Goal: Task Accomplishment & Management: Complete application form

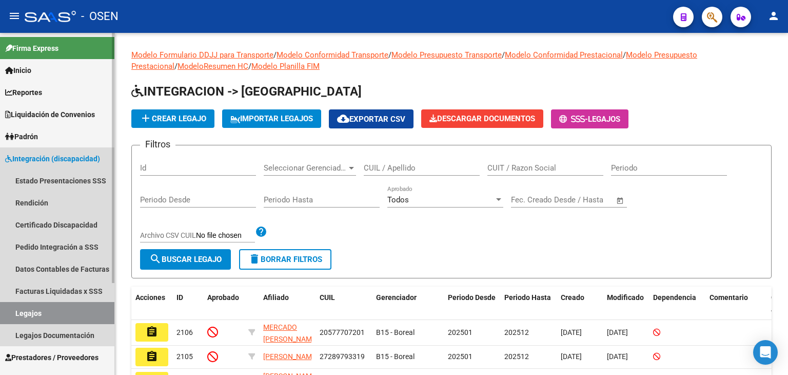
click at [48, 154] on span "Integración (discapacidad)" at bounding box center [52, 158] width 95 height 11
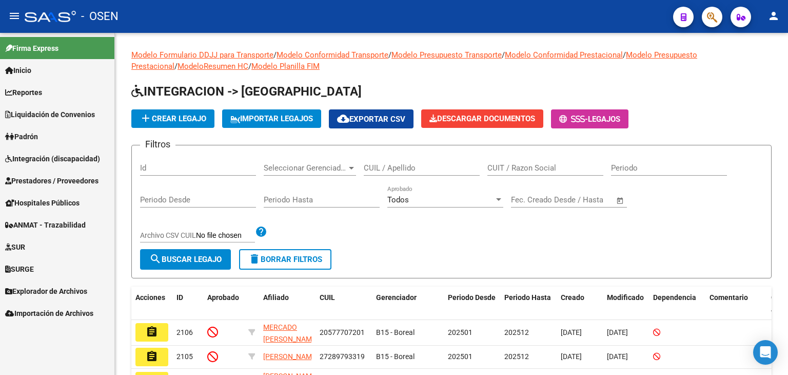
click at [43, 179] on span "Prestadores / Proveedores" at bounding box center [51, 180] width 93 height 11
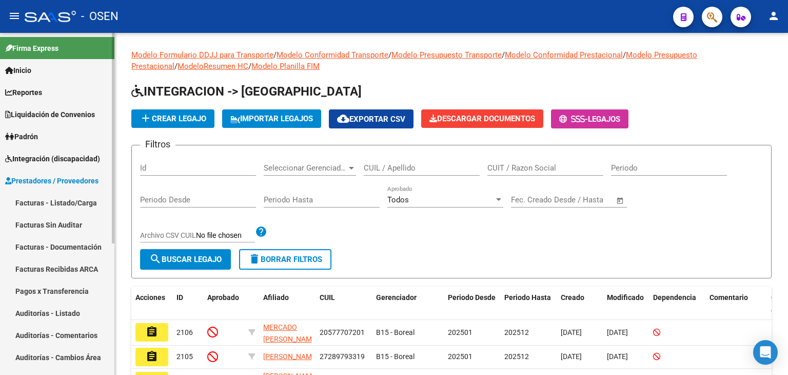
click at [41, 202] on link "Facturas - Listado/Carga" at bounding box center [57, 202] width 114 height 22
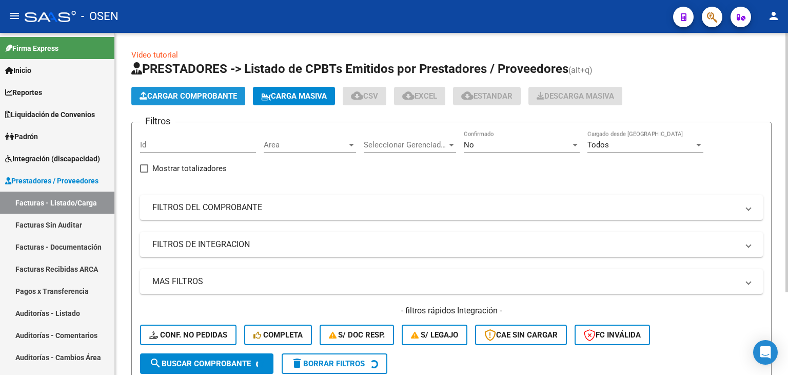
click at [205, 89] on button "Cargar Comprobante" at bounding box center [188, 96] width 114 height 18
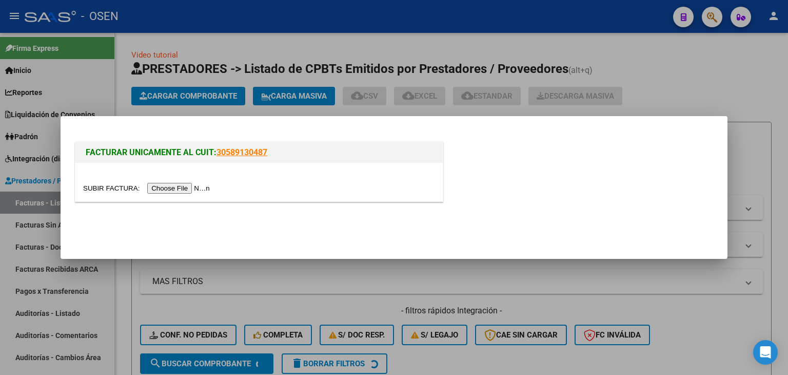
click at [169, 188] on input "file" at bounding box center [148, 188] width 130 height 11
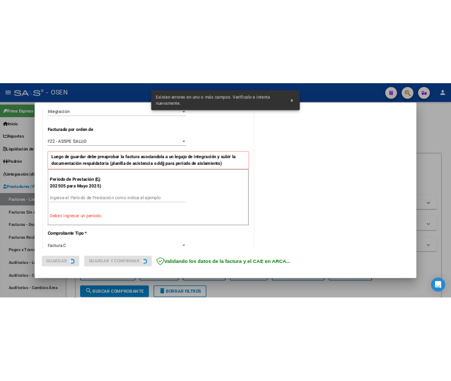
scroll to position [267, 0]
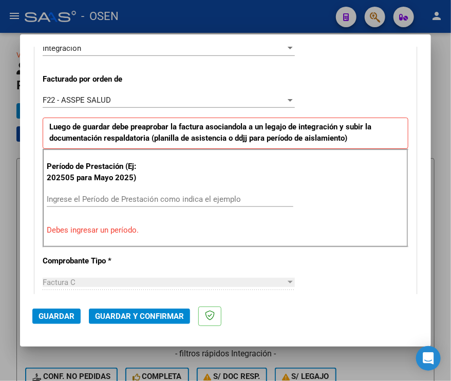
click at [335, 66] on div "CUIT * 27-37951817-1 Ingresar CUIT ANALISIS PRESTADOR ALZAMORA LUCILA ARCA Padr…" at bounding box center [225, 362] width 381 height 909
click at [78, 196] on input "Ingrese el Período de Prestación como indica el ejemplo" at bounding box center [170, 198] width 246 height 9
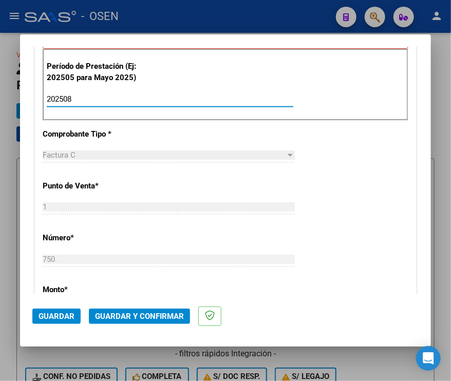
scroll to position [282, 0]
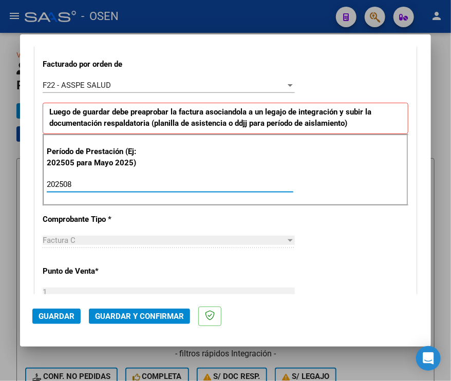
type input "202508"
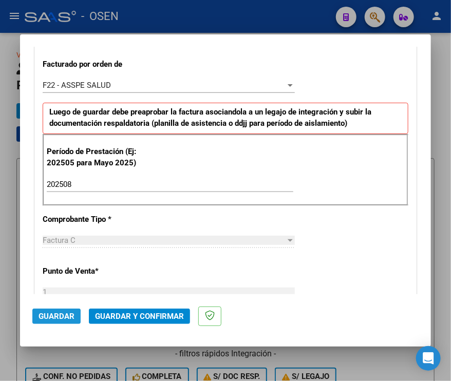
click at [53, 317] on span "Guardar" at bounding box center [56, 315] width 36 height 9
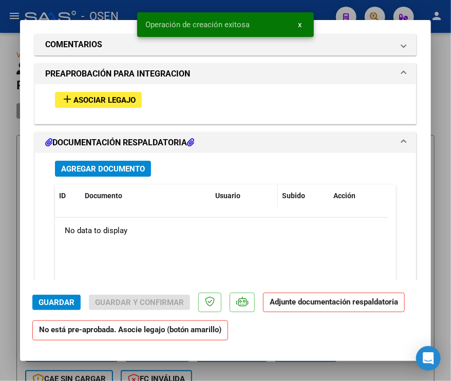
scroll to position [1026, 0]
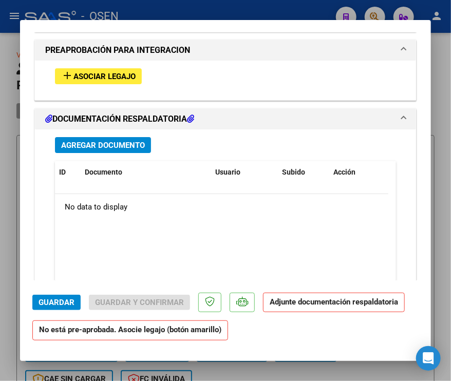
click at [117, 144] on span "Agregar Documento" at bounding box center [103, 145] width 84 height 9
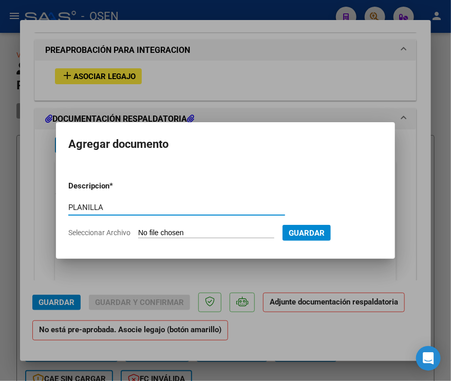
type input "PLANILLA"
click at [138, 228] on input "Seleccionar Archivo" at bounding box center [206, 233] width 136 height 10
type input "C:\fakepath\ASISTENCIA AINEA BASE_Part5 PS.pdf"
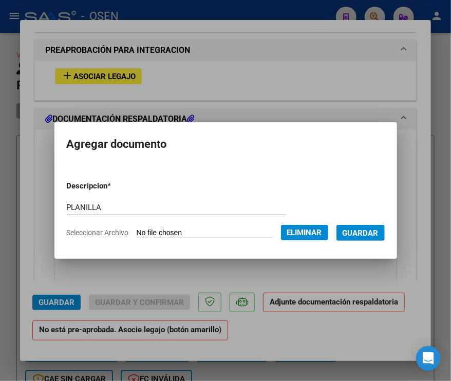
click at [378, 237] on span "Guardar" at bounding box center [360, 232] width 36 height 9
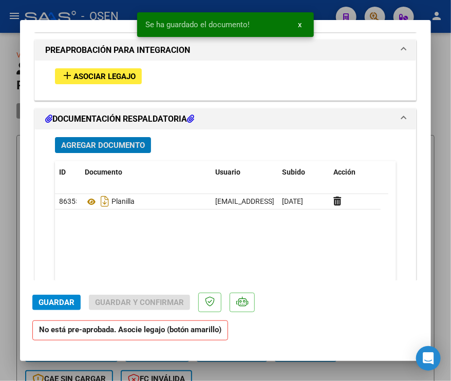
click at [84, 76] on span "Asociar Legajo" at bounding box center [104, 76] width 62 height 9
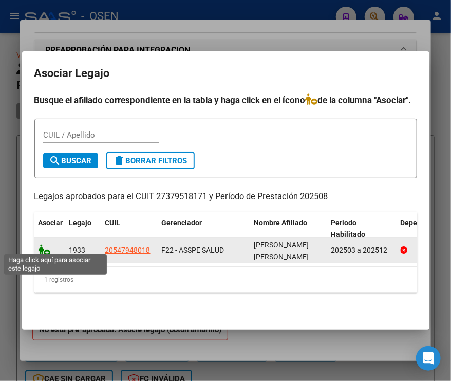
click at [45, 247] on icon at bounding box center [44, 249] width 12 height 11
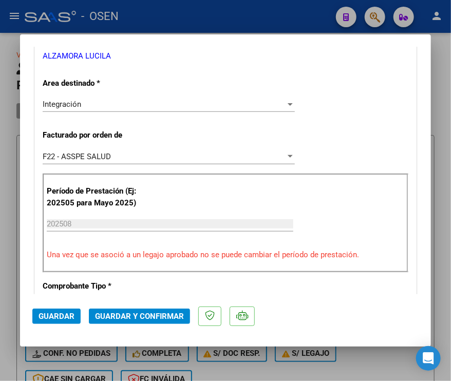
scroll to position [411, 0]
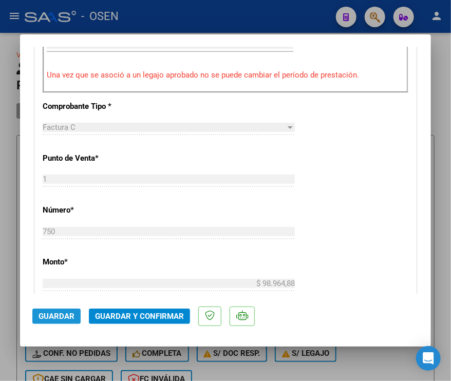
click at [56, 313] on span "Guardar" at bounding box center [56, 315] width 36 height 9
drag, startPoint x: 51, startPoint y: 315, endPoint x: 10, endPoint y: 304, distance: 41.8
click at [50, 315] on span "Guardar" at bounding box center [56, 315] width 36 height 9
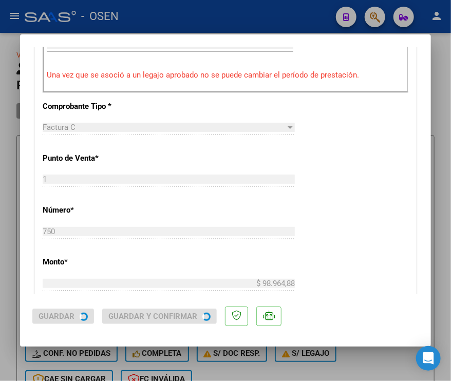
click at [8, 300] on div at bounding box center [225, 190] width 451 height 381
type input "$ 0,00"
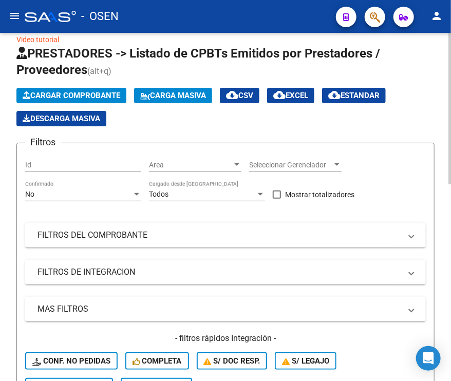
scroll to position [0, 0]
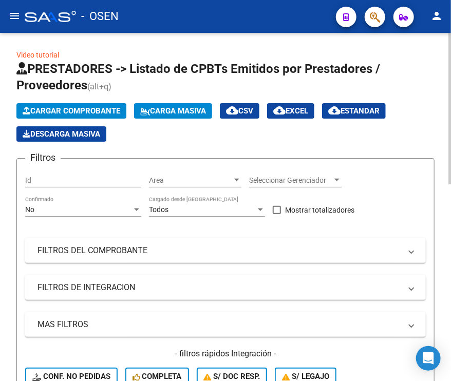
click at [86, 105] on button "Cargar Comprobante" at bounding box center [71, 110] width 110 height 15
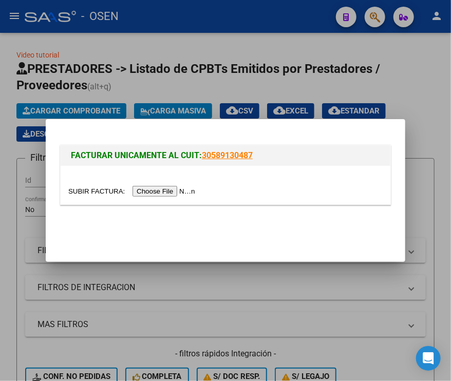
click at [159, 191] on input "file" at bounding box center [133, 191] width 130 height 11
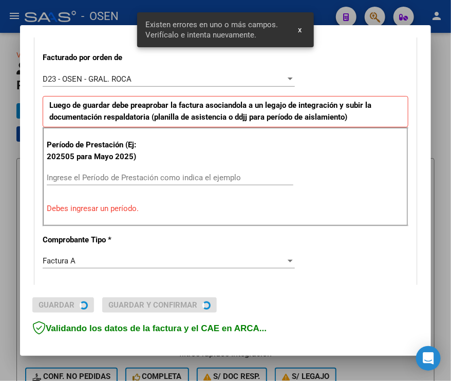
scroll to position [284, 0]
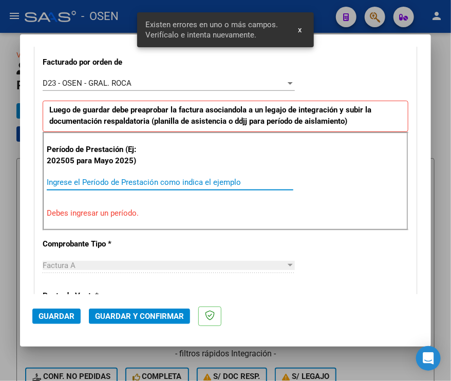
click at [190, 180] on input "Ingrese el Período de Prestación como indica el ejemplo" at bounding box center [170, 182] width 246 height 9
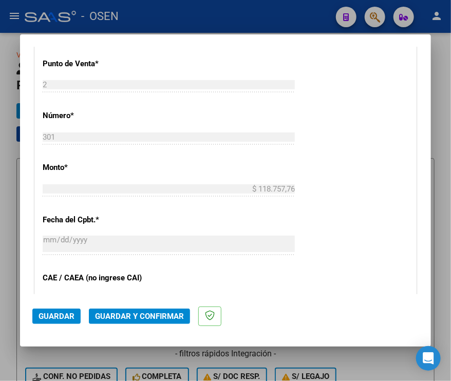
scroll to position [746, 0]
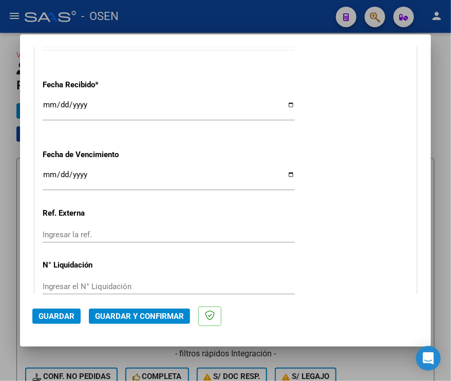
type input "202508"
click at [59, 323] on button "Guardar" at bounding box center [56, 315] width 48 height 15
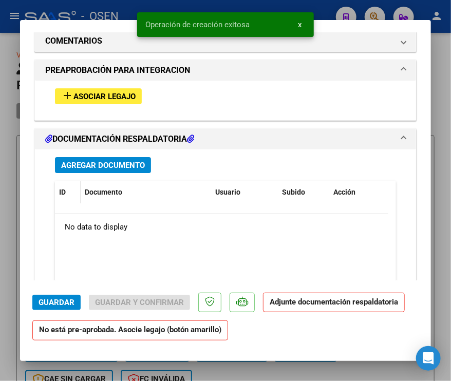
scroll to position [975, 0]
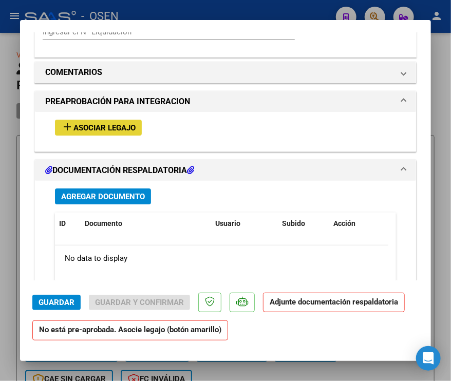
click at [92, 125] on span "Asociar Legajo" at bounding box center [104, 127] width 62 height 9
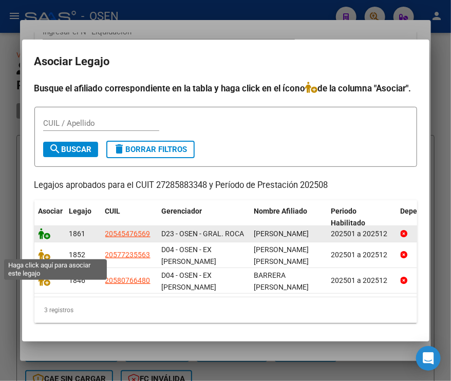
click at [39, 239] on icon at bounding box center [44, 233] width 12 height 11
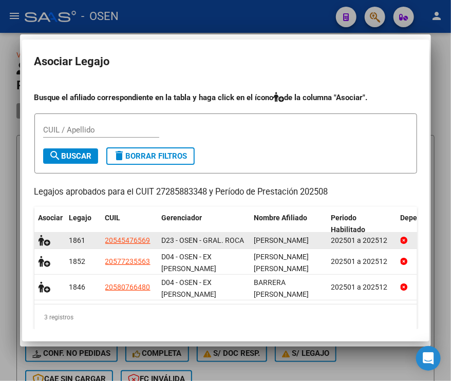
scroll to position [1002, 0]
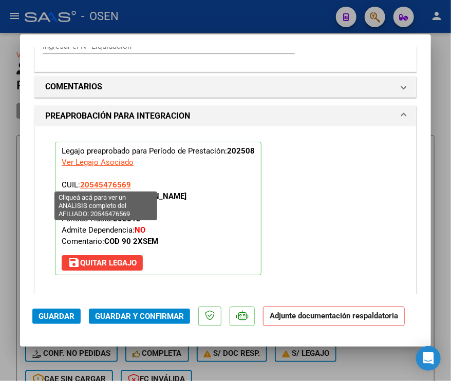
click at [110, 181] on span "20545476569" at bounding box center [105, 184] width 51 height 9
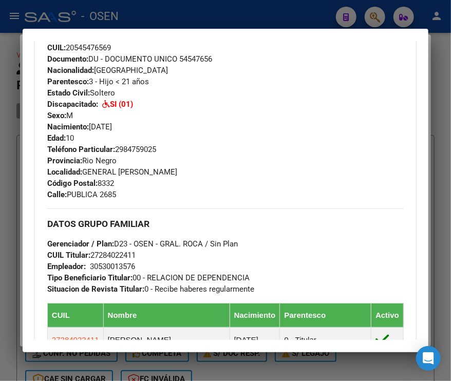
scroll to position [411, 0]
click at [148, 11] on div at bounding box center [225, 190] width 451 height 381
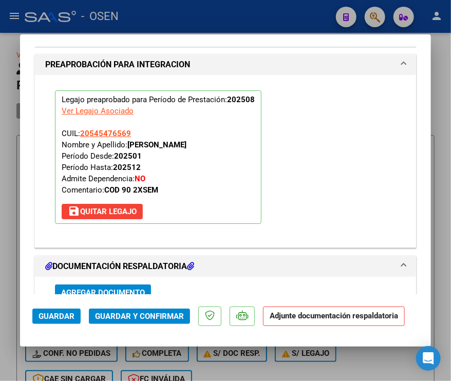
scroll to position [1258, 0]
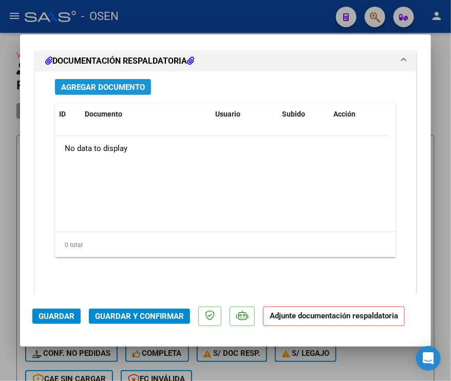
click at [111, 88] on span "Agregar Documento" at bounding box center [103, 87] width 84 height 9
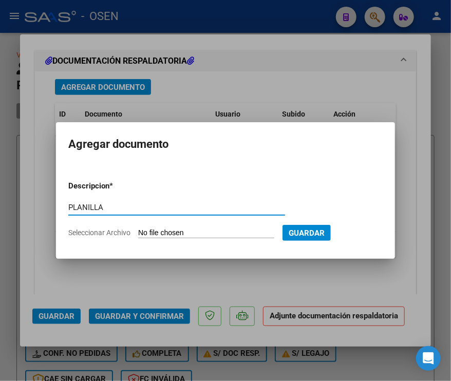
type input "PLANILLA"
click at [138, 228] on input "Seleccionar Archivo" at bounding box center [206, 233] width 136 height 10
type input "C:\fakepath\Hernández agosto.pdf"
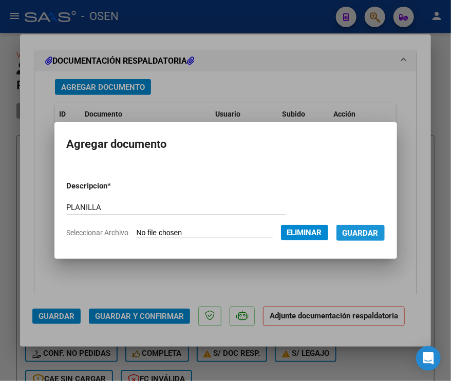
click at [372, 231] on span "Guardar" at bounding box center [360, 232] width 36 height 9
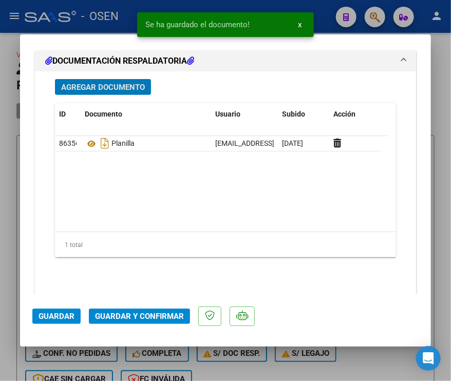
click at [47, 317] on span "Guardar" at bounding box center [56, 315] width 36 height 9
click at [6, 297] on div at bounding box center [225, 190] width 451 height 381
type input "$ 0,00"
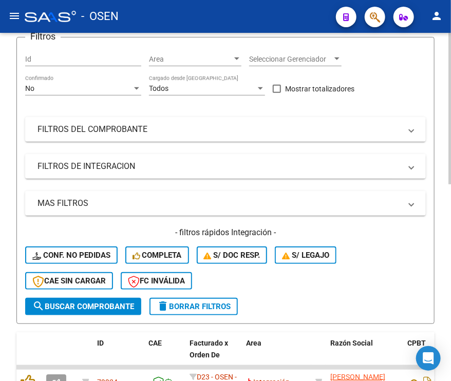
scroll to position [0, 0]
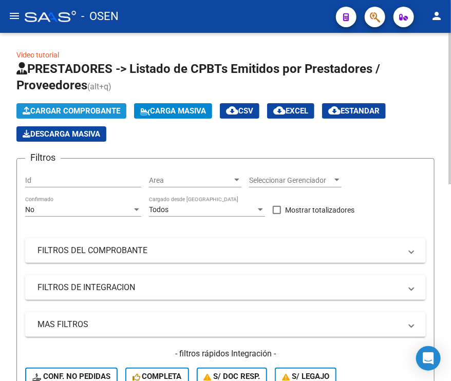
click at [111, 108] on span "Cargar Comprobante" at bounding box center [72, 110] width 98 height 9
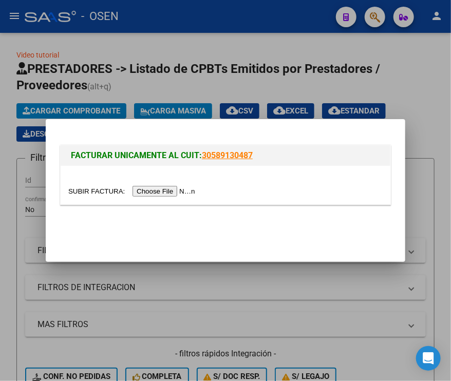
click at [304, 187] on div at bounding box center [225, 191] width 314 height 12
click at [163, 194] on input "file" at bounding box center [133, 191] width 130 height 11
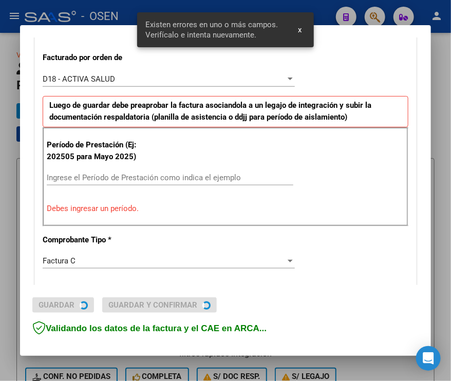
scroll to position [284, 0]
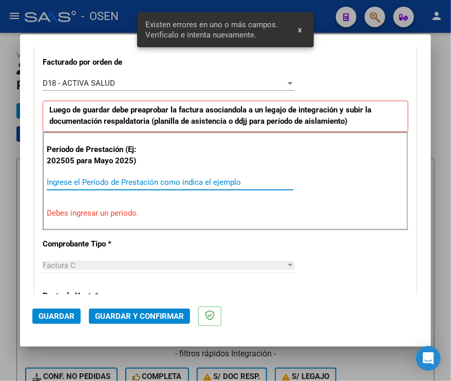
click at [134, 179] on input "Ingrese el Período de Prestación como indica el ejemplo" at bounding box center [170, 182] width 246 height 9
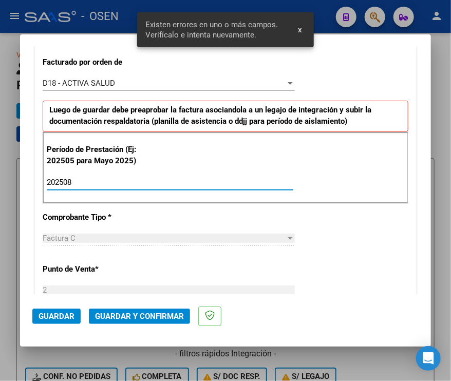
type input "202508"
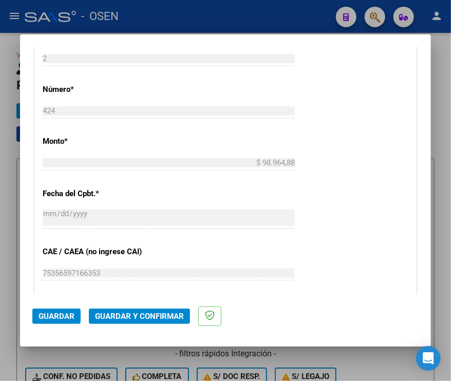
scroll to position [541, 0]
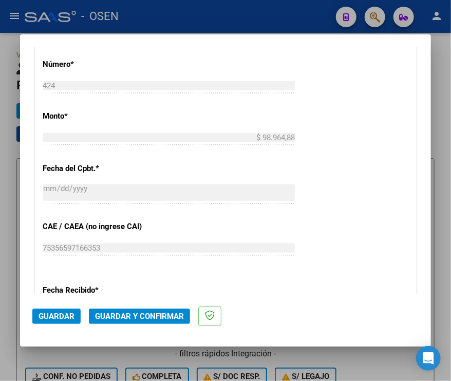
click at [65, 316] on span "Guardar" at bounding box center [56, 315] width 36 height 9
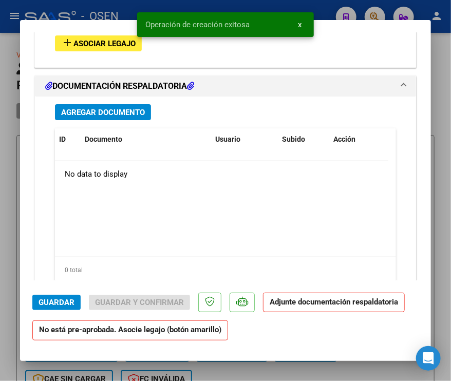
scroll to position [1078, 0]
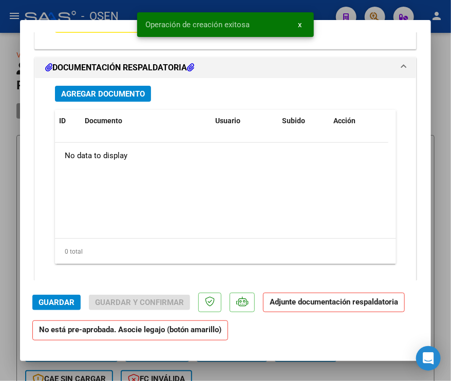
click at [123, 91] on span "Agregar Documento" at bounding box center [103, 93] width 84 height 9
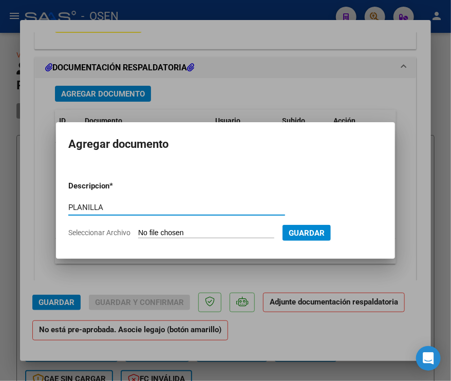
type input "PLANILLA"
click at [138, 228] on input "Seleccionar Archivo" at bounding box center [206, 233] width 136 height 10
type input "C:\fakepath\Planilla Asistencia Milagros Alves da Quinta - Agosto 2025.pdf"
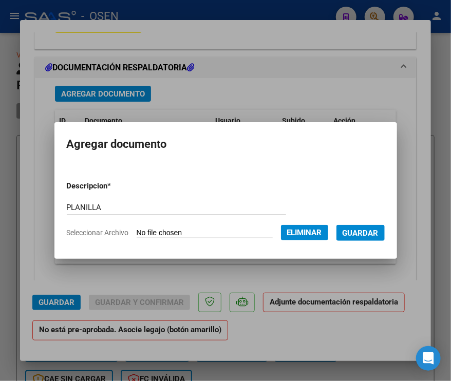
click at [378, 235] on span "Guardar" at bounding box center [360, 232] width 36 height 9
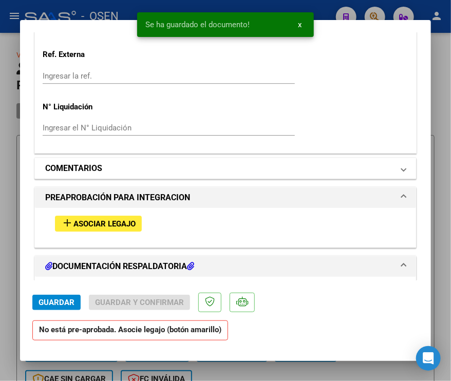
scroll to position [872, 0]
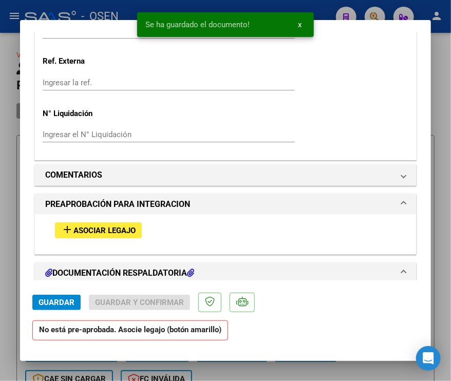
click at [108, 226] on span "Asociar Legajo" at bounding box center [104, 230] width 62 height 9
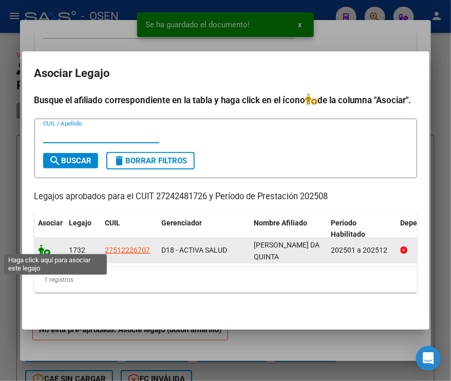
click at [42, 247] on icon at bounding box center [44, 249] width 12 height 11
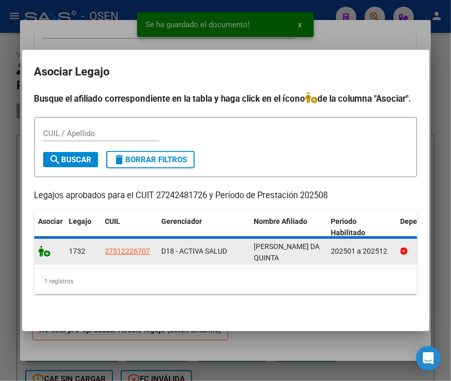
scroll to position [899, 0]
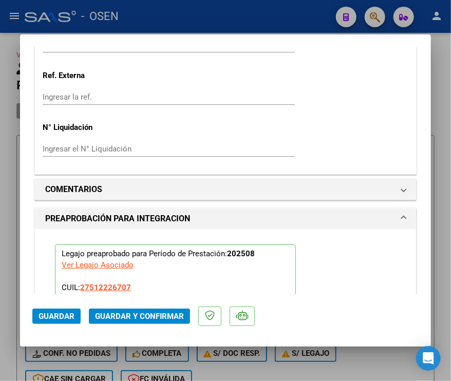
click at [60, 312] on span "Guardar" at bounding box center [56, 315] width 36 height 9
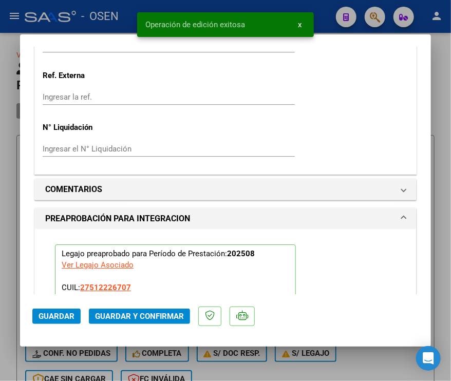
click at [11, 280] on div at bounding box center [225, 190] width 451 height 381
type input "$ 0,00"
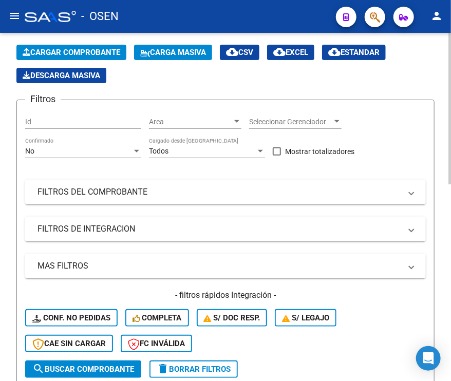
scroll to position [0, 0]
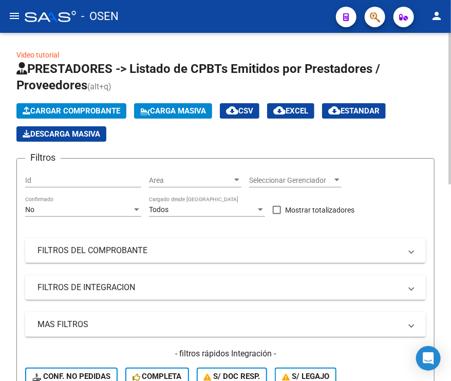
click at [65, 108] on span "Cargar Comprobante" at bounding box center [72, 110] width 98 height 9
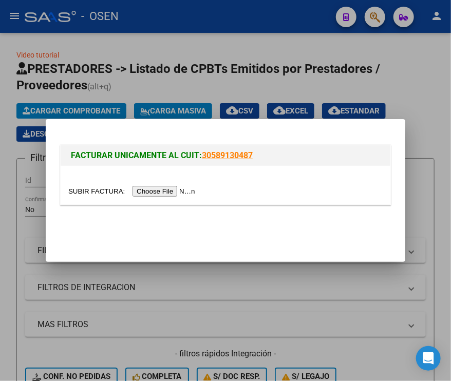
click at [177, 189] on input "file" at bounding box center [133, 191] width 130 height 11
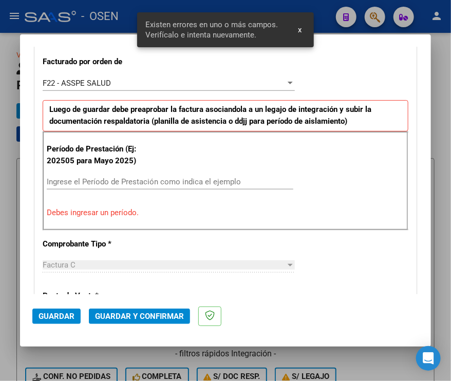
scroll to position [285, 0]
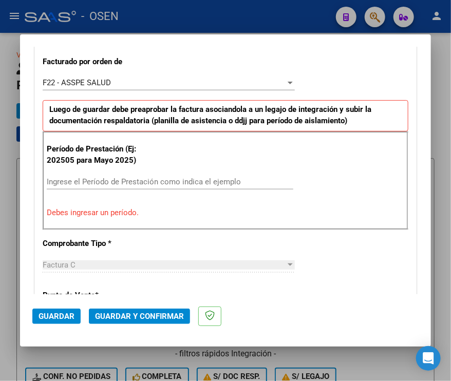
click at [121, 180] on input "Ingrese el Período de Prestación como indica el ejemplo" at bounding box center [170, 181] width 246 height 9
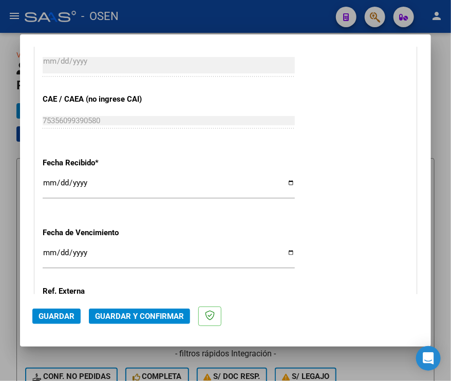
scroll to position [795, 0]
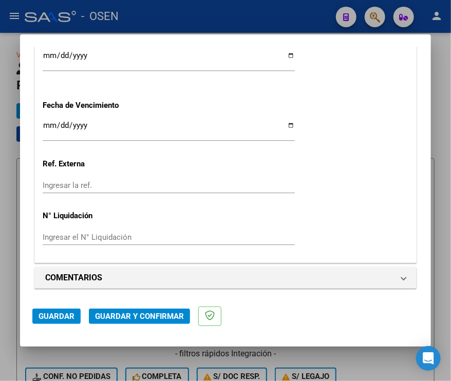
type input "202508"
click at [64, 313] on span "Guardar" at bounding box center [56, 315] width 36 height 9
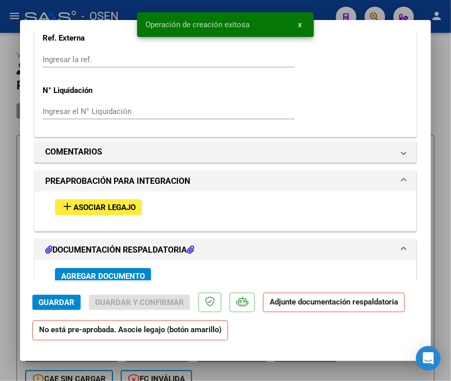
scroll to position [975, 0]
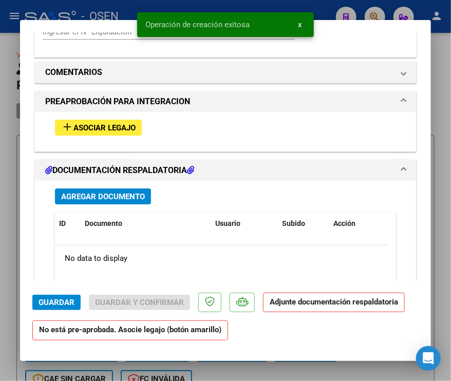
click at [110, 123] on span "Asociar Legajo" at bounding box center [104, 127] width 62 height 9
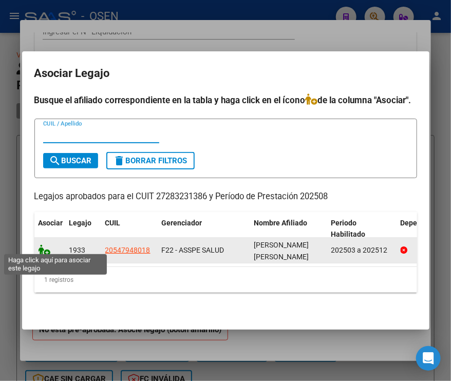
click at [46, 247] on icon at bounding box center [44, 249] width 12 height 11
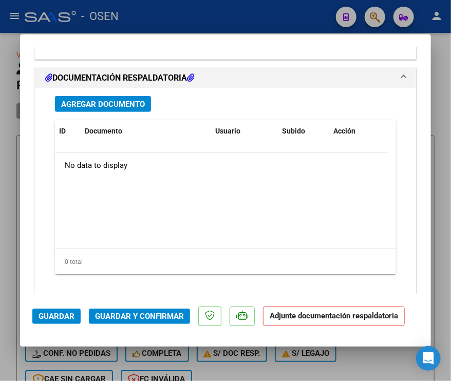
scroll to position [1216, 0]
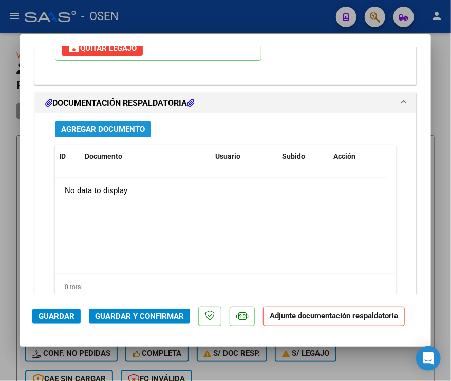
click at [126, 127] on span "Agregar Documento" at bounding box center [103, 129] width 84 height 9
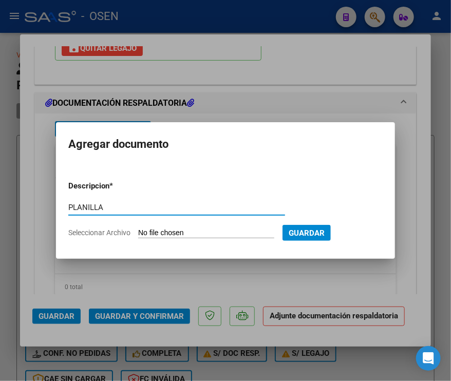
type input "PLANILLA"
click at [138, 228] on input "Seleccionar Archivo" at bounding box center [206, 233] width 136 height 10
type input "C:\fakepath\ASISTENCIA AINEA BASE_Part1 PP.pdf"
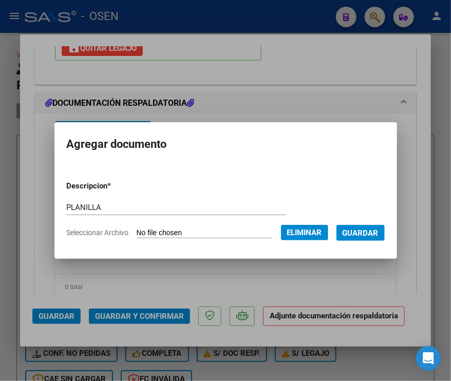
click at [370, 236] on span "Guardar" at bounding box center [360, 232] width 36 height 9
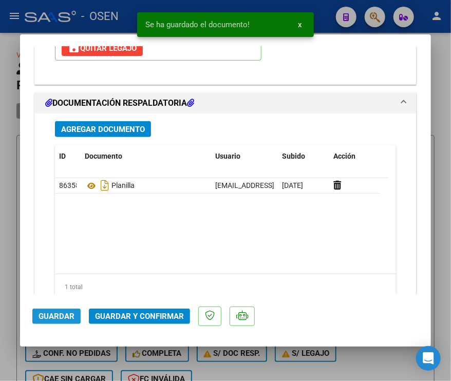
click at [57, 319] on span "Guardar" at bounding box center [56, 315] width 36 height 9
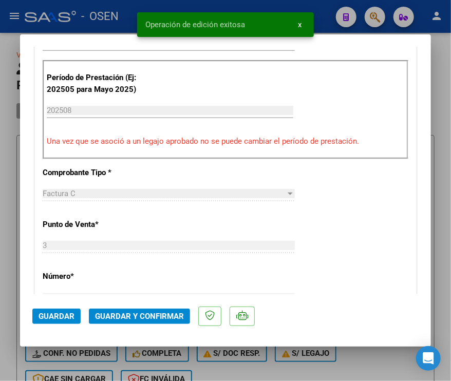
scroll to position [344, 0]
click at [5, 190] on div at bounding box center [225, 190] width 451 height 381
type input "$ 0,00"
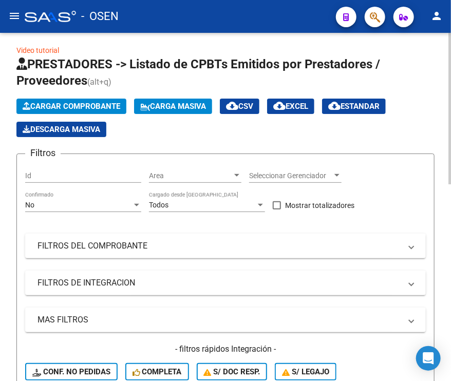
scroll to position [0, 0]
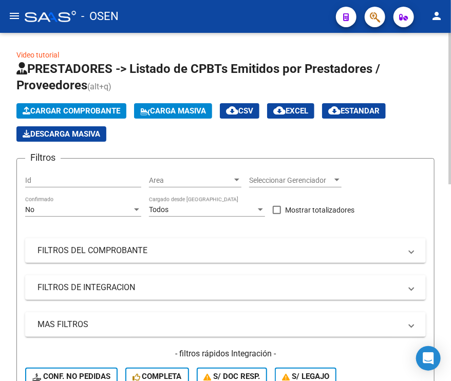
click at [108, 107] on span "Cargar Comprobante" at bounding box center [72, 110] width 98 height 9
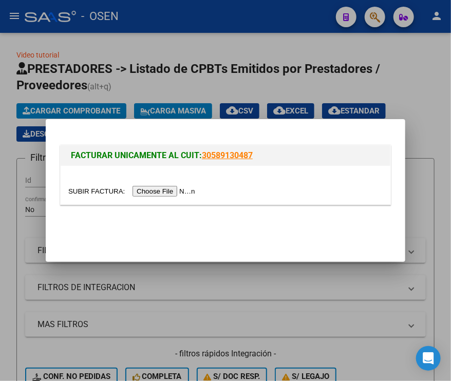
click at [148, 190] on input "file" at bounding box center [133, 191] width 130 height 11
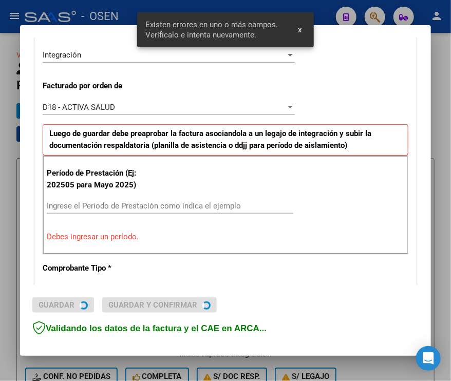
scroll to position [284, 0]
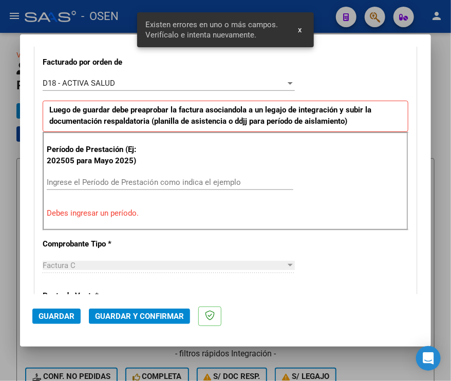
click at [67, 183] on input "Ingrese el Período de Prestación como indica el ejemplo" at bounding box center [170, 182] width 246 height 9
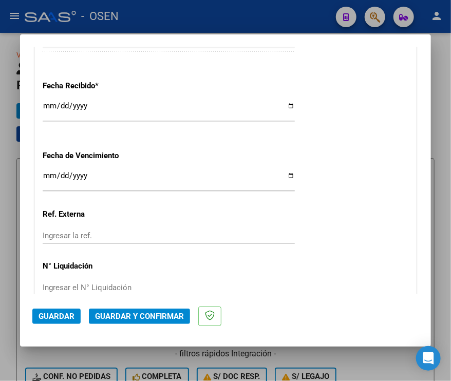
scroll to position [795, 0]
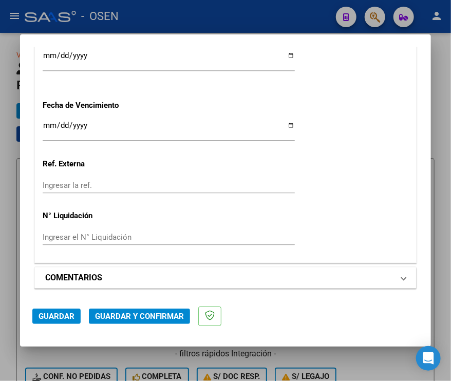
type input "202508"
click at [136, 282] on mat-panel-title "COMENTARIOS" at bounding box center [219, 277] width 348 height 12
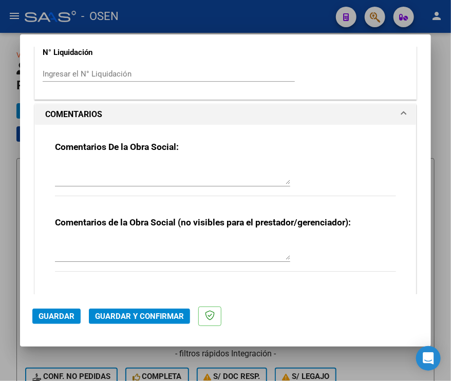
scroll to position [969, 0]
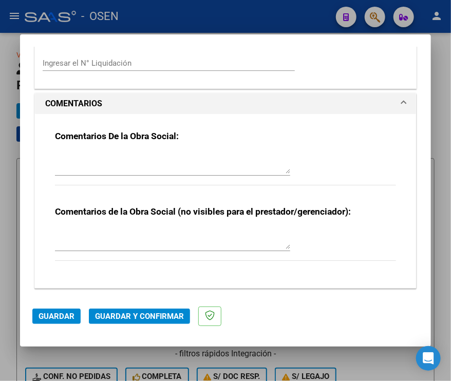
click at [127, 99] on mat-panel-title "COMENTARIOS" at bounding box center [219, 104] width 348 height 12
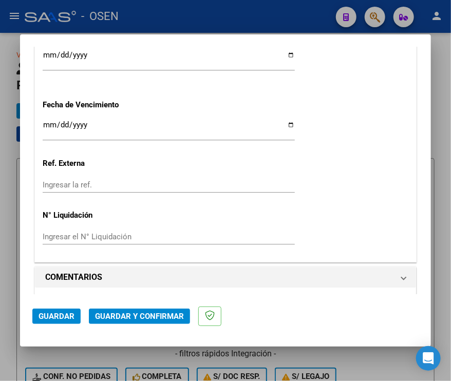
scroll to position [796, 0]
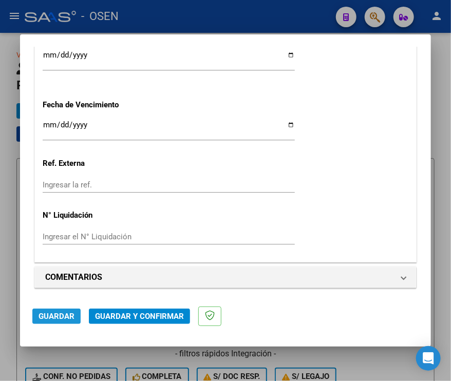
click at [57, 310] on button "Guardar" at bounding box center [56, 315] width 48 height 15
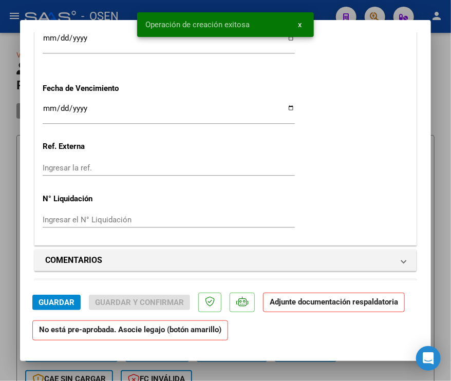
scroll to position [872, 0]
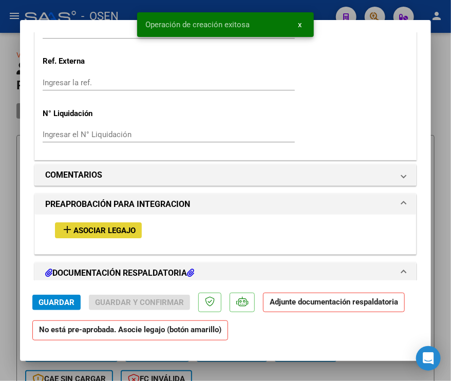
click at [122, 229] on span "Asociar Legajo" at bounding box center [104, 230] width 62 height 9
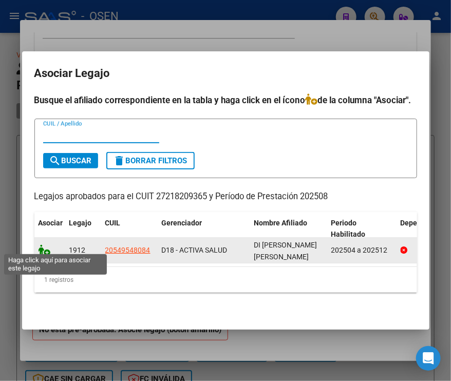
click at [45, 244] on icon at bounding box center [44, 249] width 12 height 11
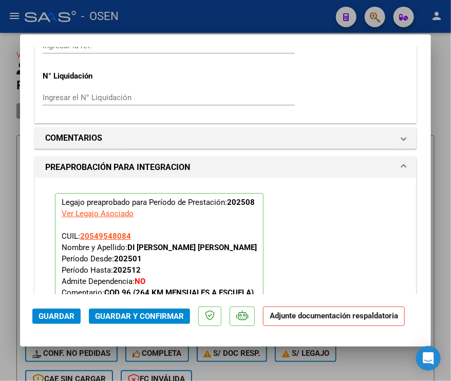
scroll to position [1258, 0]
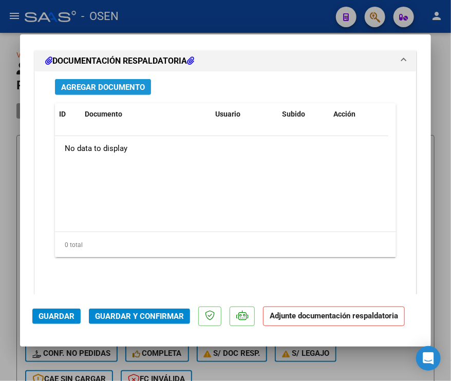
click at [115, 86] on span "Agregar Documento" at bounding box center [103, 87] width 84 height 9
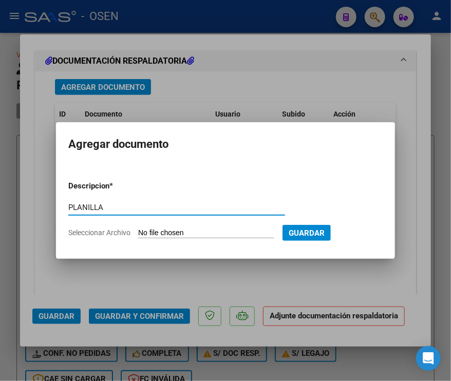
type input "PLANILLA"
click at [169, 230] on input "Seleccionar Archivo" at bounding box center [206, 233] width 136 height 10
type input "C:\fakepath\PLANILLA DE AGOSTO DE FABRIZIO.pdf"
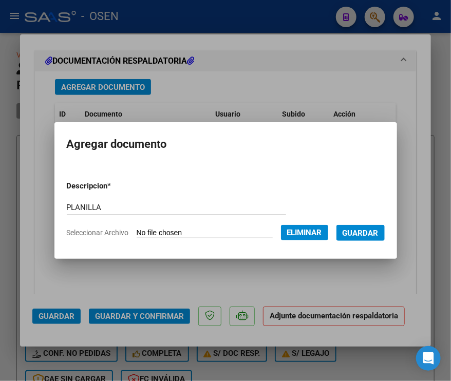
click at [370, 236] on span "Guardar" at bounding box center [360, 232] width 36 height 9
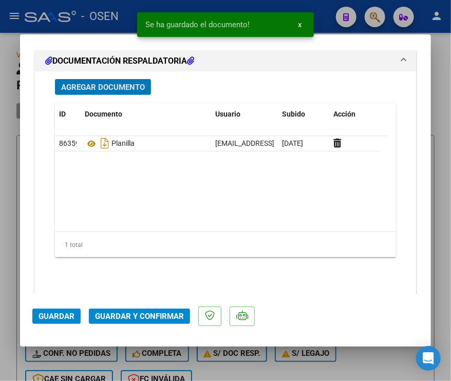
drag, startPoint x: 49, startPoint y: 318, endPoint x: 33, endPoint y: 310, distance: 17.9
click at [49, 317] on span "Guardar" at bounding box center [56, 315] width 36 height 9
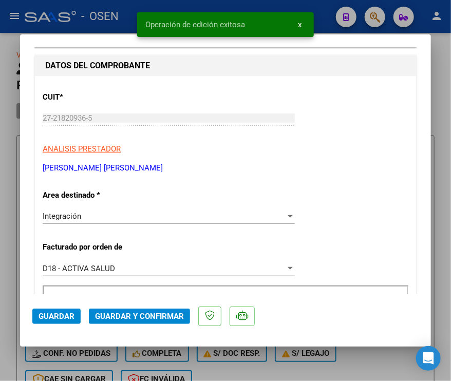
scroll to position [308, 0]
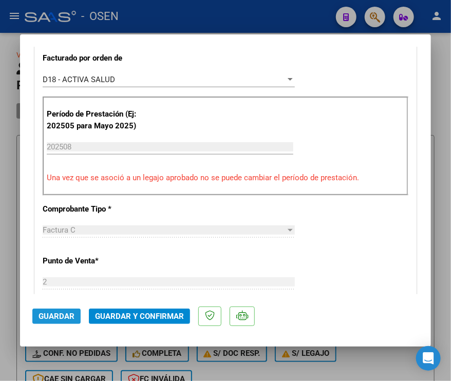
click at [49, 315] on span "Guardar" at bounding box center [56, 315] width 36 height 9
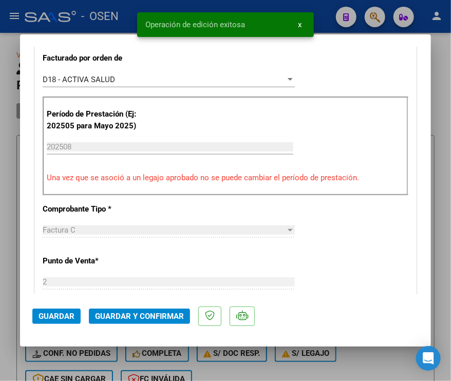
click at [6, 235] on div at bounding box center [225, 190] width 451 height 381
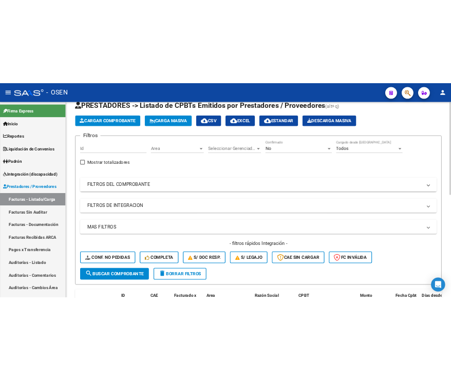
scroll to position [0, 0]
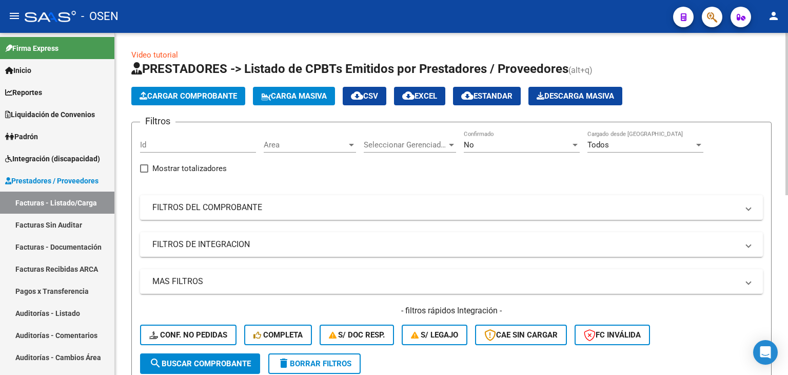
click at [215, 99] on span "Cargar Comprobante" at bounding box center [189, 95] width 98 height 9
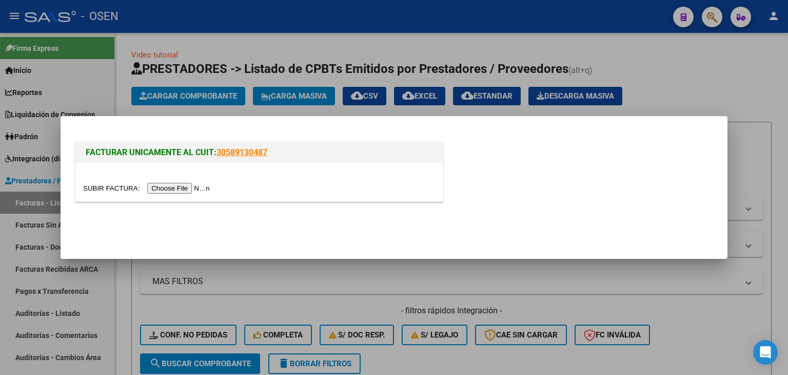
click at [170, 193] on input "file" at bounding box center [148, 188] width 130 height 11
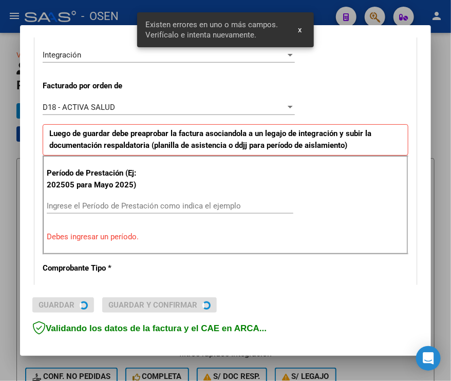
scroll to position [284, 0]
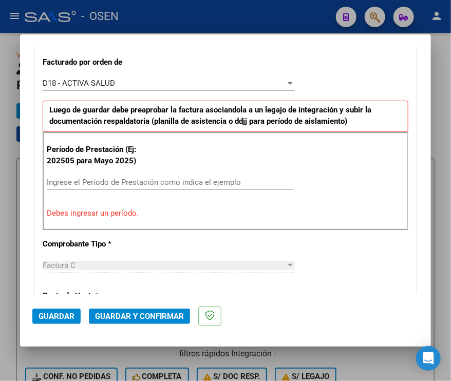
click at [355, 57] on div "CUIT * 20-33206781-9 Ingresar CUIT ANALISIS PRESTADOR CIGRAND CRISTIAN FABIAN A…" at bounding box center [225, 345] width 381 height 909
click at [103, 183] on input "Ingrese el Período de Prestación como indica el ejemplo" at bounding box center [170, 182] width 246 height 9
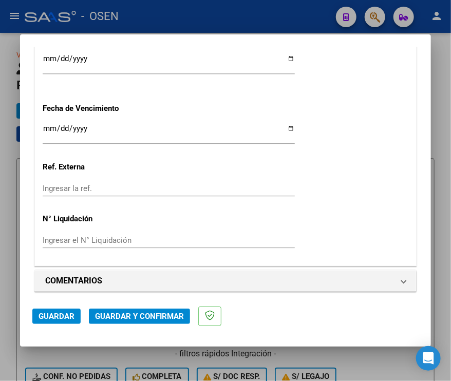
scroll to position [795, 0]
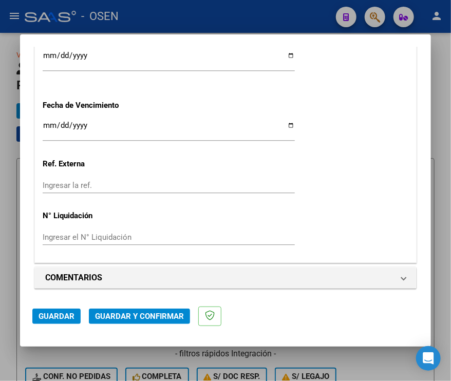
type input "202508"
click at [47, 314] on span "Guardar" at bounding box center [56, 315] width 36 height 9
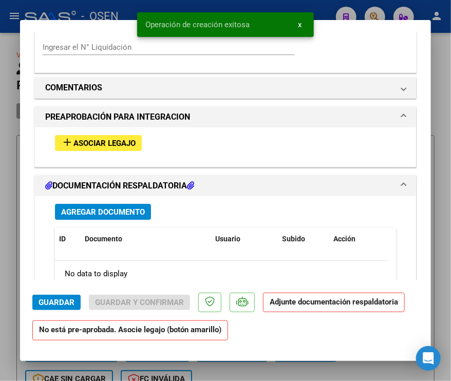
scroll to position [975, 0]
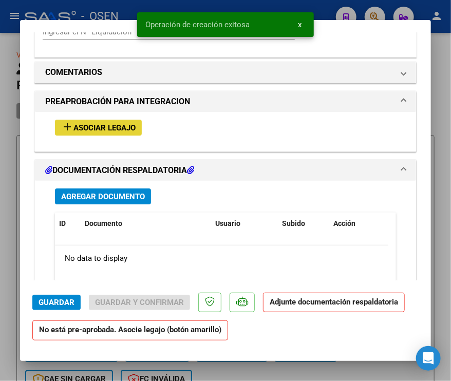
click at [126, 120] on button "add Asociar Legajo" at bounding box center [98, 128] width 87 height 16
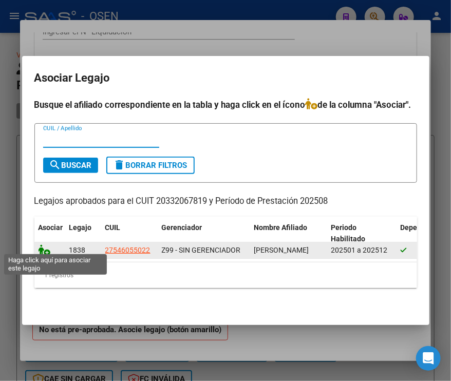
click at [43, 246] on icon at bounding box center [44, 249] width 12 height 11
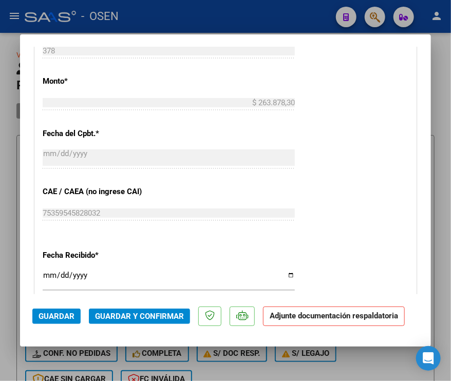
scroll to position [283, 0]
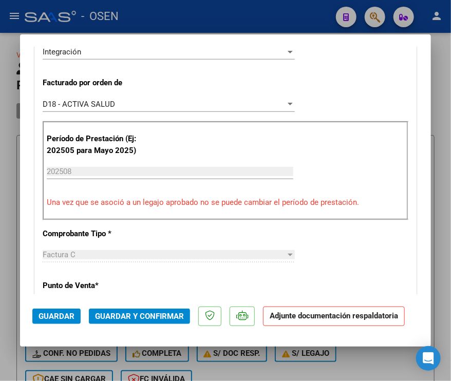
click at [159, 106] on div "D18 - ACTIVA SALUD" at bounding box center [164, 104] width 243 height 9
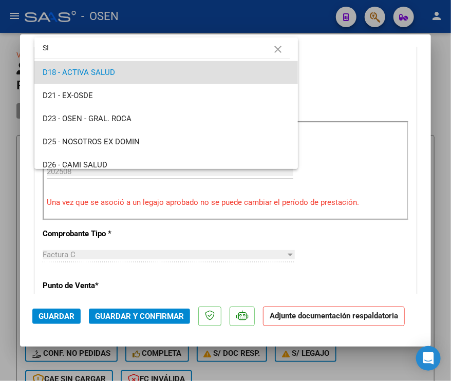
scroll to position [0, 0]
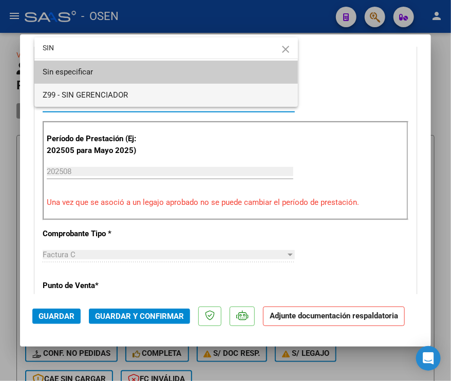
type input "SIN"
click at [156, 93] on span "Z99 - SIN GERENCIADOR" at bounding box center [166, 95] width 247 height 23
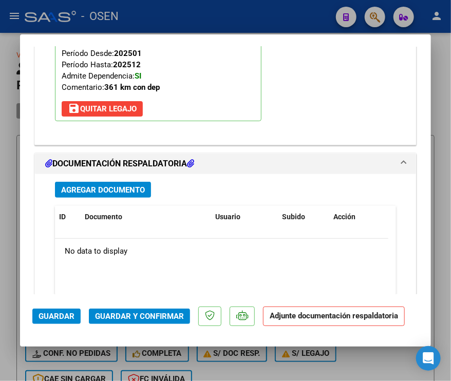
scroll to position [1268, 0]
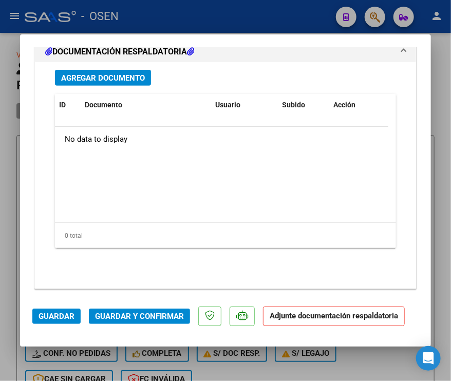
click at [115, 75] on span "Agregar Documento" at bounding box center [103, 77] width 84 height 9
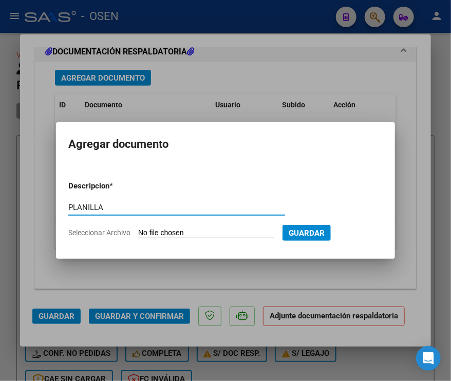
type input "PLANILLA"
click at [177, 235] on input "Seleccionar Archivo" at bounding box center [206, 233] width 136 height 10
type input "C:\fakepath\AIME DELFINA PRESENTE AGOSTO.pdf"
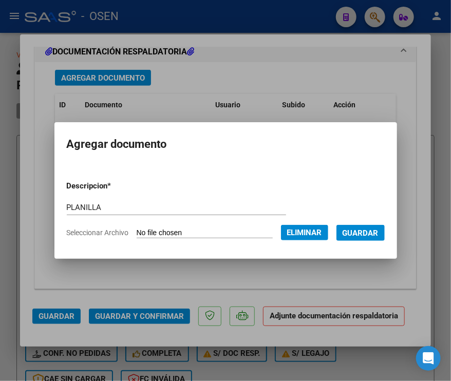
click at [372, 236] on span "Guardar" at bounding box center [360, 232] width 36 height 9
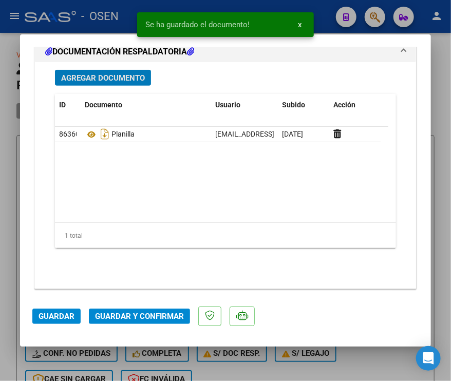
click at [127, 81] on button "Agregar Documento" at bounding box center [103, 78] width 96 height 16
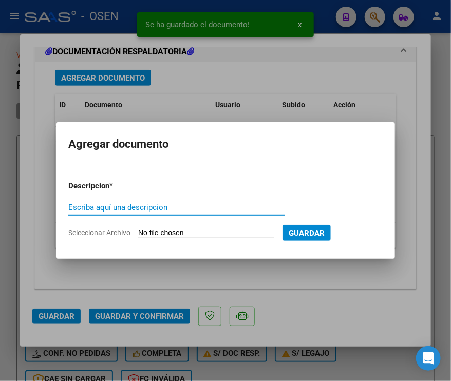
click at [159, 206] on input "Escriba aquí una descripcion" at bounding box center [176, 207] width 217 height 9
click at [92, 208] on input "Escriba aquí una descripcion" at bounding box center [176, 207] width 217 height 9
click at [163, 229] on input "Seleccionar Archivo" at bounding box center [206, 233] width 136 height 10
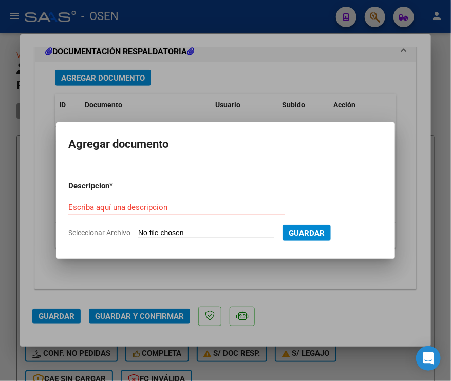
type input "C:\fakepath\RECIBO DE PAGO OSEN JUNIO.pdf"
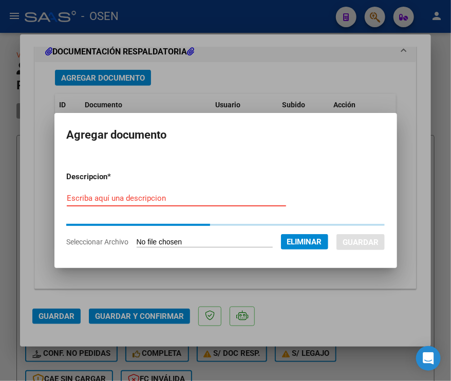
click at [141, 198] on input "Escriba aquí una descripcion" at bounding box center [176, 197] width 219 height 9
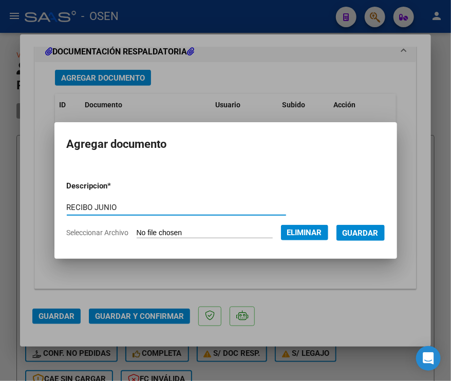
type input "RECIBO JUNIO"
click at [372, 228] on span "Guardar" at bounding box center [360, 232] width 36 height 9
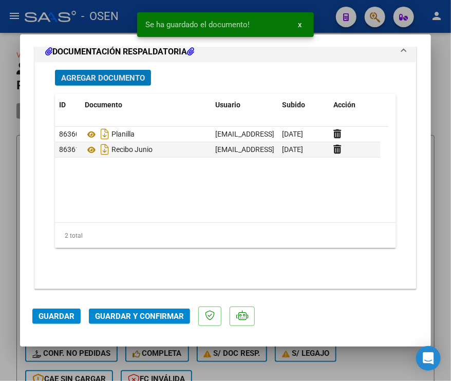
click at [51, 318] on span "Guardar" at bounding box center [56, 315] width 36 height 9
click at [9, 325] on div at bounding box center [225, 190] width 451 height 381
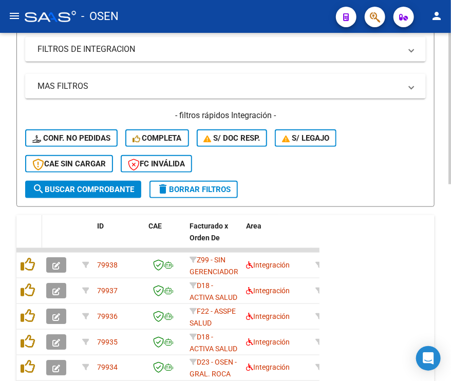
scroll to position [0, 0]
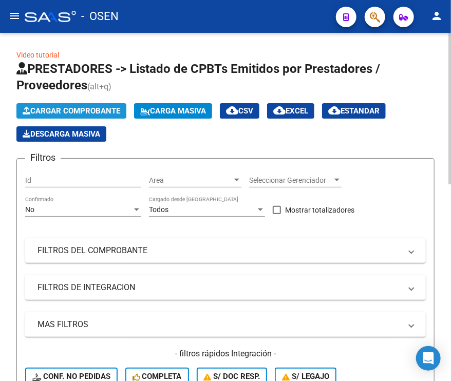
click at [79, 109] on span "Cargar Comprobante" at bounding box center [72, 110] width 98 height 9
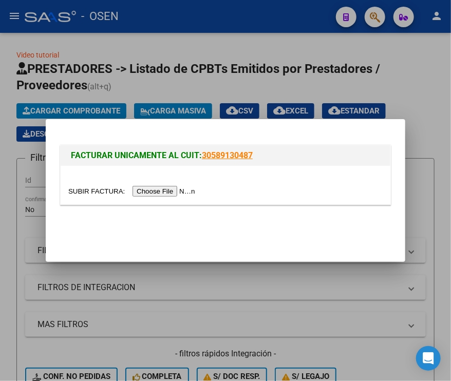
click at [138, 188] on input "file" at bounding box center [133, 191] width 130 height 11
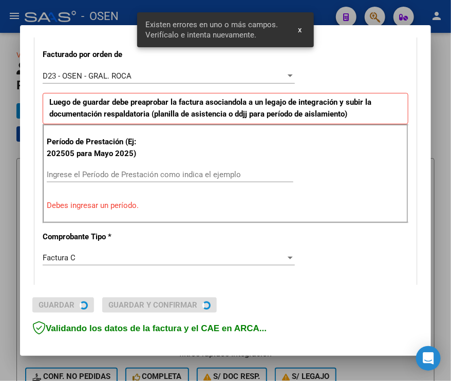
scroll to position [284, 0]
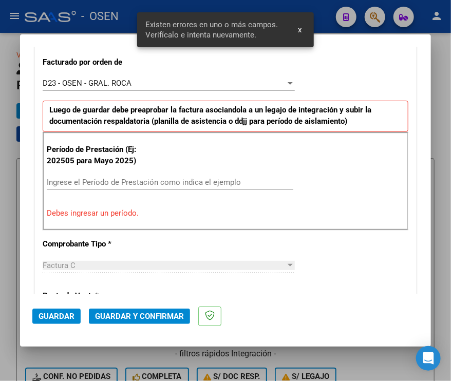
click at [384, 58] on div "CUIT * 23-38791507-9 Ingresar CUIT ANALISIS PRESTADOR CONTARDO MARCELO ALEXANDE…" at bounding box center [225, 345] width 381 height 909
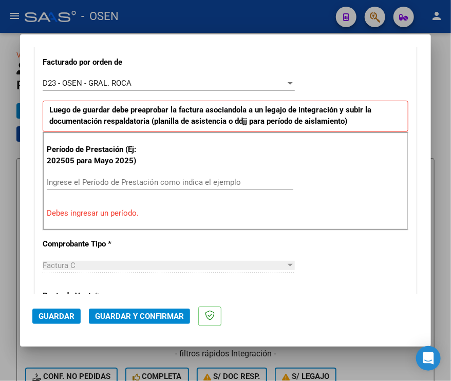
click at [153, 176] on div "Ingrese el Período de Prestación como indica el ejemplo" at bounding box center [170, 181] width 246 height 15
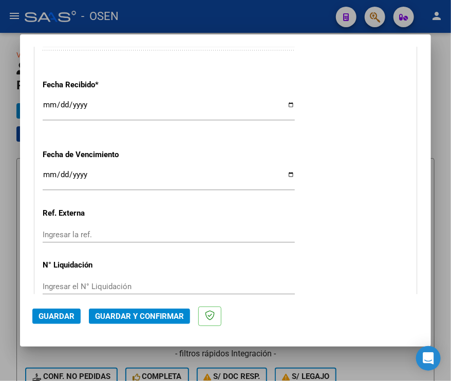
scroll to position [795, 0]
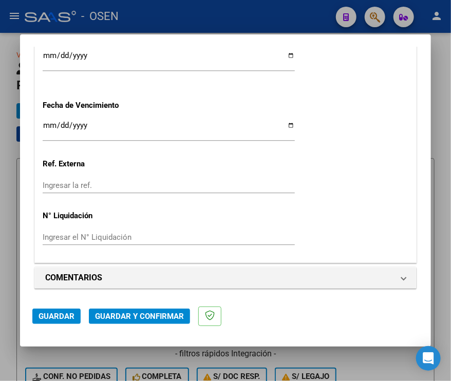
type input "202508"
click at [55, 317] on span "Guardar" at bounding box center [56, 315] width 36 height 9
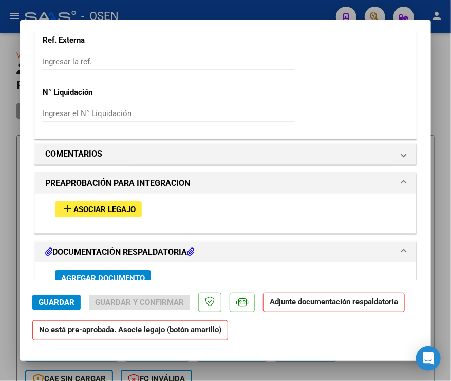
scroll to position [975, 0]
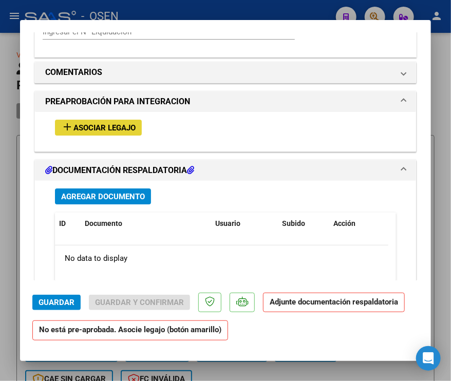
click at [94, 120] on button "add Asociar Legajo" at bounding box center [98, 128] width 87 height 16
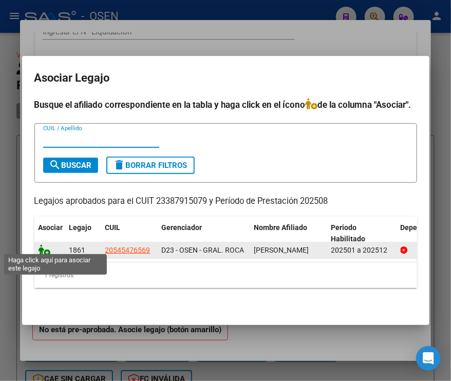
click at [42, 247] on icon at bounding box center [44, 249] width 12 height 11
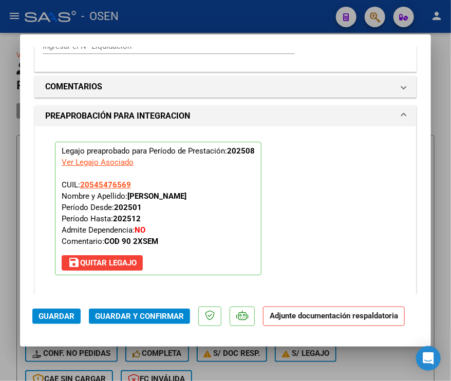
scroll to position [1268, 0]
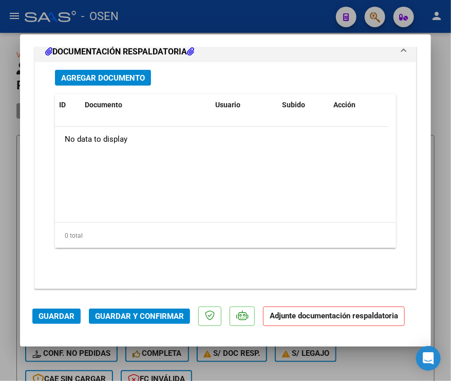
click at [117, 74] on span "Agregar Documento" at bounding box center [103, 77] width 84 height 9
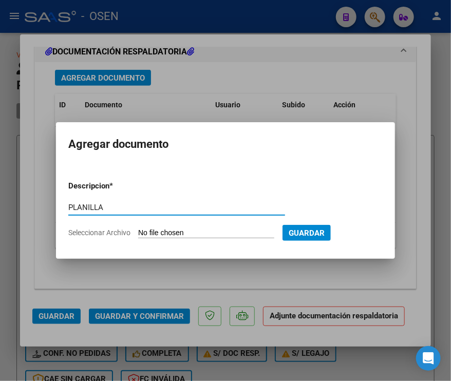
type input "PLANILLA"
click at [138, 228] on input "Seleccionar Archivo" at bounding box center [206, 233] width 136 height 10
type input "C:\fakepath\Matías asistencia_AGOSTO.pdf"
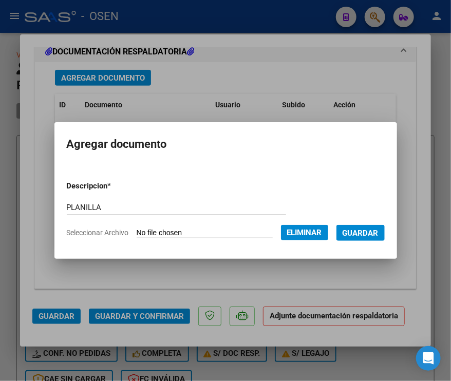
click at [376, 235] on span "Guardar" at bounding box center [360, 232] width 36 height 9
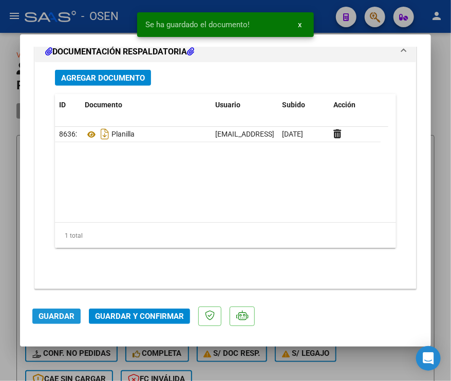
click at [51, 314] on span "Guardar" at bounding box center [56, 315] width 36 height 9
click at [13, 299] on div at bounding box center [225, 190] width 451 height 381
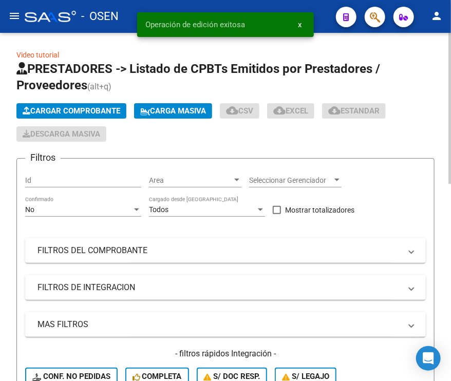
click at [261, 140] on div "Cargar Comprobante Carga Masiva cloud_download CSV cloud_download EXCEL cloud_d…" at bounding box center [225, 122] width 418 height 38
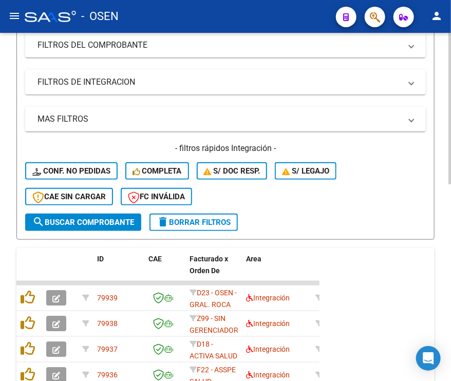
scroll to position [0, 0]
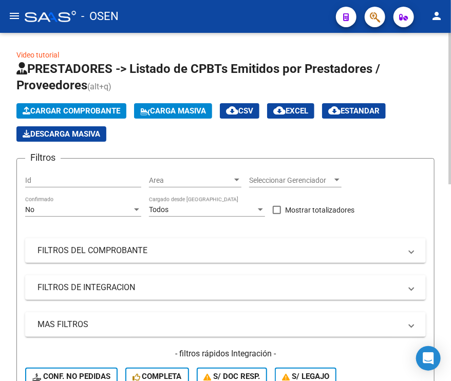
click at [64, 109] on span "Cargar Comprobante" at bounding box center [72, 110] width 98 height 9
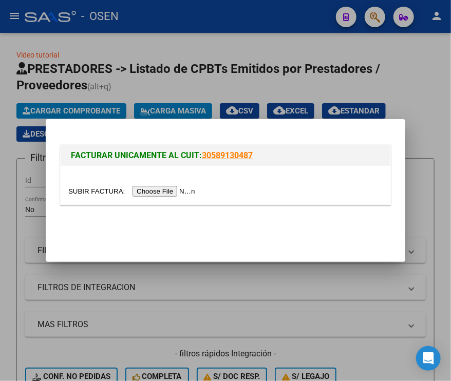
click at [158, 193] on input "file" at bounding box center [133, 191] width 130 height 11
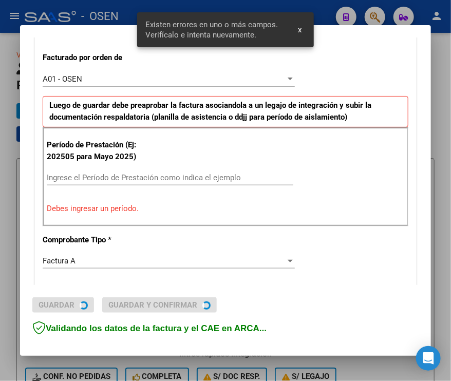
scroll to position [284, 0]
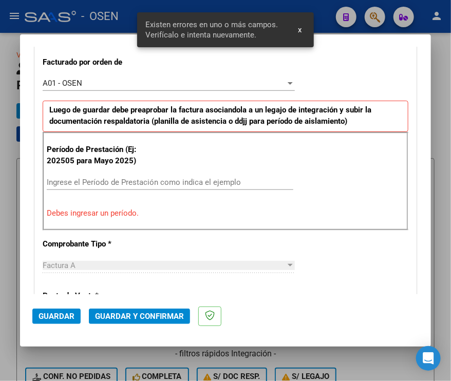
click at [367, 67] on div "CUIT * 30-71761910-9 Ingresar CUIT ANALISIS PRESTADOR CRECER CON VOS 1185 S. R.…" at bounding box center [225, 345] width 381 height 909
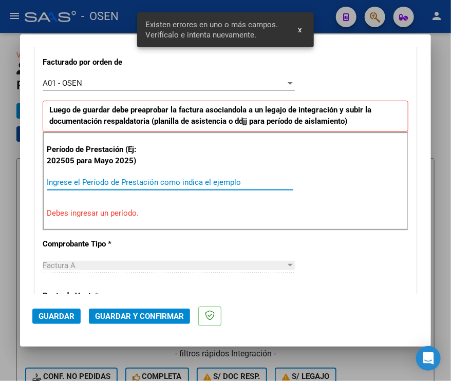
click at [96, 183] on input "Ingrese el Período de Prestación como indica el ejemplo" at bounding box center [170, 182] width 246 height 9
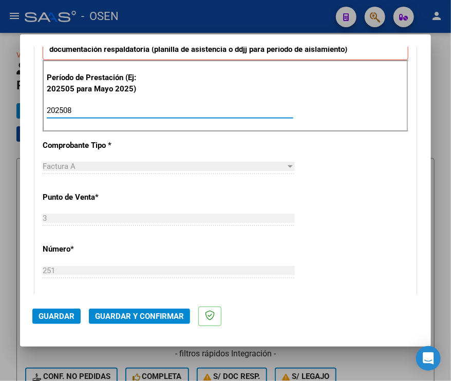
scroll to position [438, 0]
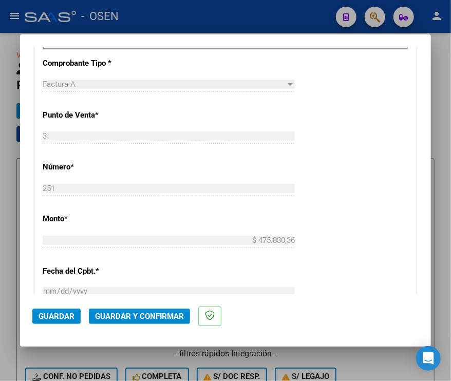
type input "202508"
click at [52, 317] on span "Guardar" at bounding box center [56, 315] width 36 height 9
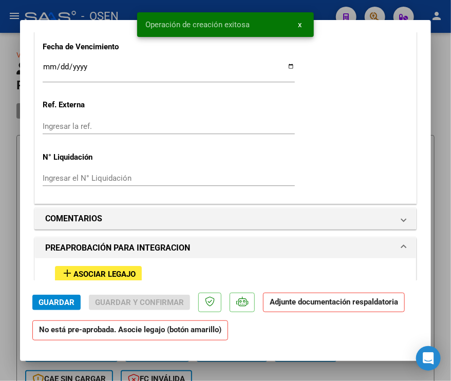
scroll to position [924, 0]
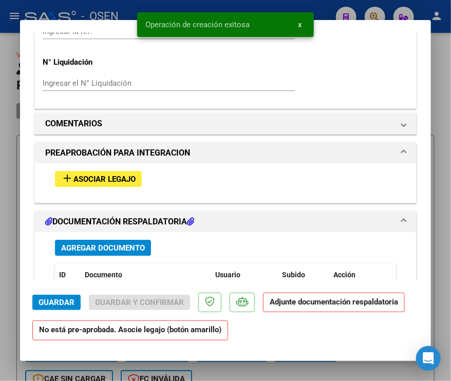
click at [131, 174] on span "Asociar Legajo" at bounding box center [104, 178] width 62 height 9
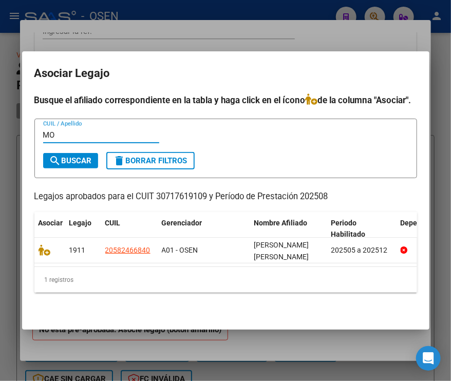
type input "M"
type input "P"
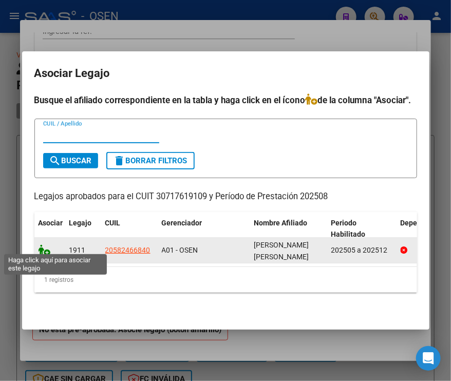
click at [47, 247] on icon at bounding box center [44, 249] width 12 height 11
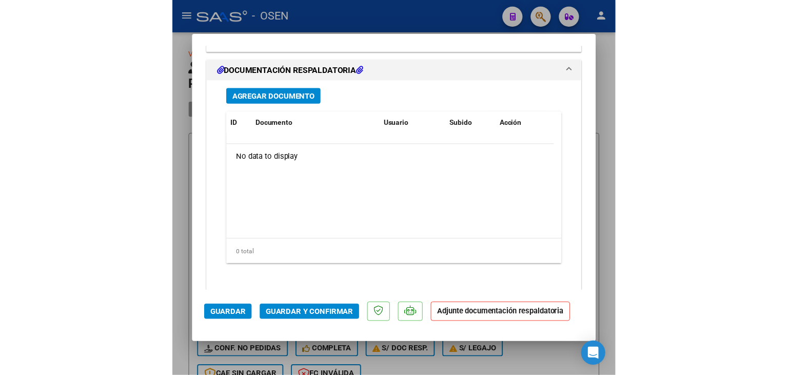
scroll to position [1258, 0]
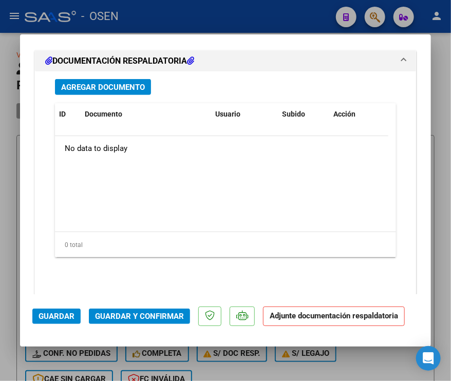
click at [117, 85] on span "Agregar Documento" at bounding box center [103, 87] width 84 height 9
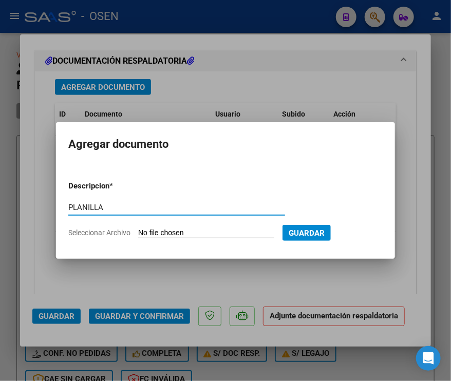
type input "PLANILLA"
click at [138, 228] on input "Seleccionar Archivo" at bounding box center [206, 233] width 136 height 10
type input "C:\fakepath\MONTERO JUAN.pdf"
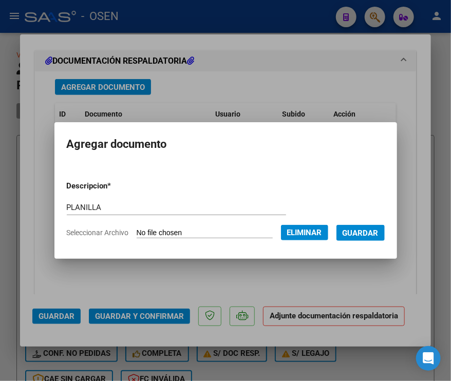
click at [370, 237] on span "Guardar" at bounding box center [360, 232] width 36 height 9
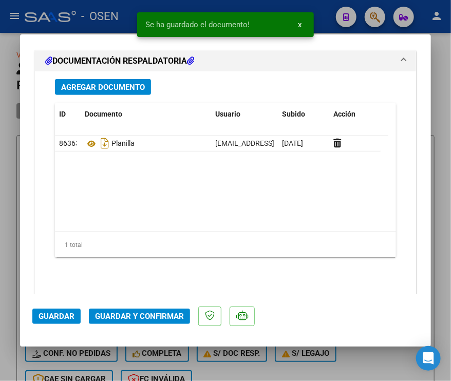
drag, startPoint x: 140, startPoint y: 207, endPoint x: 132, endPoint y: 211, distance: 8.5
click at [140, 207] on datatable-body "86363 Planilla pamesuvittone@gmail.com - Pamela Vittone 09/09/2025" at bounding box center [221, 183] width 333 height 95
click at [55, 317] on span "Guardar" at bounding box center [56, 315] width 36 height 9
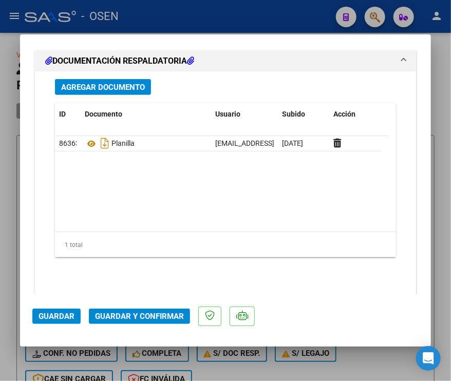
click at [62, 315] on span "Guardar" at bounding box center [56, 315] width 36 height 9
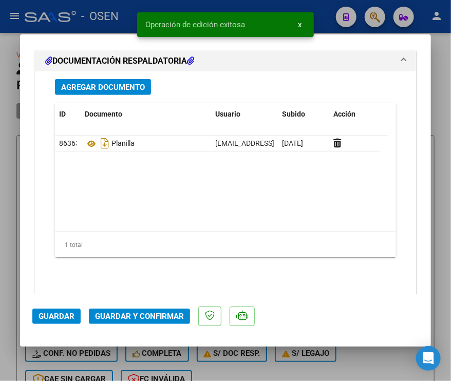
drag, startPoint x: 59, startPoint y: 315, endPoint x: 42, endPoint y: 315, distance: 16.9
click at [59, 315] on span "Guardar" at bounding box center [56, 315] width 36 height 9
click at [8, 307] on div at bounding box center [225, 190] width 451 height 381
type input "$ 0,00"
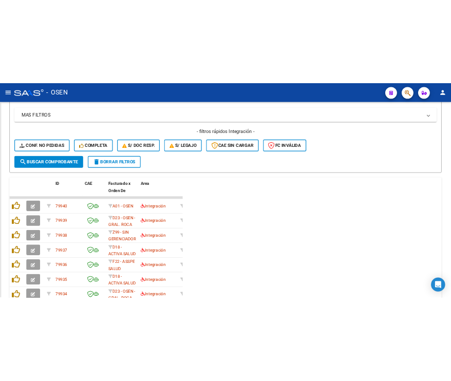
scroll to position [248, 0]
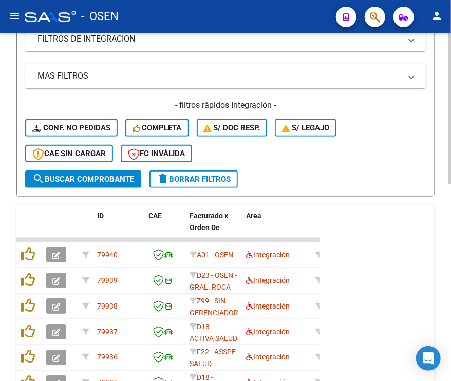
drag, startPoint x: 396, startPoint y: 154, endPoint x: 380, endPoint y: 158, distance: 16.7
click at [396, 154] on div "- filtros rápidos Integración - Conf. no pedidas Completa S/ Doc Resp. S/ legaj…" at bounding box center [225, 135] width 400 height 71
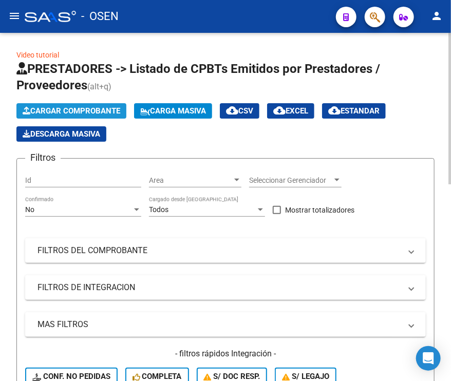
click at [77, 111] on span "Cargar Comprobante" at bounding box center [72, 110] width 98 height 9
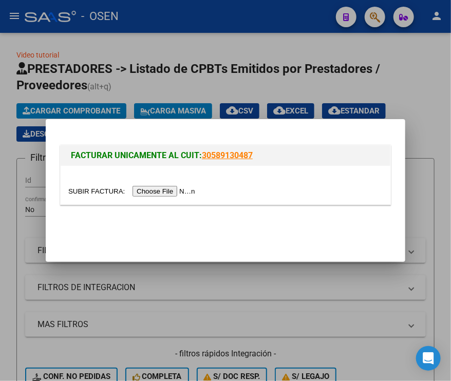
click at [168, 190] on input "file" at bounding box center [133, 191] width 130 height 11
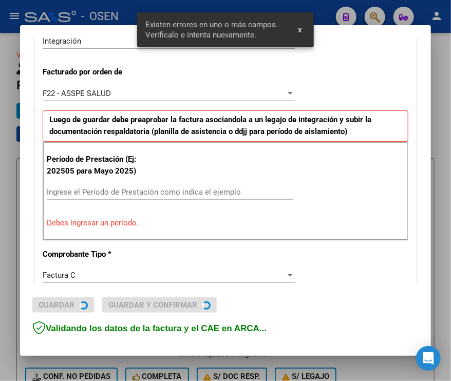
scroll to position [285, 0]
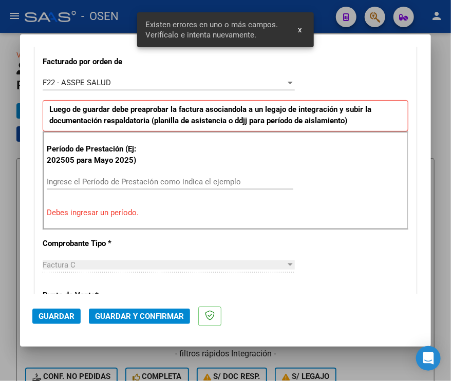
click at [166, 182] on input "Ingrese el Período de Prestación como indica el ejemplo" at bounding box center [170, 181] width 246 height 9
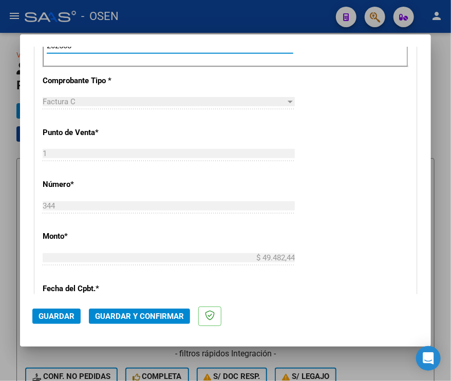
scroll to position [439, 0]
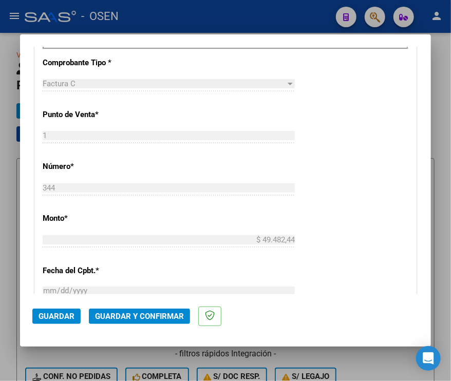
type input "202508"
click at [54, 317] on span "Guardar" at bounding box center [56, 315] width 36 height 9
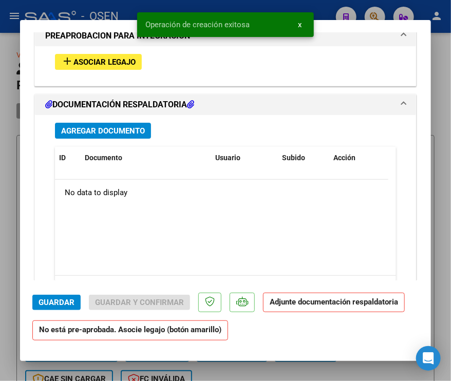
scroll to position [975, 0]
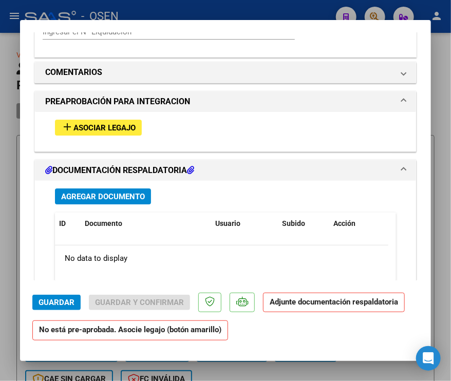
click at [98, 124] on span "Asociar Legajo" at bounding box center [104, 127] width 62 height 9
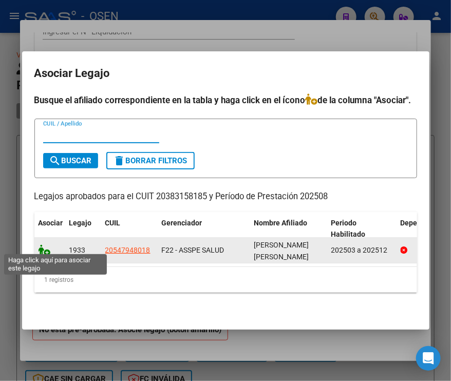
click at [47, 246] on icon at bounding box center [44, 249] width 12 height 11
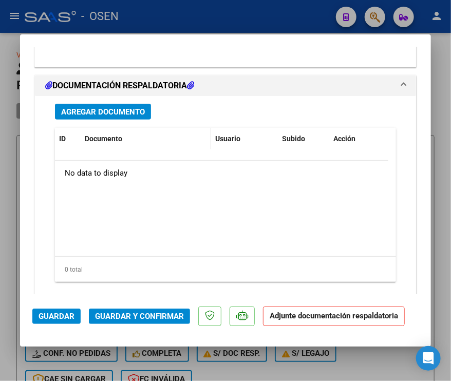
scroll to position [1268, 0]
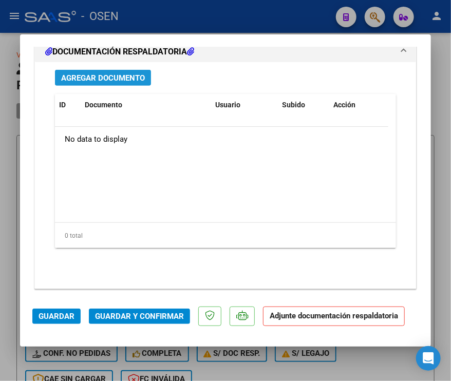
click at [95, 79] on span "Agregar Documento" at bounding box center [103, 77] width 84 height 9
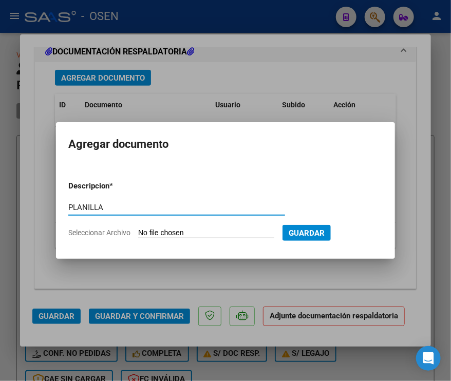
type input "PLANILLA"
click at [138, 228] on input "Seleccionar Archivo" at bounding box center [206, 233] width 136 height 10
type input "C:\fakepath\ASISTENCIA AINEA BASE_Part3 MU.pdf"
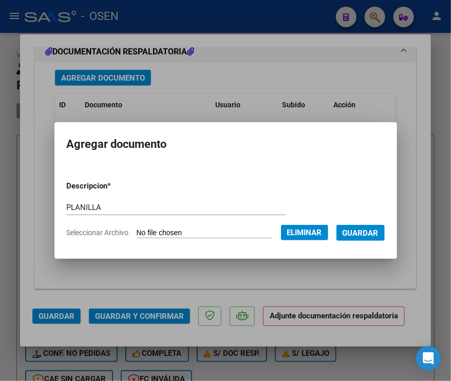
drag, startPoint x: 363, startPoint y: 239, endPoint x: 314, endPoint y: 227, distance: 50.5
click at [363, 239] on button "Guardar" at bounding box center [360, 233] width 48 height 16
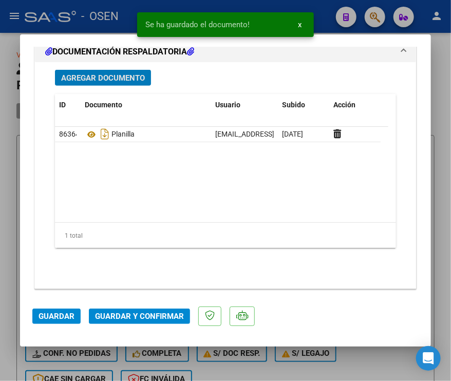
click at [98, 73] on span "Agregar Documento" at bounding box center [103, 77] width 84 height 9
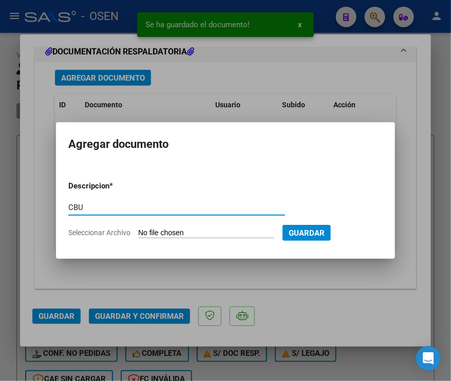
type input "CBU"
click at [154, 232] on input "Seleccionar Archivo" at bounding box center [206, 233] width 136 height 10
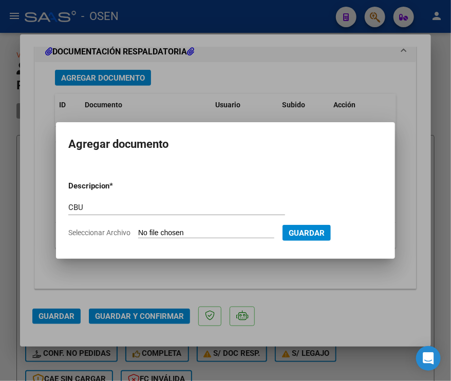
type input "C:\fakepath\MU - CBU DURRUTY.pdf"
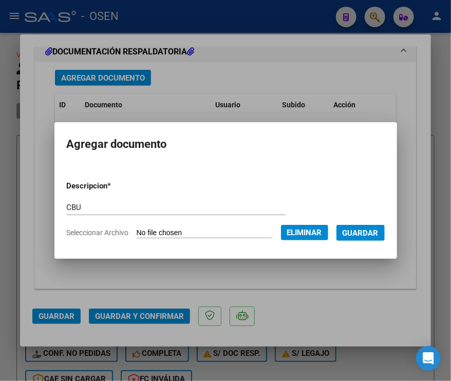
click at [376, 237] on span "Guardar" at bounding box center [360, 232] width 36 height 9
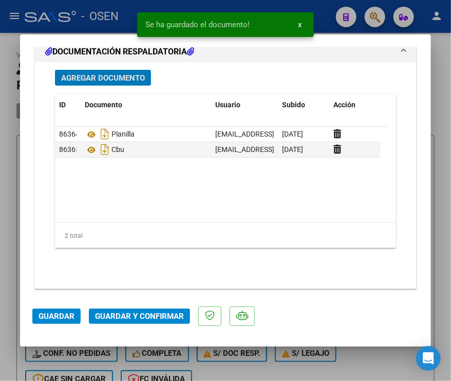
click at [38, 316] on button "Guardar" at bounding box center [56, 315] width 48 height 15
click at [10, 272] on div at bounding box center [225, 190] width 451 height 381
type input "$ 0,00"
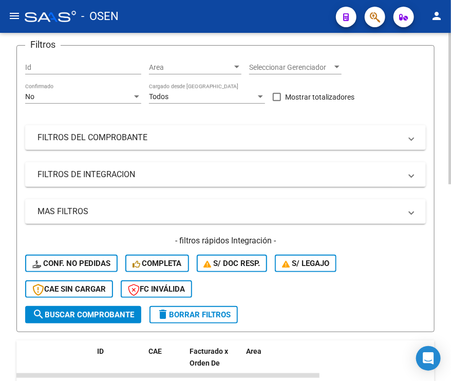
scroll to position [0, 0]
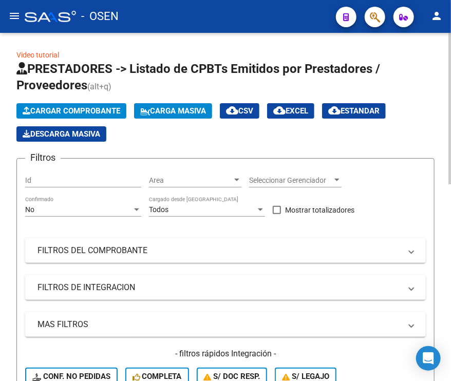
click at [418, 67] on h1 "PRESTADORES -> Listado de CPBTs Emitidos por Prestadores / Proveedores (alt+q)" at bounding box center [225, 78] width 418 height 34
click at [115, 110] on span "Cargar Comprobante" at bounding box center [72, 110] width 98 height 9
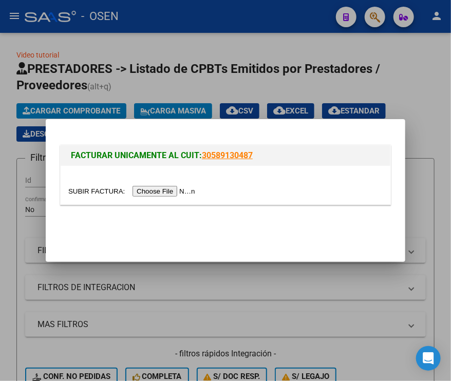
click at [164, 193] on input "file" at bounding box center [133, 191] width 130 height 11
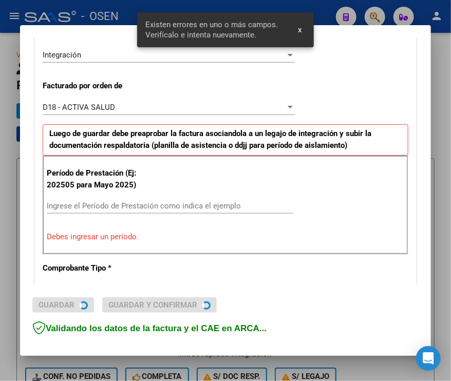
scroll to position [284, 0]
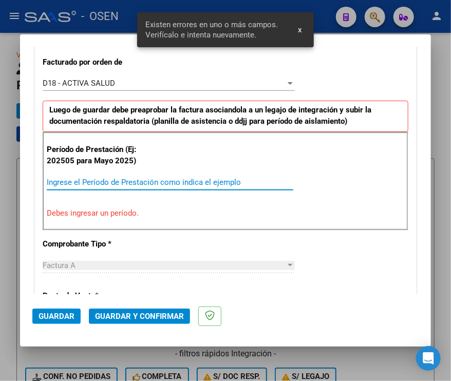
click at [84, 180] on input "Ingrese el Período de Prestación como indica el ejemplo" at bounding box center [170, 182] width 246 height 9
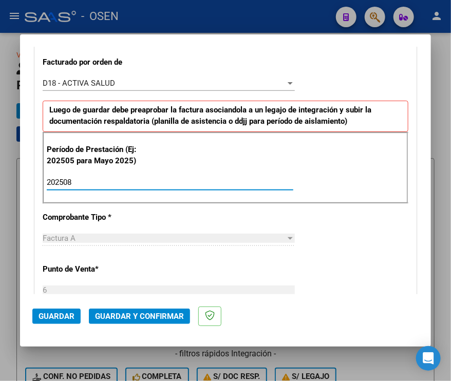
type input "202508"
click at [43, 313] on span "Guardar" at bounding box center [56, 315] width 36 height 9
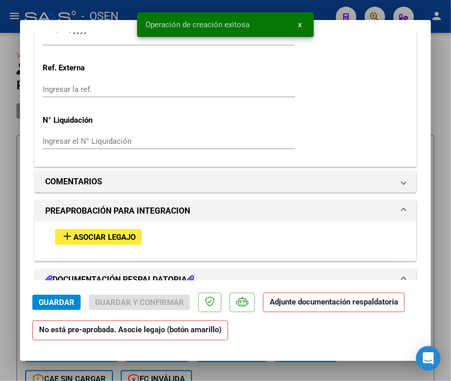
scroll to position [872, 0]
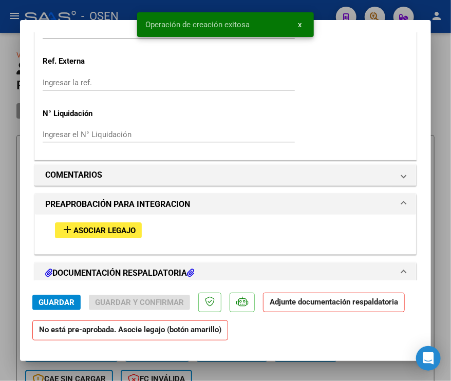
click at [134, 229] on span "Asociar Legajo" at bounding box center [104, 230] width 62 height 9
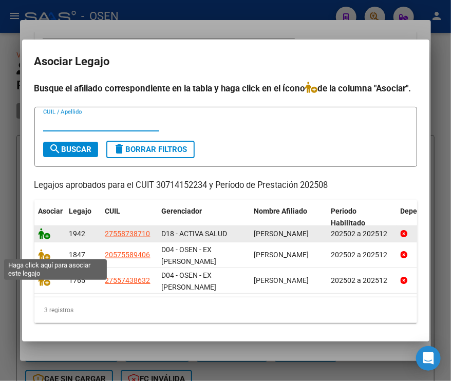
click at [42, 239] on icon at bounding box center [44, 233] width 12 height 11
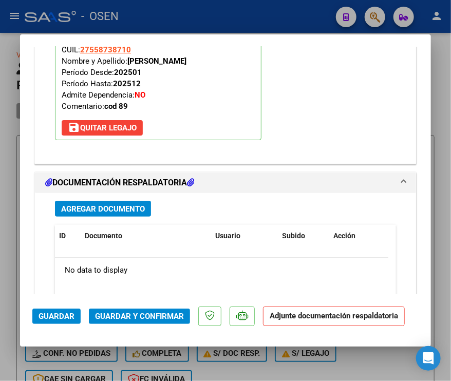
scroll to position [1156, 0]
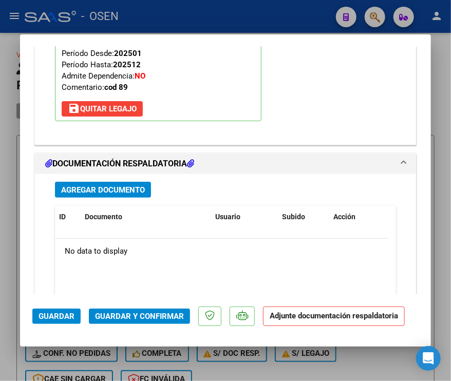
click at [147, 184] on button "Agregar Documento" at bounding box center [103, 190] width 96 height 16
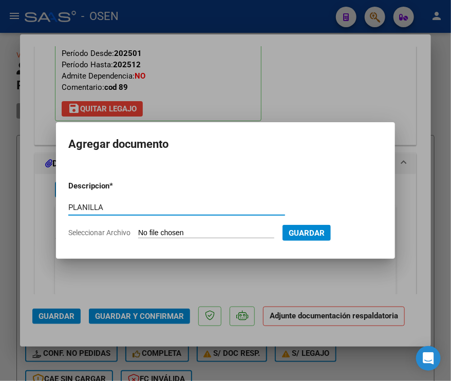
type input "PLANILLA"
click at [138, 228] on input "Seleccionar Archivo" at bounding box center [206, 233] width 136 height 10
type input "C:\fakepath\MOLINAS LOURDES PLANILLA DE ASIST DE AGOSTO 2025.pdf"
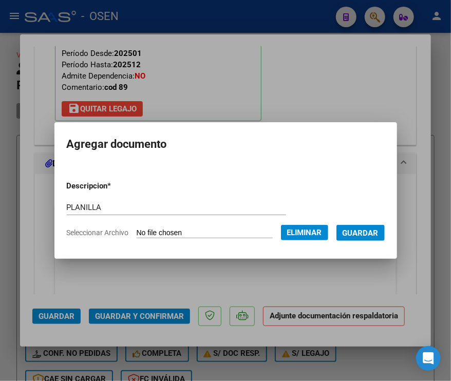
click at [371, 235] on span "Guardar" at bounding box center [360, 232] width 36 height 9
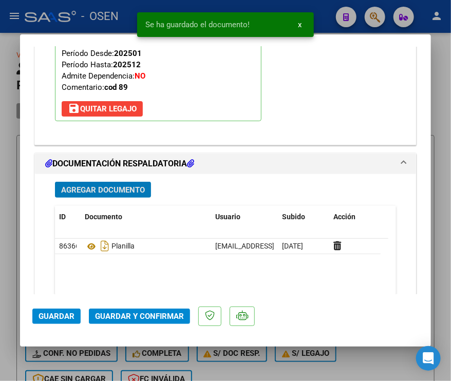
click at [45, 320] on span "Guardar" at bounding box center [56, 315] width 36 height 9
click at [9, 325] on div at bounding box center [225, 190] width 451 height 381
type input "$ 0,00"
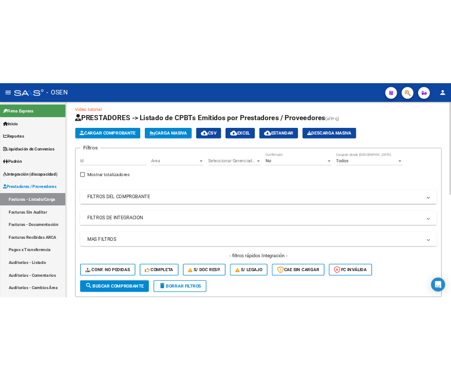
scroll to position [0, 0]
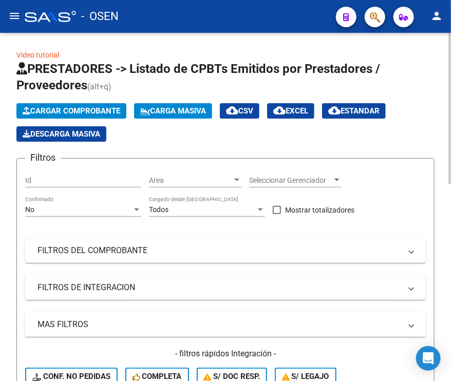
click at [74, 106] on span "Cargar Comprobante" at bounding box center [72, 110] width 98 height 9
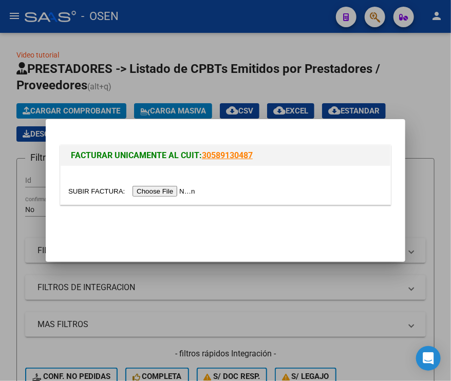
click at [151, 190] on input "file" at bounding box center [133, 191] width 130 height 11
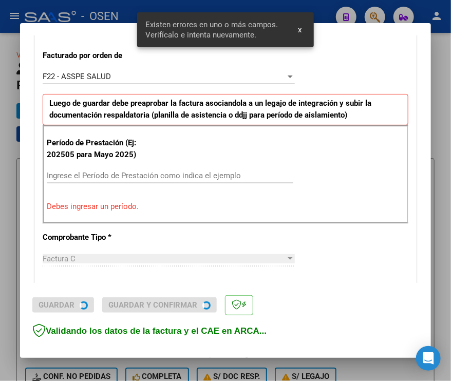
scroll to position [284, 0]
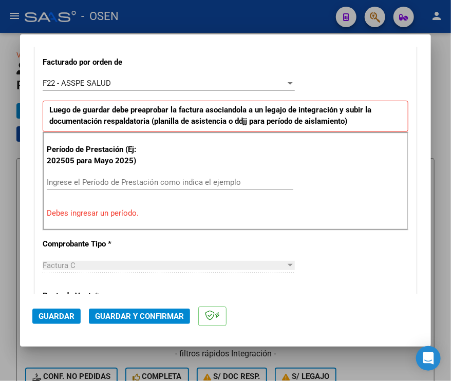
click at [337, 65] on div "CUIT * 30-71634285-5 Ingresar CUIT ANALISIS PRESTADOR EQUIPO CONSTRUYENDO S.R.L…" at bounding box center [225, 345] width 381 height 909
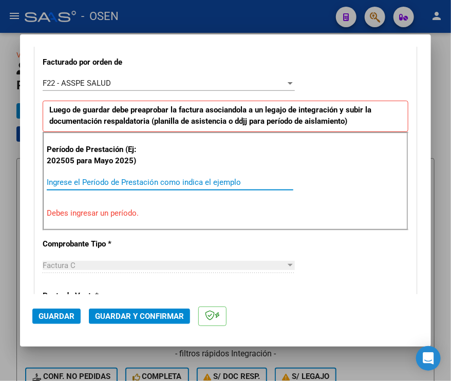
click at [139, 180] on input "Ingrese el Período de Prestación como indica el ejemplo" at bounding box center [170, 182] width 246 height 9
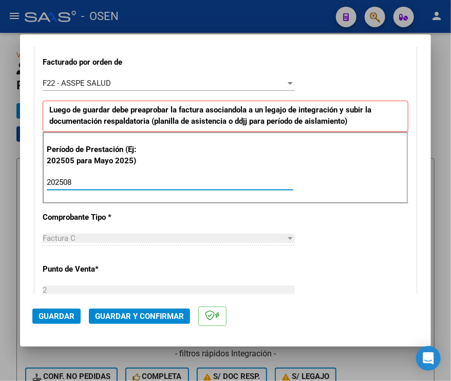
type input "202508"
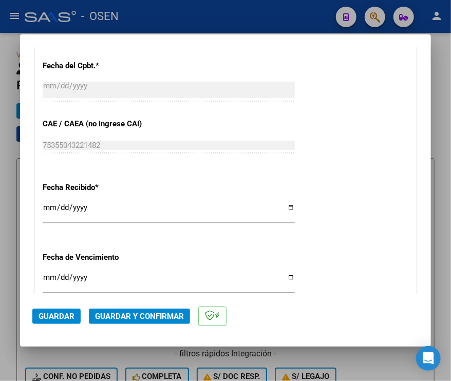
scroll to position [795, 0]
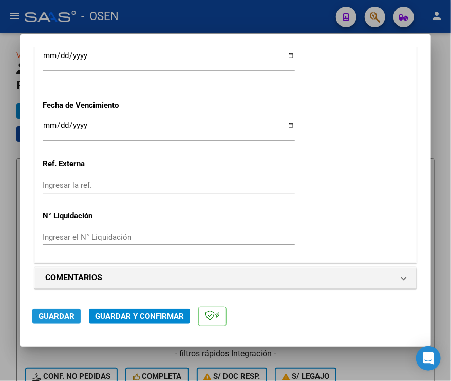
click at [61, 315] on span "Guardar" at bounding box center [56, 315] width 36 height 9
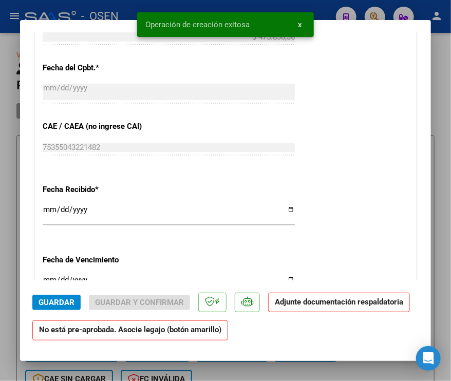
scroll to position [975, 0]
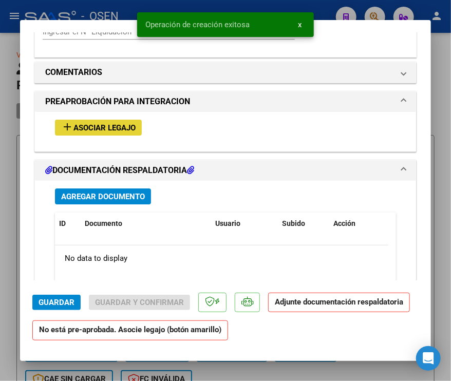
click at [134, 128] on span "Asociar Legajo" at bounding box center [104, 127] width 62 height 9
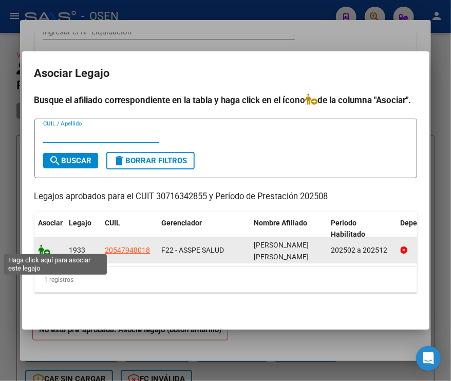
click at [45, 245] on icon at bounding box center [44, 249] width 12 height 11
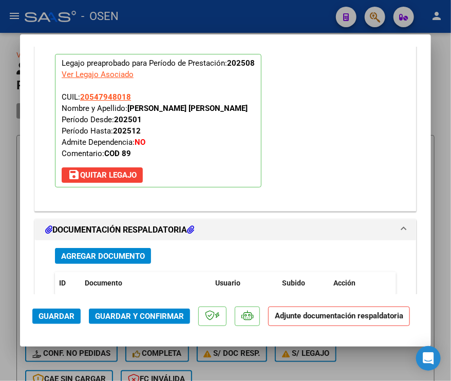
scroll to position [1268, 0]
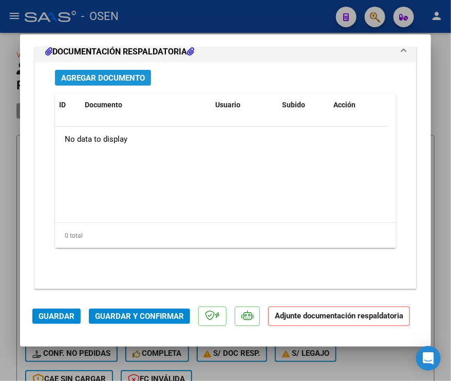
click at [94, 74] on span "Agregar Documento" at bounding box center [103, 77] width 84 height 9
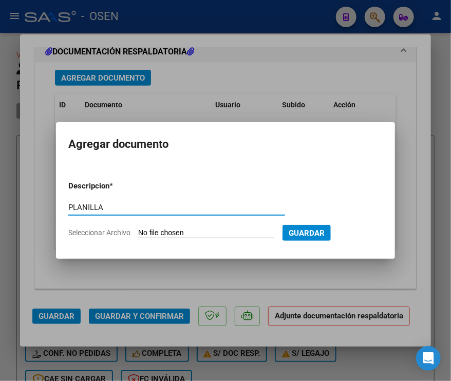
type input "PLANILLA"
click at [138, 228] on input "Seleccionar Archivo" at bounding box center [206, 233] width 136 height 10
type input "C:\fakepath\APOYO ESCOLAR-7.pdf"
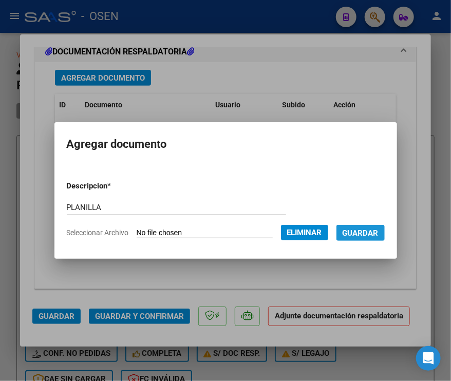
click at [378, 228] on span "Guardar" at bounding box center [360, 232] width 36 height 9
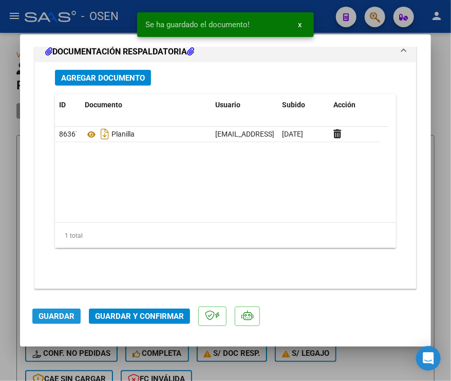
click at [62, 319] on span "Guardar" at bounding box center [56, 315] width 36 height 9
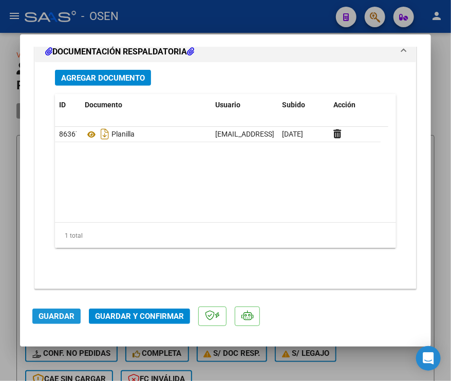
click at [60, 317] on span "Guardar" at bounding box center [56, 315] width 36 height 9
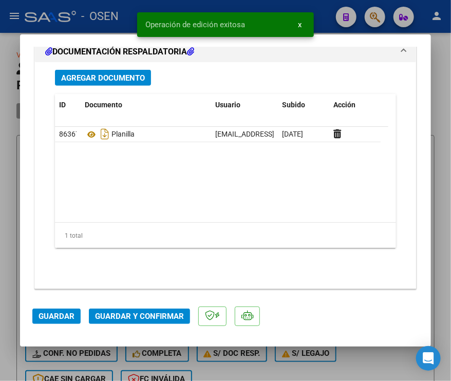
click at [14, 274] on div at bounding box center [225, 190] width 451 height 381
type input "$ 0,00"
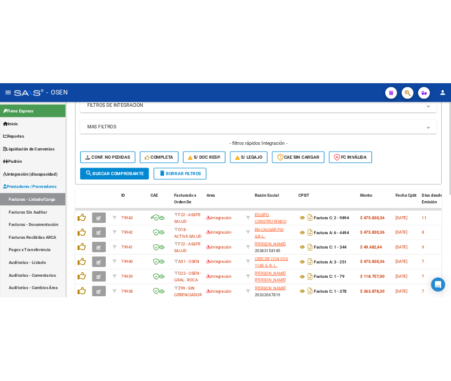
scroll to position [0, 0]
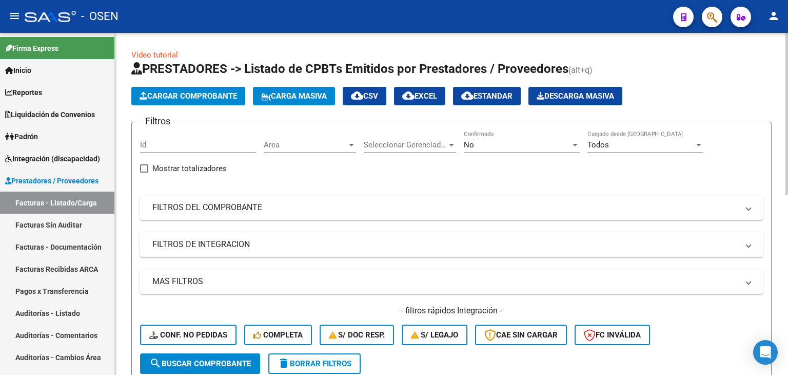
click at [213, 94] on span "Cargar Comprobante" at bounding box center [189, 95] width 98 height 9
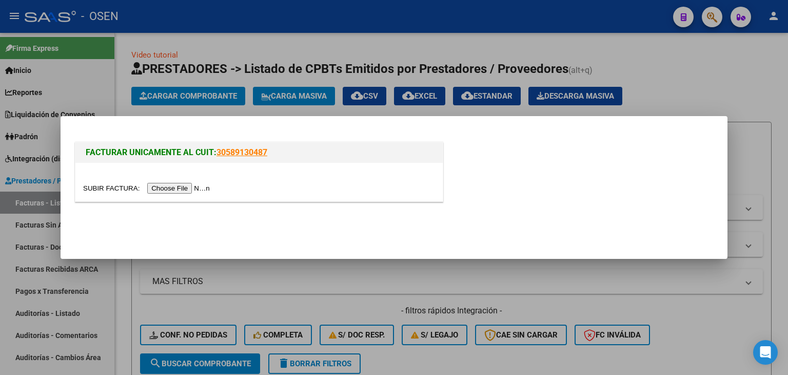
click at [183, 188] on input "file" at bounding box center [148, 188] width 130 height 11
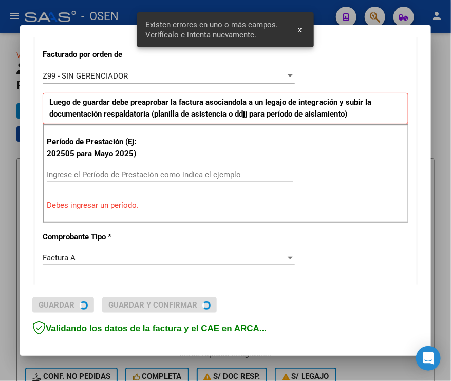
scroll to position [284, 0]
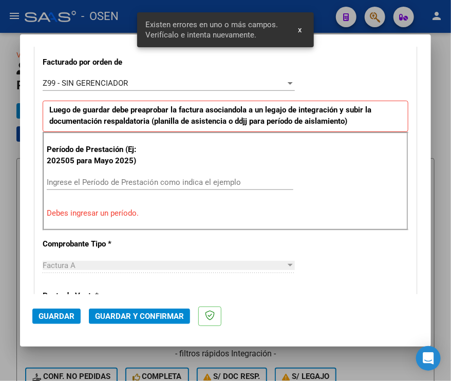
click at [373, 61] on div "CUIT * 30-71830133-1 Ingresar CUIT ANALISIS PRESTADOR EQUIPO DE INCLUSION CRECI…" at bounding box center [225, 345] width 381 height 909
click at [89, 181] on input "Ingrese el Período de Prestación como indica el ejemplo" at bounding box center [170, 182] width 246 height 9
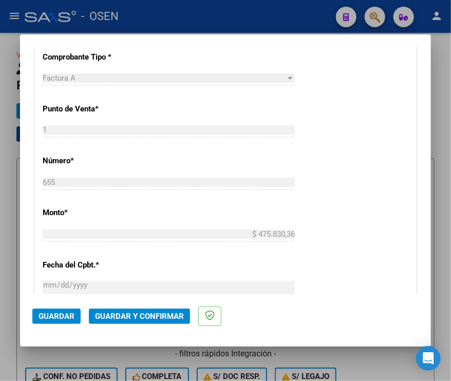
scroll to position [490, 0]
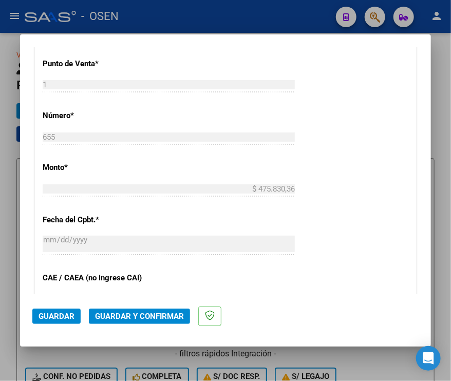
type input "202508"
click at [47, 318] on span "Guardar" at bounding box center [56, 315] width 36 height 9
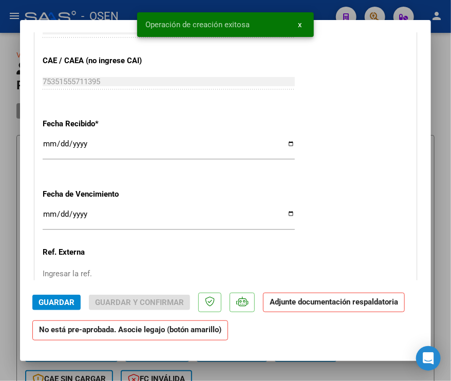
scroll to position [872, 0]
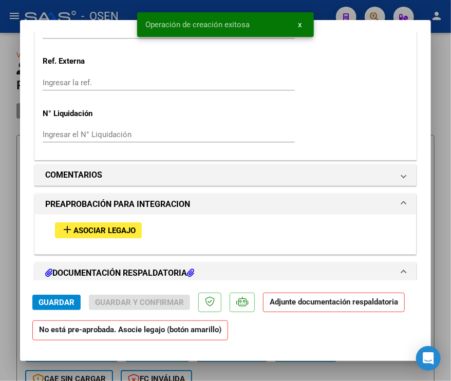
click at [129, 229] on span "Asociar Legajo" at bounding box center [104, 230] width 62 height 9
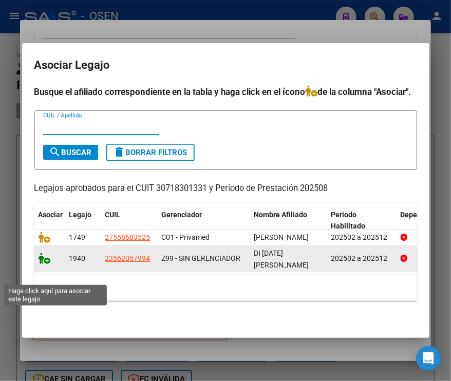
click at [39, 264] on icon at bounding box center [44, 257] width 12 height 11
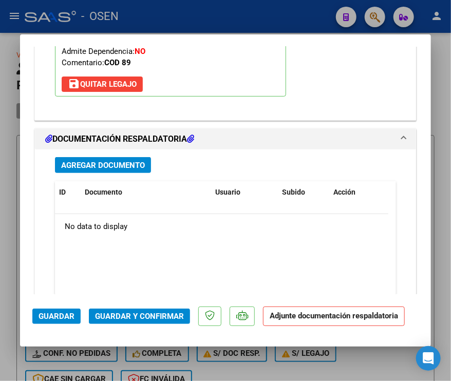
scroll to position [1268, 0]
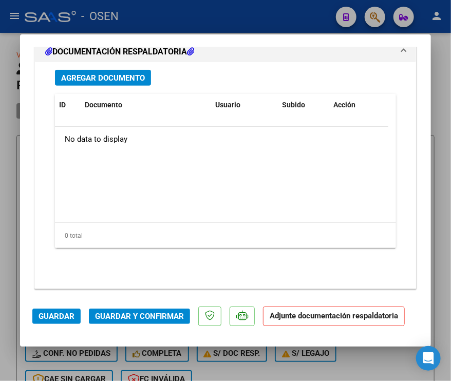
click at [113, 82] on button "Agregar Documento" at bounding box center [103, 78] width 96 height 16
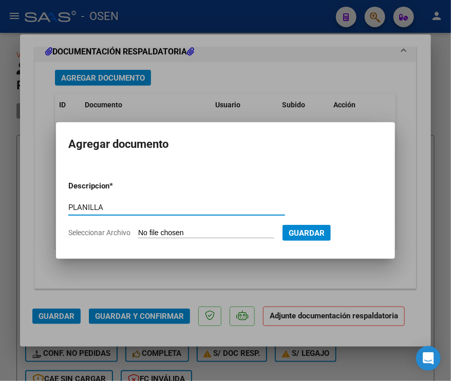
type input "PLANILLA"
click at [138, 228] on input "Seleccionar Archivo" at bounding box center [206, 233] width 136 height 10
type input "C:\fakepath\PLANILLA DE ASISTENCIA AGOSTO DI PASCUA.pdf"
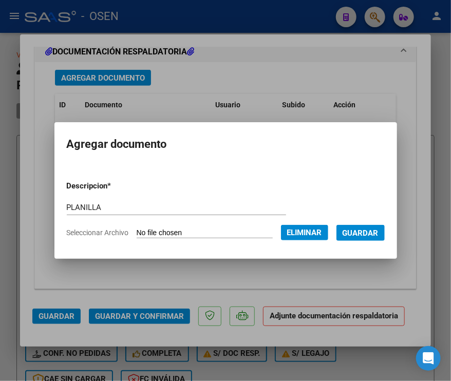
click at [367, 234] on span "Guardar" at bounding box center [360, 232] width 36 height 9
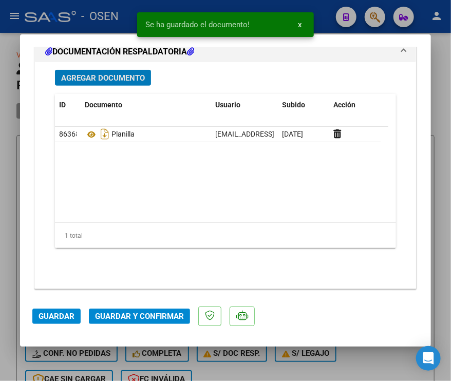
click at [56, 318] on span "Guardar" at bounding box center [56, 315] width 36 height 9
click at [10, 294] on div at bounding box center [225, 190] width 451 height 381
type input "$ 0,00"
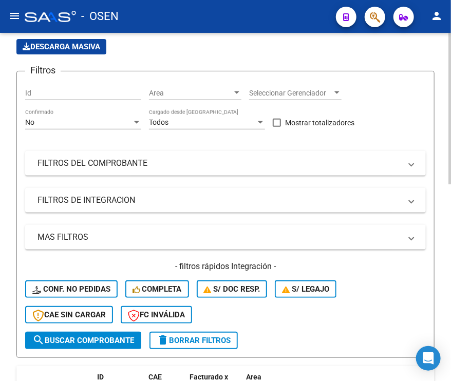
scroll to position [0, 0]
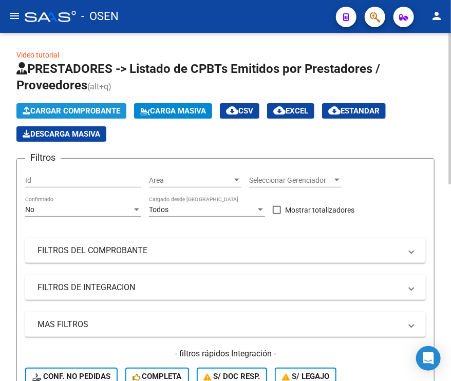
click at [60, 113] on span "Cargar Comprobante" at bounding box center [72, 110] width 98 height 9
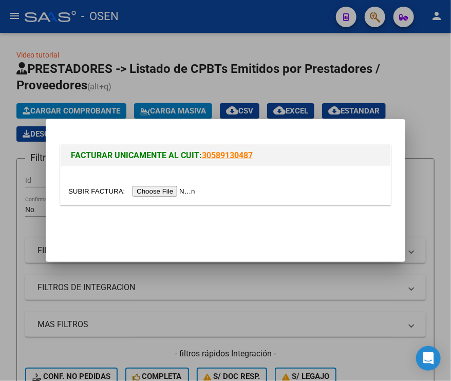
click at [145, 191] on input "file" at bounding box center [133, 191] width 130 height 11
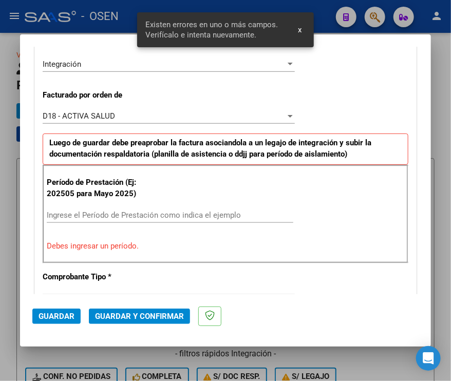
scroll to position [284, 0]
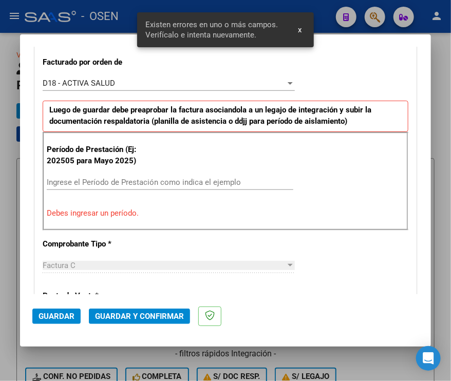
click at [368, 54] on div "CUIT * 20-11816332-0 Ingresar CUIT ANALISIS PRESTADOR ESPINOSA CARLOS ALBERTO A…" at bounding box center [225, 345] width 381 height 909
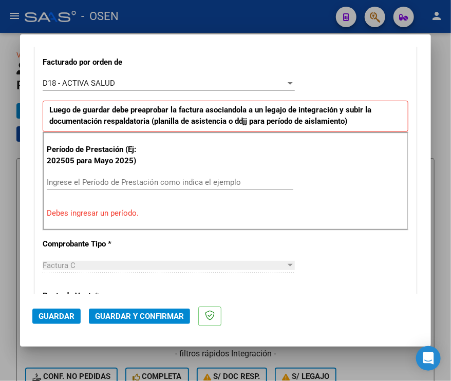
click at [115, 180] on input "Ingrese el Período de Prestación como indica el ejemplo" at bounding box center [170, 182] width 246 height 9
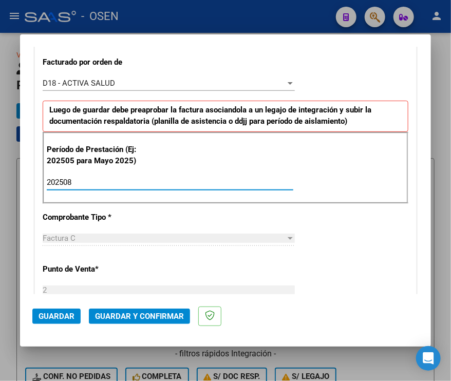
type input "202508"
click at [54, 312] on span "Guardar" at bounding box center [56, 315] width 36 height 9
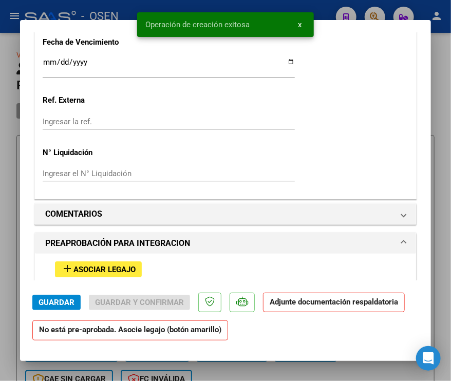
scroll to position [872, 0]
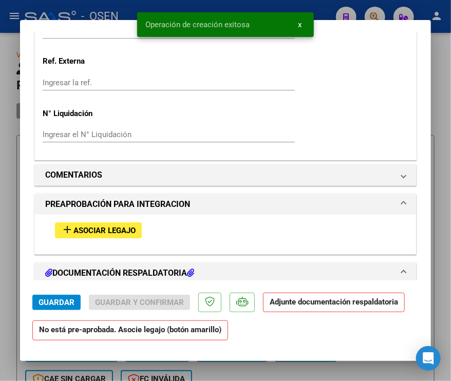
click at [131, 230] on span "Asociar Legajo" at bounding box center [104, 230] width 62 height 9
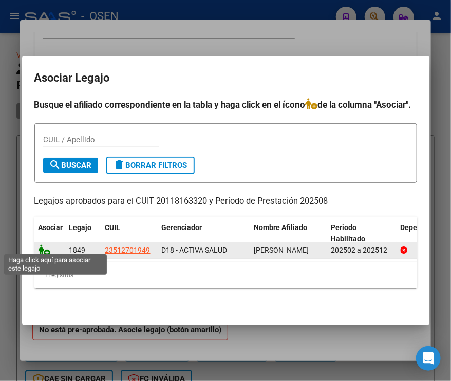
click at [42, 247] on icon at bounding box center [44, 249] width 12 height 11
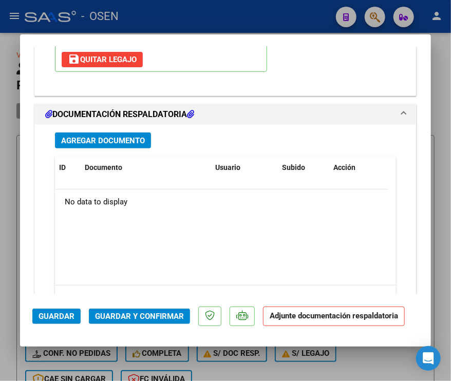
scroll to position [1258, 0]
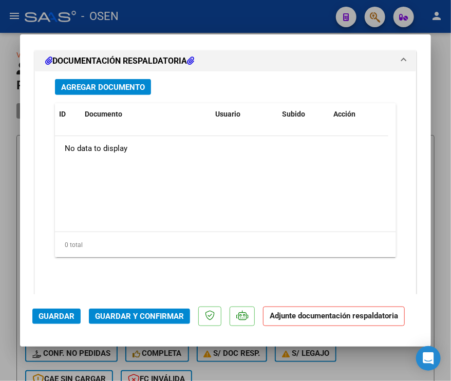
click at [127, 83] on span "Agregar Documento" at bounding box center [103, 87] width 84 height 9
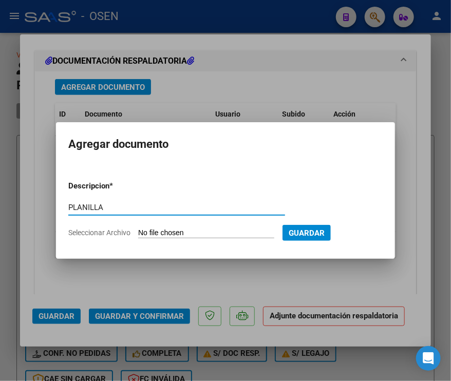
type input "PLANILLA"
click at [138, 228] on input "Seleccionar Archivo" at bounding box center [206, 233] width 136 height 10
type input "C:\fakepath\YAÑEZ PLANILLA.pdf"
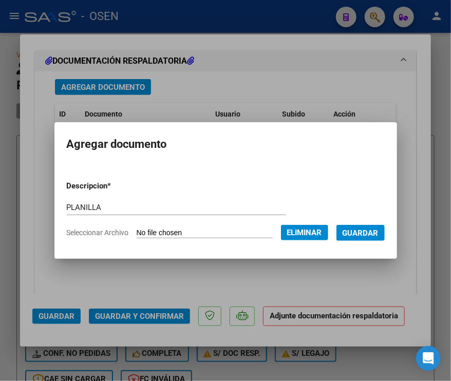
click at [372, 235] on span "Guardar" at bounding box center [360, 232] width 36 height 9
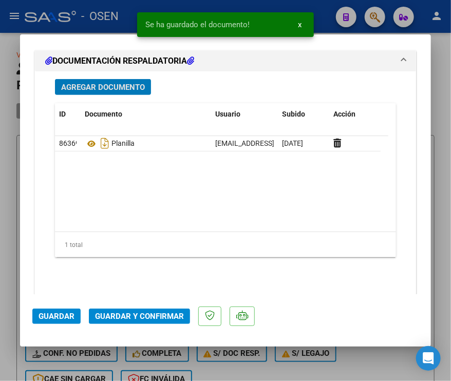
click at [51, 314] on span "Guardar" at bounding box center [56, 315] width 36 height 9
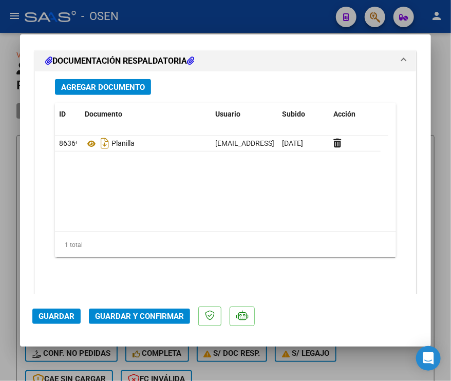
click at [45, 307] on mat-dialog-actions "Guardar Guardar y Confirmar" at bounding box center [225, 314] width 386 height 41
click at [10, 269] on div at bounding box center [225, 190] width 451 height 381
type input "$ 0,00"
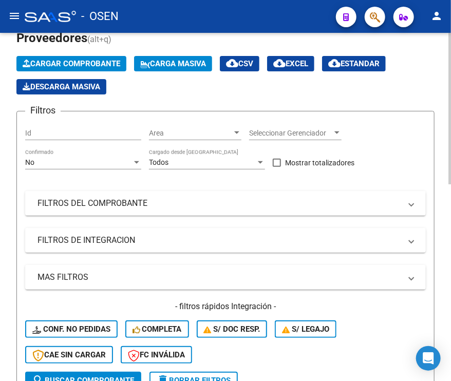
scroll to position [0, 0]
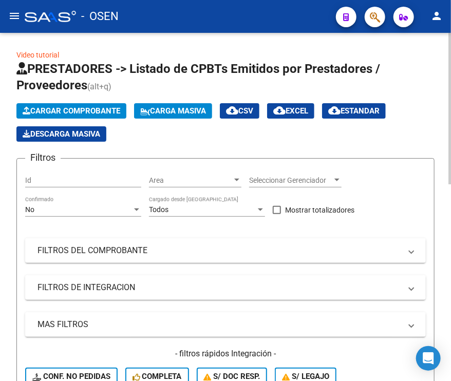
click at [103, 111] on span "Cargar Comprobante" at bounding box center [72, 110] width 98 height 9
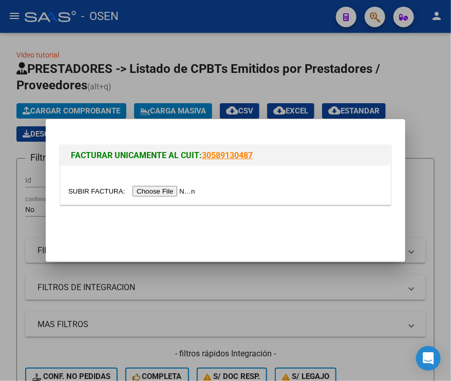
click at [157, 194] on input "file" at bounding box center [133, 191] width 130 height 11
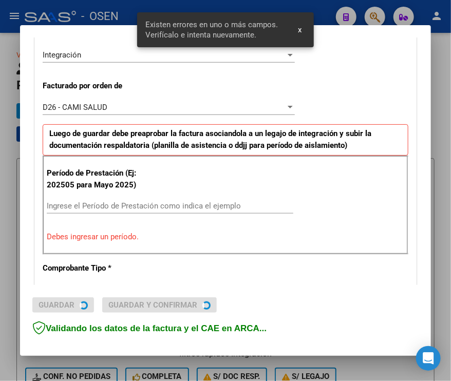
scroll to position [284, 0]
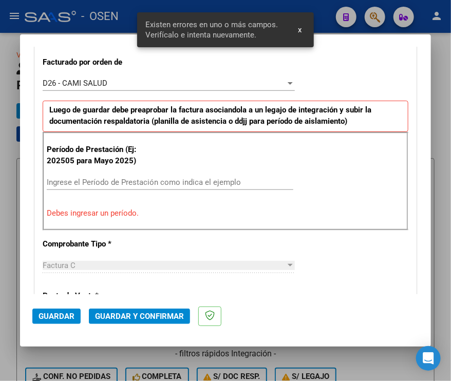
click at [126, 181] on input "Ingrese el Período de Prestación como indica el ejemplo" at bounding box center [170, 182] width 246 height 9
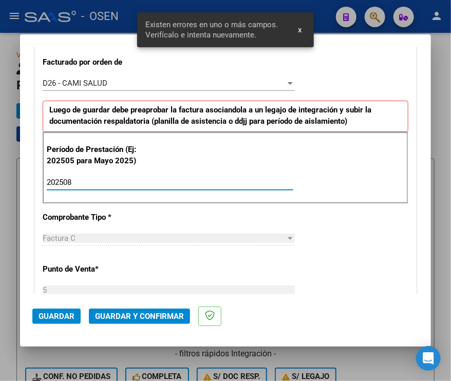
type input "202508"
click at [49, 319] on span "Guardar" at bounding box center [56, 315] width 36 height 9
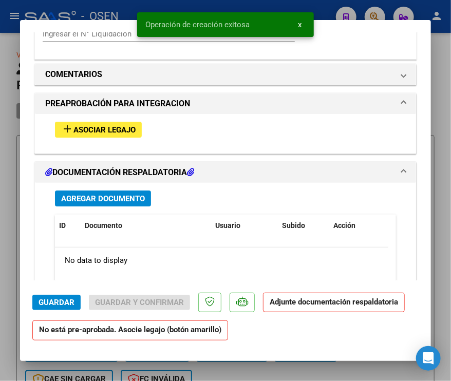
scroll to position [1026, 0]
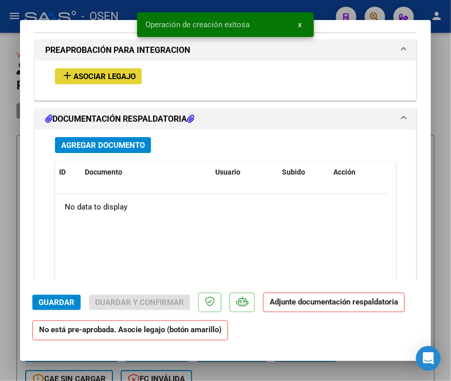
click at [111, 72] on span "Asociar Legajo" at bounding box center [104, 76] width 62 height 9
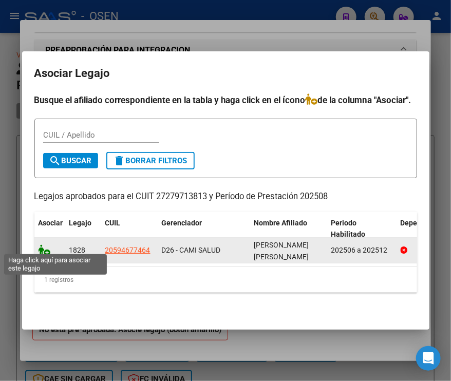
click at [46, 248] on icon at bounding box center [44, 249] width 12 height 11
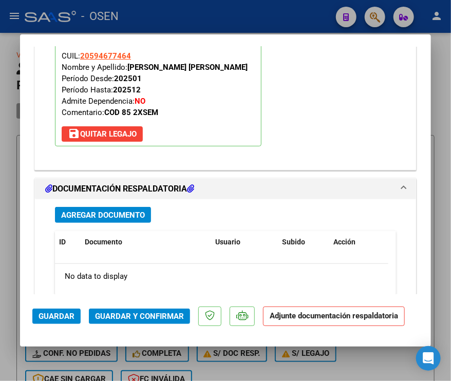
scroll to position [1268, 0]
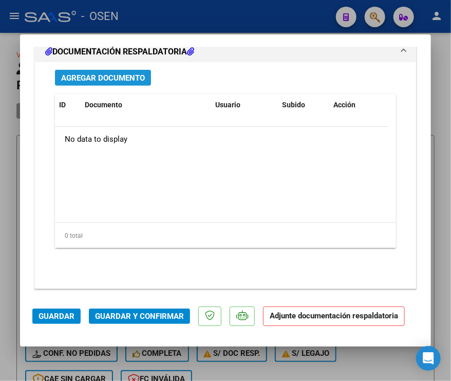
click at [119, 73] on span "Agregar Documento" at bounding box center [103, 77] width 84 height 9
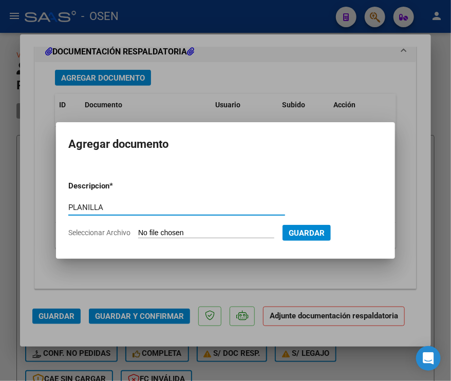
type input "PLANILLA"
click at [138, 228] on input "Seleccionar Archivo" at bounding box center [206, 233] width 136 height 10
type input "C:\fakepath\asistencia BOLATTI AGOSTO 2025.pdf"
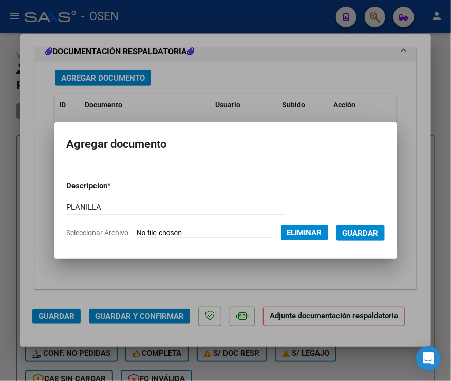
click at [373, 230] on span "Guardar" at bounding box center [360, 232] width 36 height 9
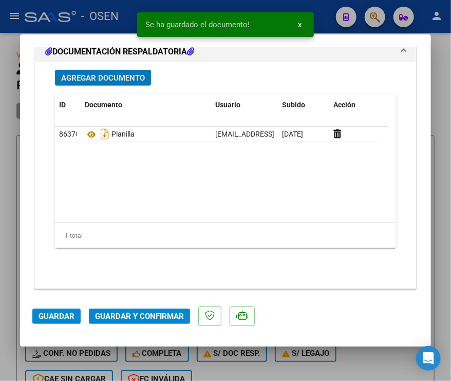
click at [52, 316] on span "Guardar" at bounding box center [56, 315] width 36 height 9
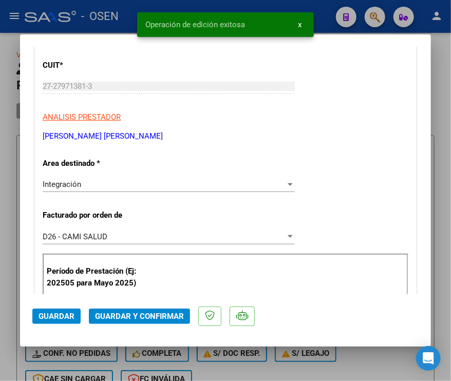
scroll to position [257, 0]
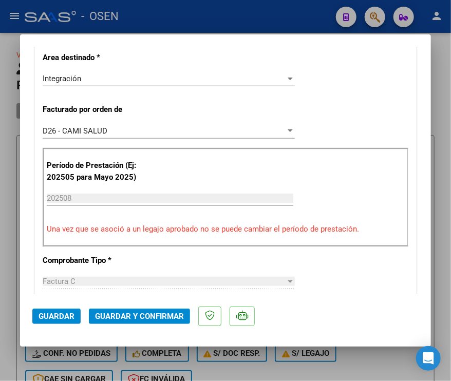
click at [8, 237] on div at bounding box center [225, 190] width 451 height 381
type input "$ 0,00"
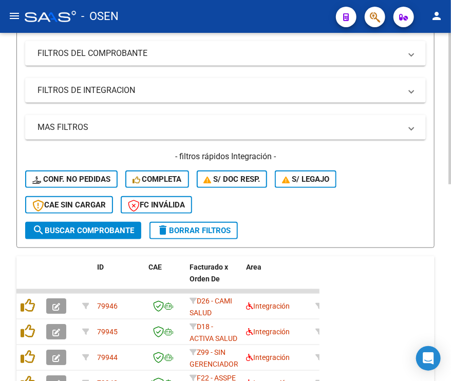
scroll to position [0, 0]
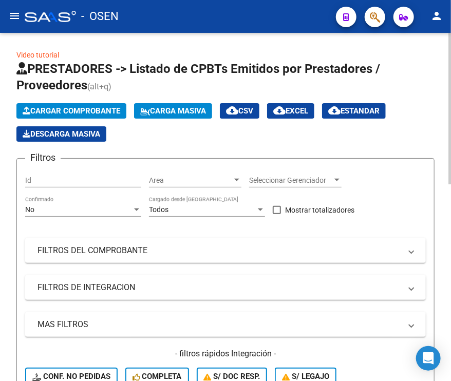
click at [105, 109] on span "Cargar Comprobante" at bounding box center [72, 110] width 98 height 9
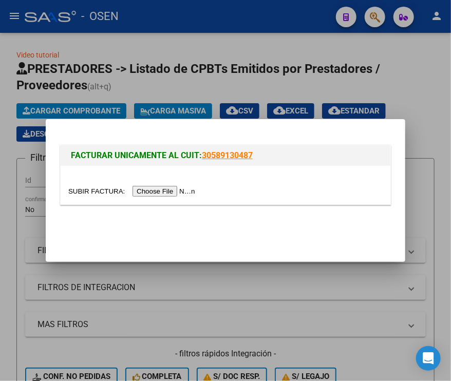
click at [173, 189] on input "file" at bounding box center [133, 191] width 130 height 11
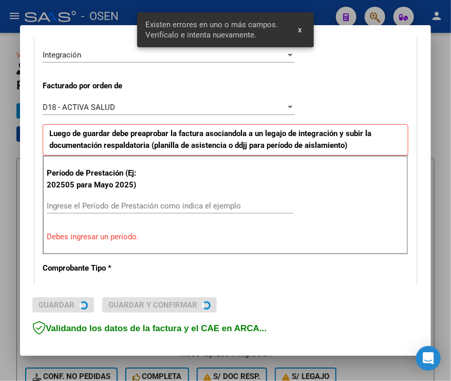
scroll to position [284, 0]
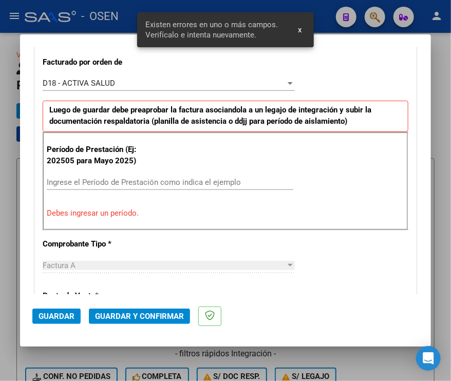
click at [153, 181] on input "Ingrese el Período de Prestación como indica el ejemplo" at bounding box center [170, 182] width 246 height 9
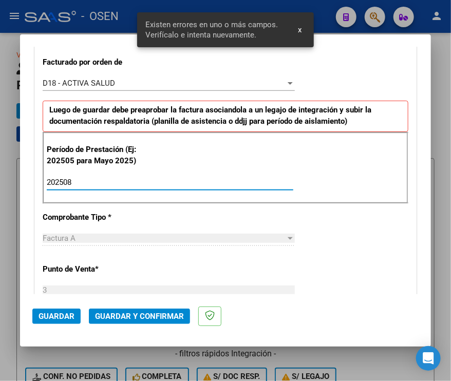
type input "202508"
click at [66, 318] on span "Guardar" at bounding box center [56, 315] width 36 height 9
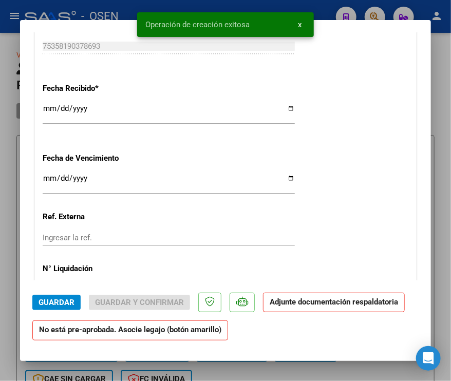
scroll to position [975, 0]
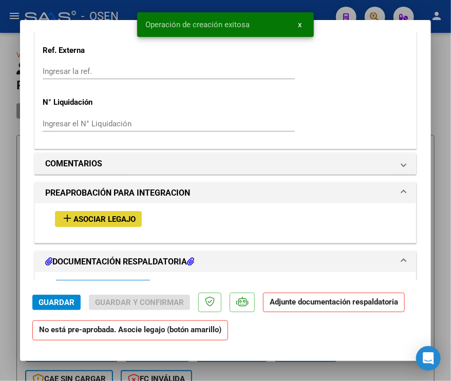
click at [123, 218] on span "Asociar Legajo" at bounding box center [104, 219] width 62 height 9
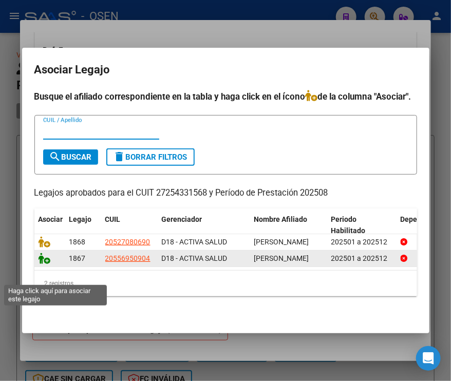
click at [43, 264] on icon at bounding box center [44, 257] width 12 height 11
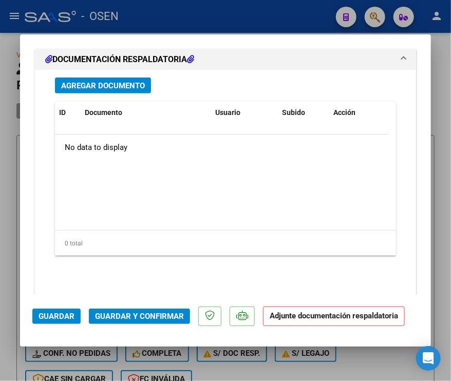
scroll to position [1359, 0]
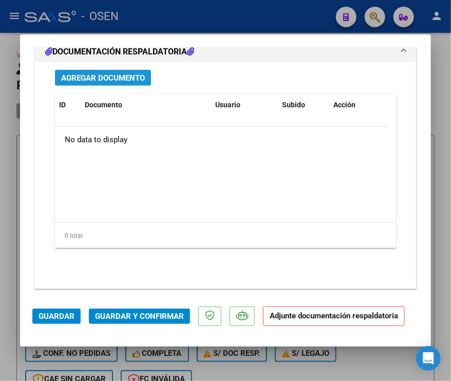
click at [122, 73] on span "Agregar Documento" at bounding box center [103, 77] width 84 height 9
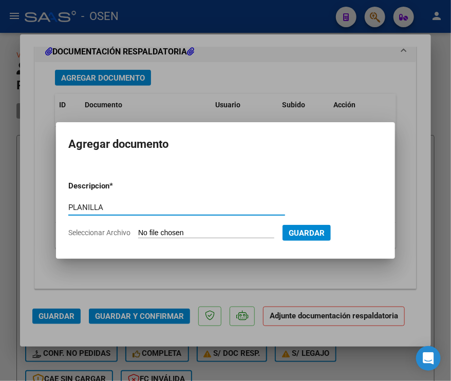
type input "PLANILLA"
click at [138, 228] on input "Seleccionar Archivo" at bounding box center [206, 233] width 136 height 10
type input "C:\fakepath\LEOTTA Tobias-ASIS AGOSTO-25 M.Apoyo.pdf"
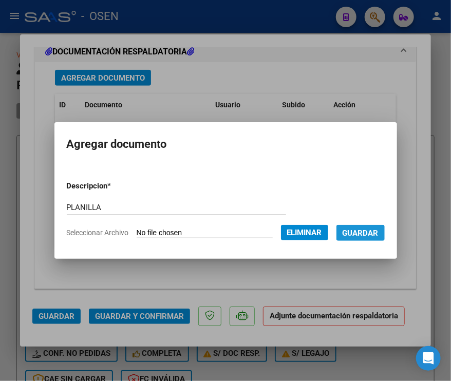
click at [365, 236] on span "Guardar" at bounding box center [360, 232] width 36 height 9
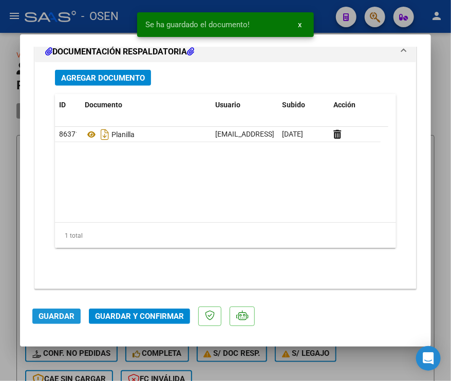
click at [45, 311] on span "Guardar" at bounding box center [56, 315] width 36 height 9
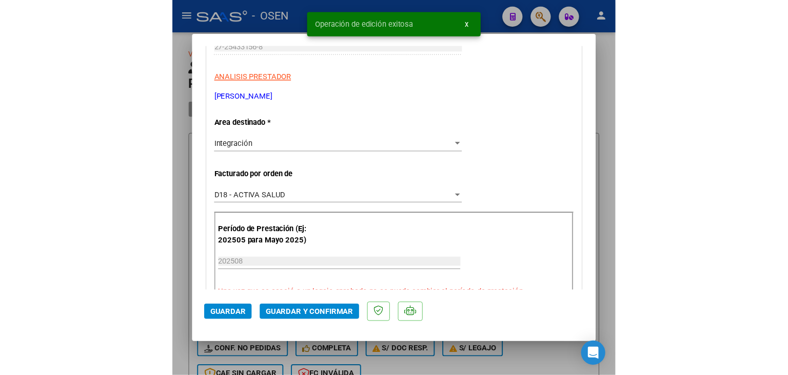
scroll to position [384, 0]
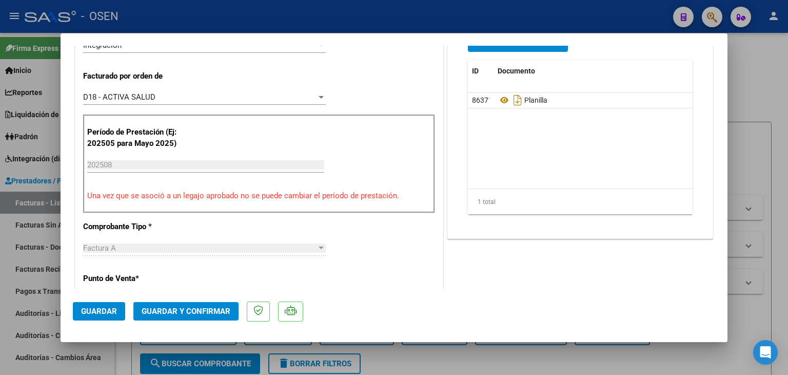
click at [548, 24] on div at bounding box center [394, 187] width 788 height 375
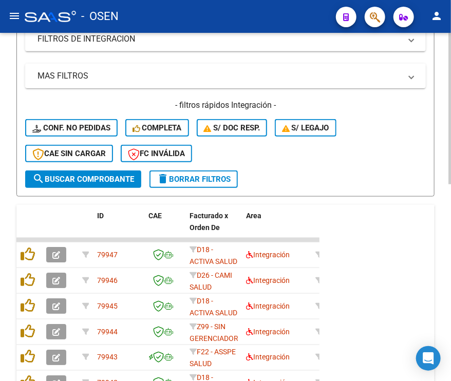
scroll to position [0, 0]
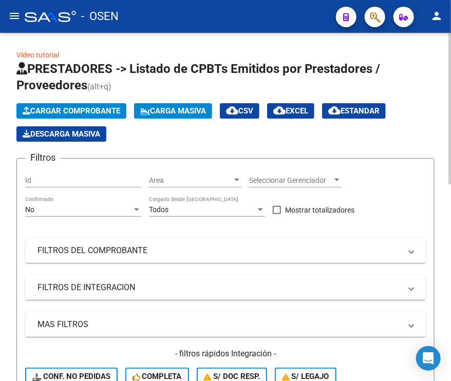
click at [61, 108] on span "Cargar Comprobante" at bounding box center [72, 110] width 98 height 9
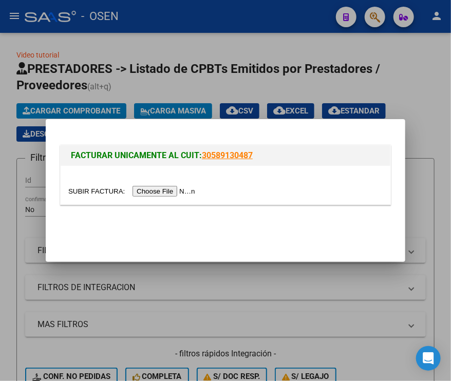
click at [146, 190] on input "file" at bounding box center [133, 191] width 130 height 11
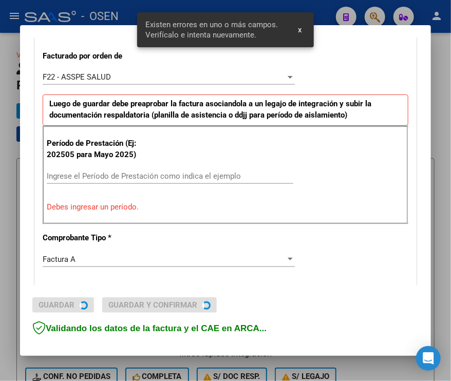
scroll to position [285, 0]
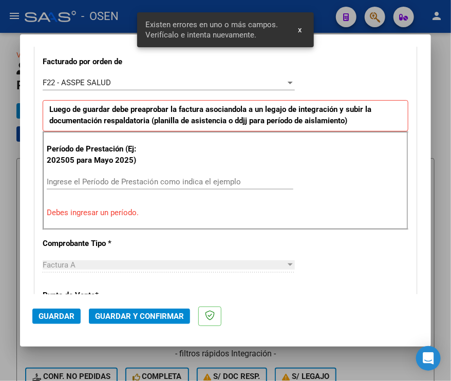
click at [138, 178] on input "Ingrese el Período de Prestación como indica el ejemplo" at bounding box center [170, 181] width 246 height 9
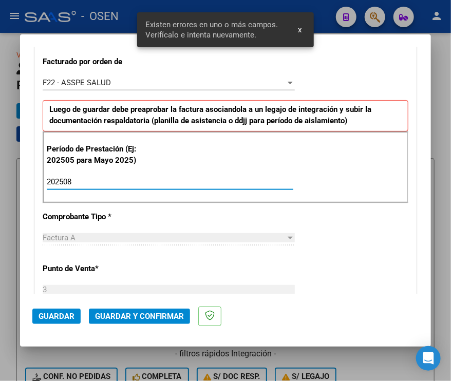
type input "202508"
click at [56, 316] on span "Guardar" at bounding box center [56, 315] width 36 height 9
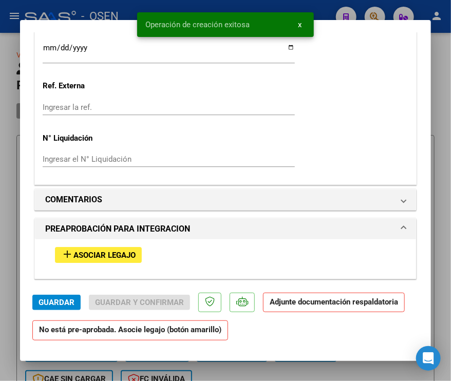
scroll to position [872, 0]
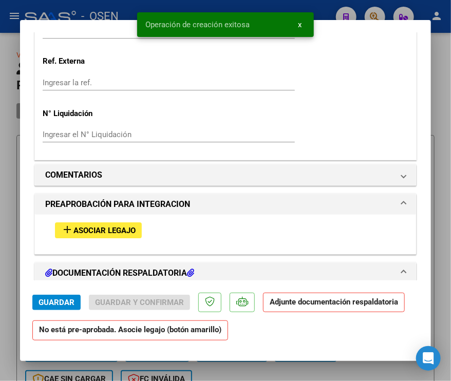
click at [107, 228] on span "Asociar Legajo" at bounding box center [104, 230] width 62 height 9
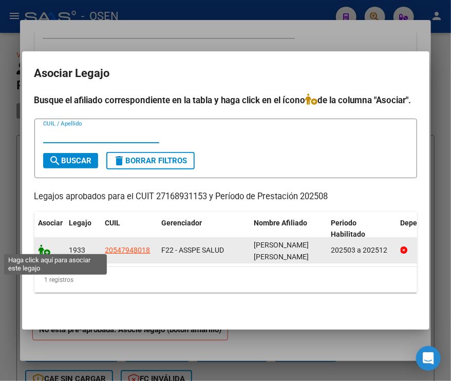
click at [44, 246] on icon at bounding box center [44, 249] width 12 height 11
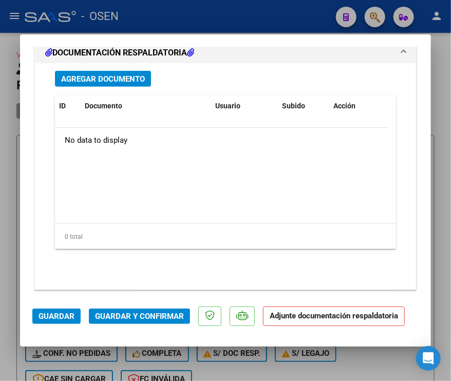
scroll to position [1268, 0]
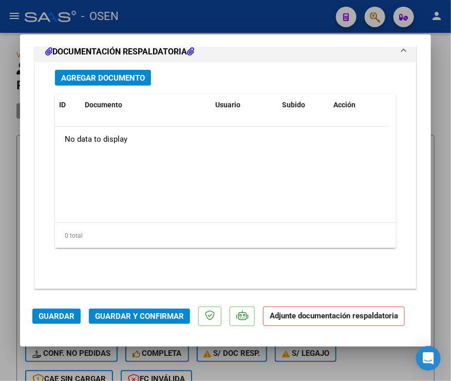
click at [114, 82] on button "Agregar Documento" at bounding box center [103, 78] width 96 height 16
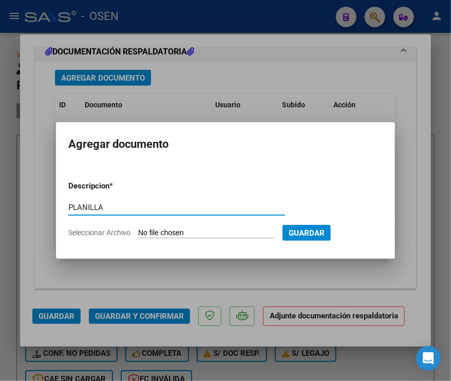
type input "PLANILLA"
click at [138, 228] on input "Seleccionar Archivo" at bounding box center [206, 233] width 136 height 10
type input "C:\fakepath\ASISTENCIA AINEA BASE_Part4 FN.pdf"
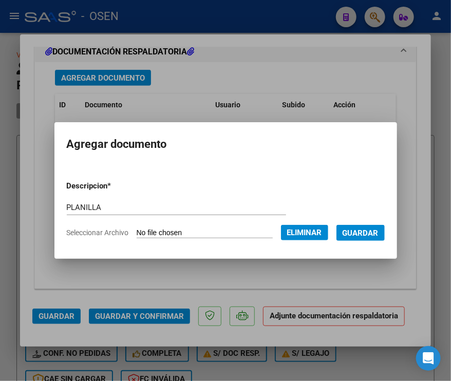
click at [374, 241] on form "Descripcion * PLANILLA Escriba aquí una descripcion Seleccionar Archivo Elimina…" at bounding box center [226, 208] width 318 height 73
click at [357, 239] on button "Guardar" at bounding box center [360, 233] width 48 height 16
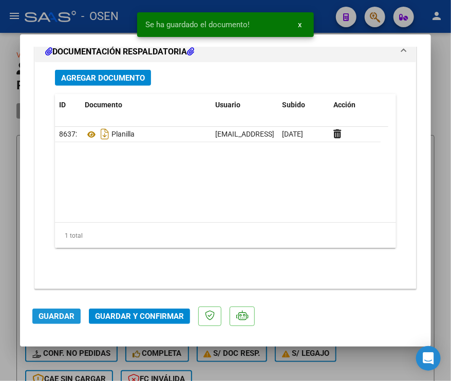
drag, startPoint x: 66, startPoint y: 317, endPoint x: 31, endPoint y: 290, distance: 43.9
click at [65, 316] on span "Guardar" at bounding box center [56, 315] width 36 height 9
click at [6, 267] on div at bounding box center [225, 190] width 451 height 381
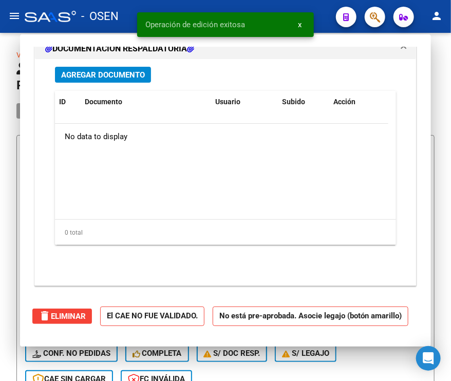
type input "$ 0,00"
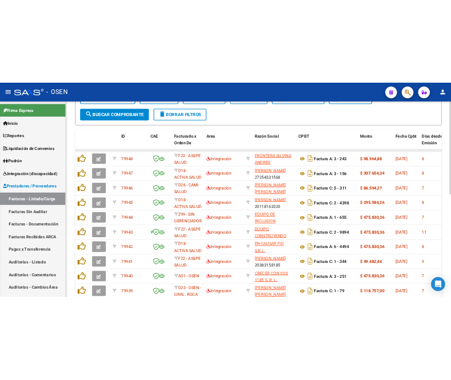
scroll to position [0, 0]
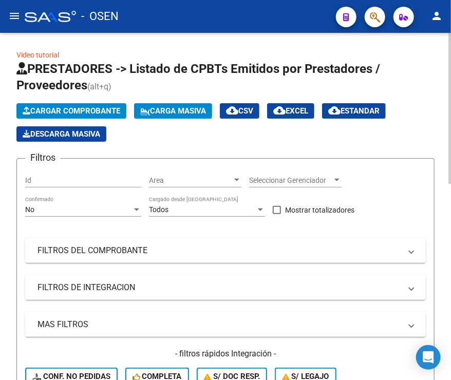
click at [68, 113] on span "Cargar Comprobante" at bounding box center [72, 110] width 98 height 9
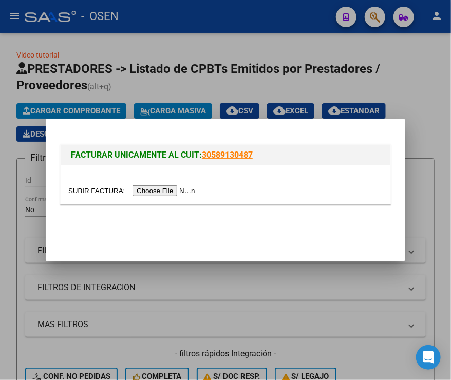
click at [144, 187] on input "file" at bounding box center [133, 190] width 130 height 11
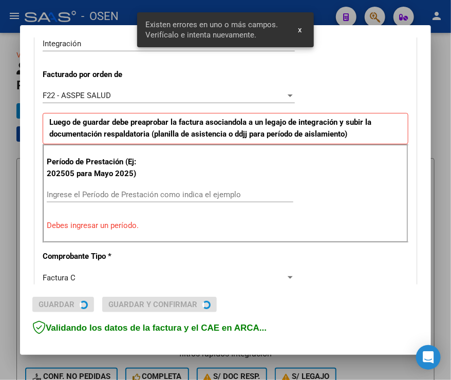
scroll to position [266, 0]
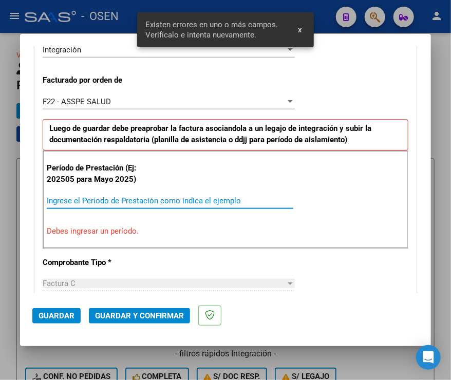
click at [129, 199] on input "Ingrese el Período de Prestación como indica el ejemplo" at bounding box center [170, 200] width 246 height 9
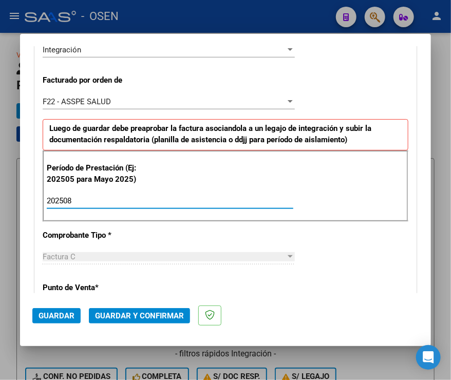
type input "202508"
click at [65, 311] on span "Guardar" at bounding box center [56, 315] width 36 height 9
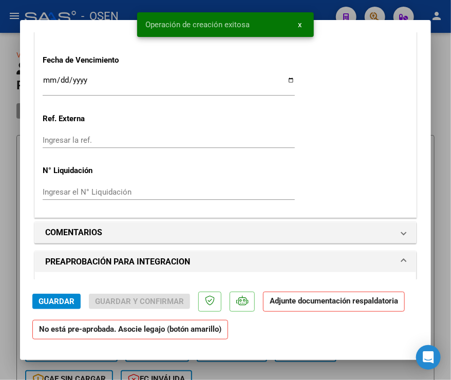
scroll to position [975, 0]
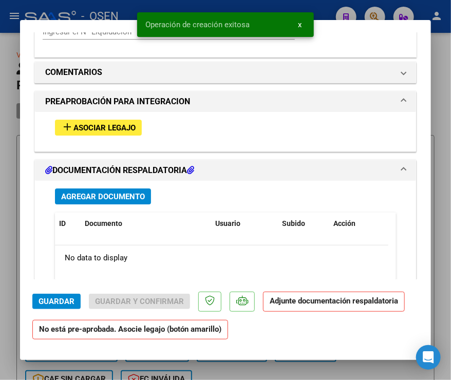
click at [89, 128] on span "Asociar Legajo" at bounding box center [104, 127] width 62 height 9
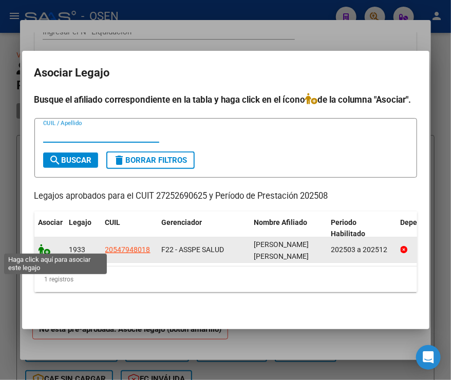
click at [43, 245] on icon at bounding box center [44, 249] width 12 height 11
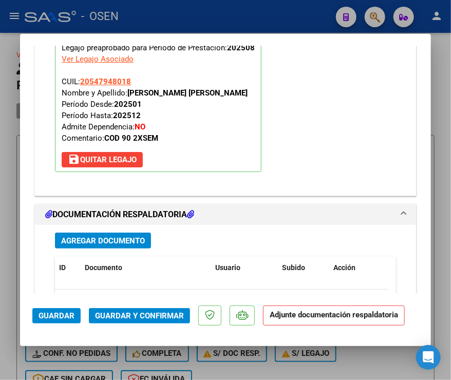
scroll to position [1269, 0]
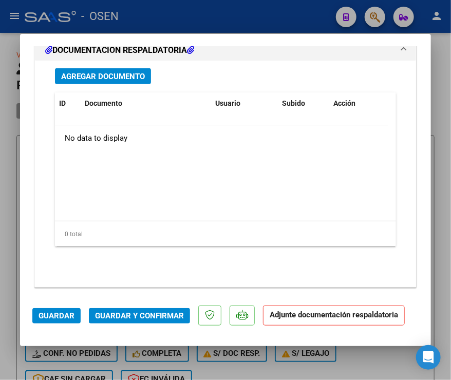
click at [90, 76] on span "Agregar Documento" at bounding box center [103, 76] width 84 height 9
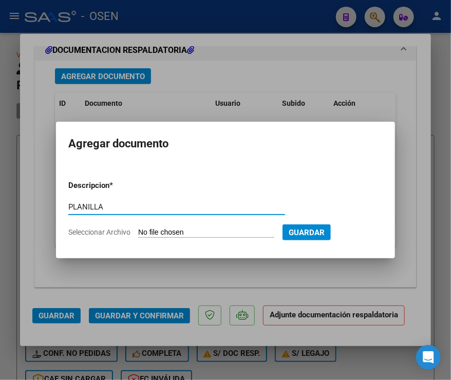
type input "PLANILLA"
click at [138, 228] on input "Seleccionar Archivo" at bounding box center [206, 233] width 136 height 10
type input "C:\fakepath\ASISTENCIA AINEA BASE_Part2 TO.pdf"
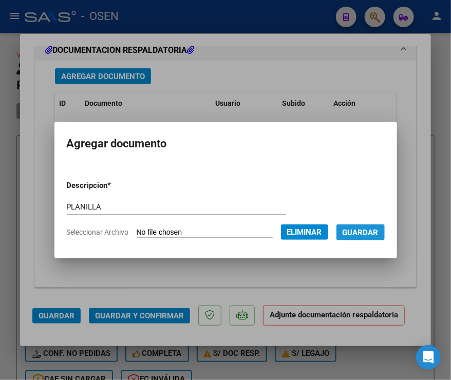
drag, startPoint x: 376, startPoint y: 233, endPoint x: 183, endPoint y: 243, distance: 193.7
click at [376, 232] on span "Guardar" at bounding box center [360, 232] width 36 height 9
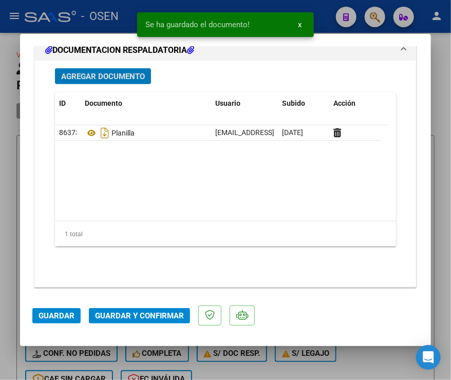
click at [45, 311] on span "Guardar" at bounding box center [56, 315] width 36 height 9
click at [8, 296] on div at bounding box center [225, 190] width 451 height 380
type input "$ 0,00"
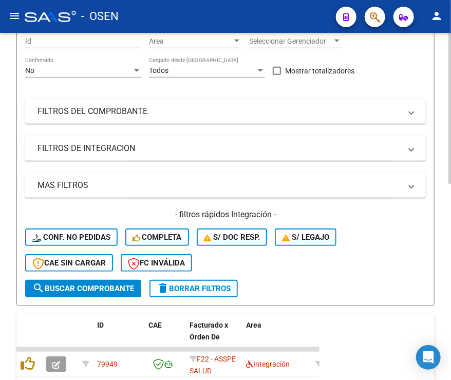
scroll to position [0, 0]
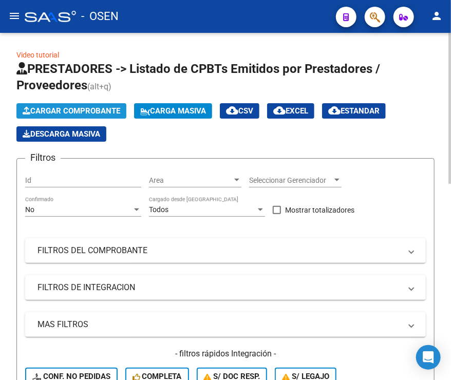
click at [91, 108] on span "Cargar Comprobante" at bounding box center [72, 110] width 98 height 9
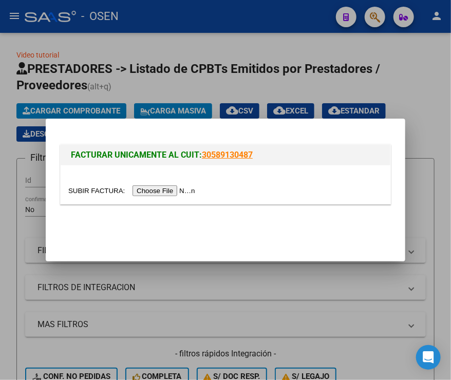
click at [156, 190] on input "file" at bounding box center [133, 190] width 130 height 11
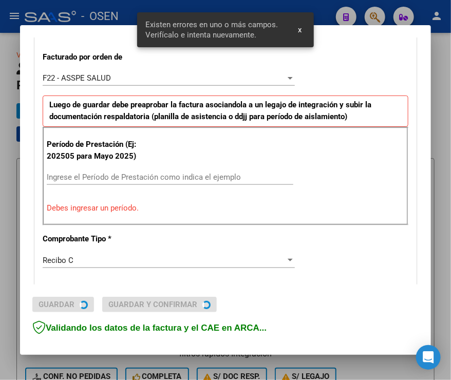
scroll to position [285, 0]
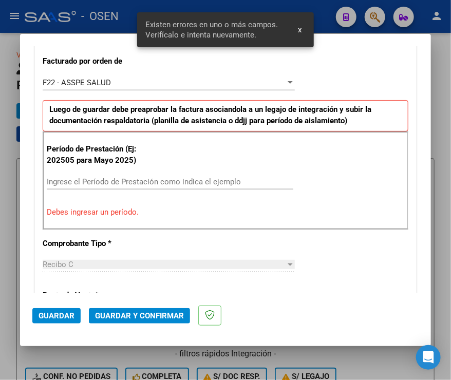
click at [232, 181] on input "Ingrese el Período de Prestación como indica el ejemplo" at bounding box center [170, 181] width 246 height 9
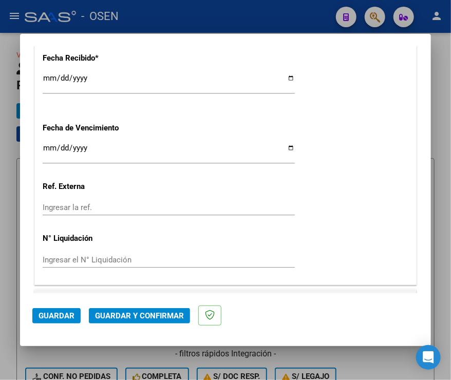
scroll to position [796, 0]
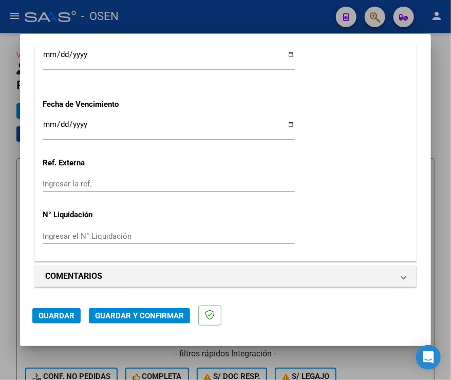
type input "202508"
click at [72, 313] on span "Guardar" at bounding box center [56, 315] width 36 height 9
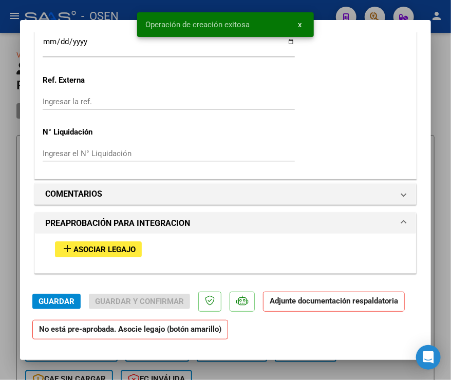
scroll to position [872, 0]
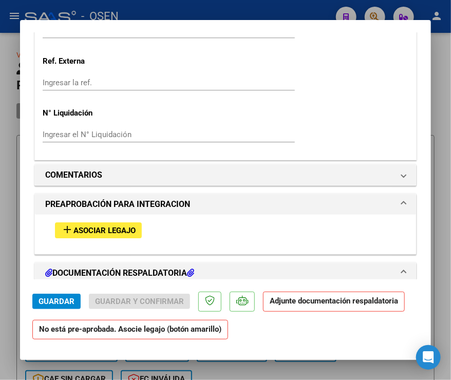
click at [108, 229] on span "Asociar Legajo" at bounding box center [104, 230] width 62 height 9
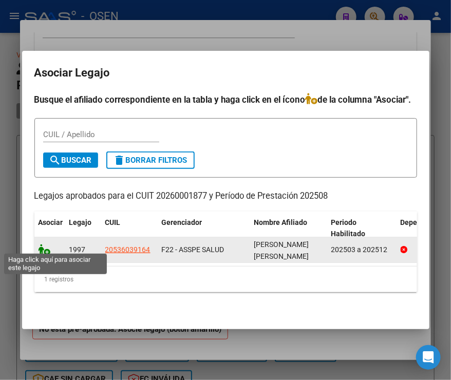
click at [45, 244] on icon at bounding box center [44, 249] width 12 height 11
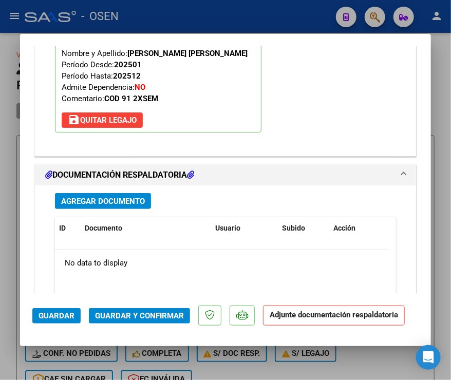
scroll to position [1156, 0]
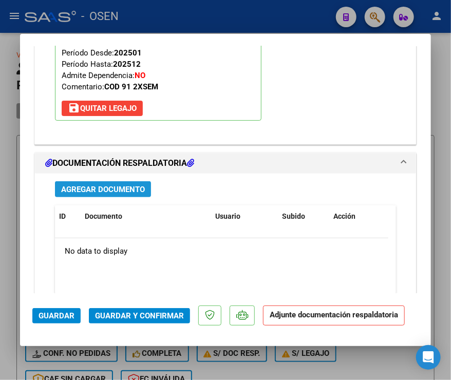
click at [103, 193] on button "Agregar Documento" at bounding box center [103, 189] width 96 height 16
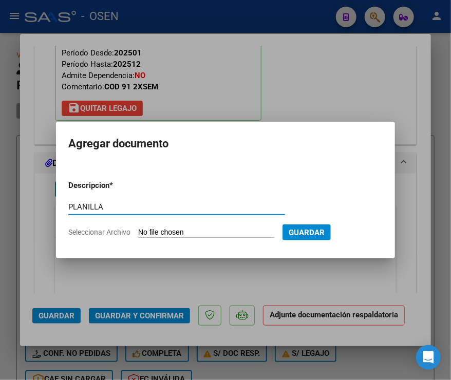
type input "PLANILLA"
click at [138, 228] on input "Seleccionar Archivo" at bounding box center [206, 233] width 136 height 10
type input "C:\fakepath\asist agosto.pdf"
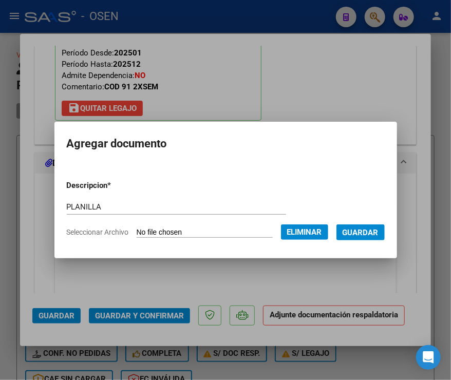
click at [370, 236] on span "Guardar" at bounding box center [360, 232] width 36 height 9
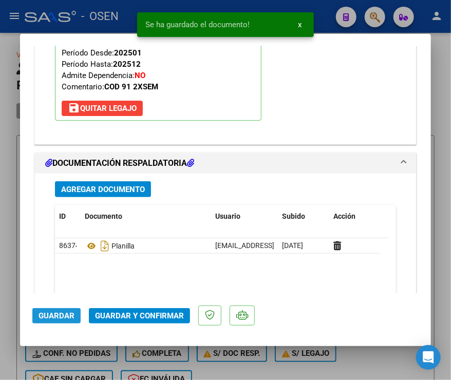
click at [39, 323] on button "Guardar" at bounding box center [56, 315] width 48 height 15
click at [11, 301] on div at bounding box center [225, 190] width 451 height 380
type input "$ 0,00"
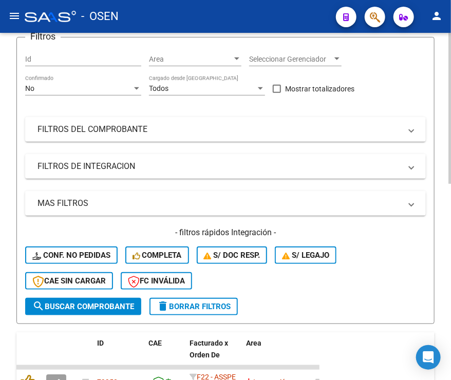
scroll to position [0, 0]
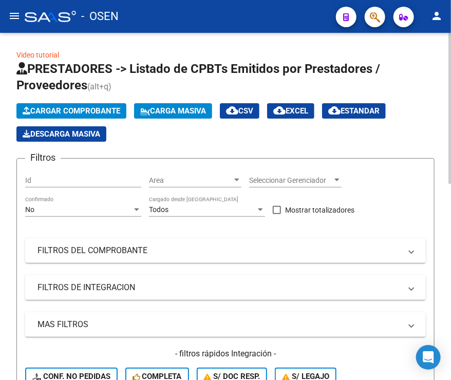
click at [82, 111] on span "Cargar Comprobante" at bounding box center [72, 110] width 98 height 9
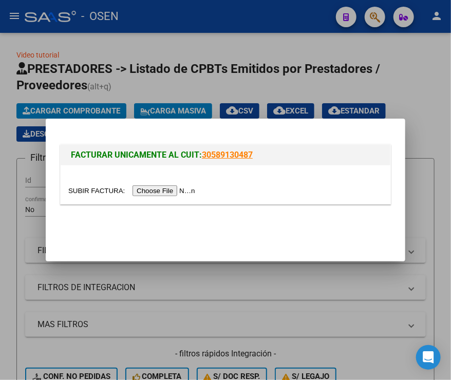
click at [148, 190] on input "file" at bounding box center [133, 190] width 130 height 11
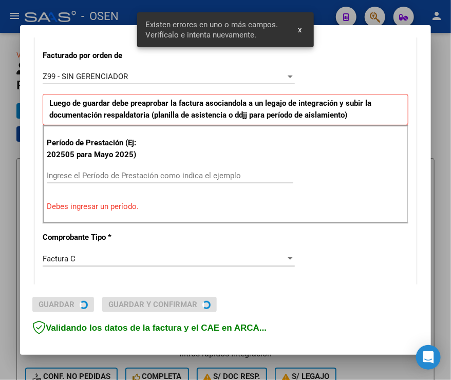
scroll to position [285, 0]
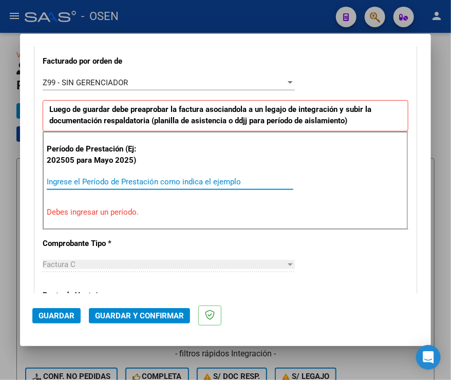
click at [134, 181] on input "Ingrese el Período de Prestación como indica el ejemplo" at bounding box center [170, 181] width 246 height 9
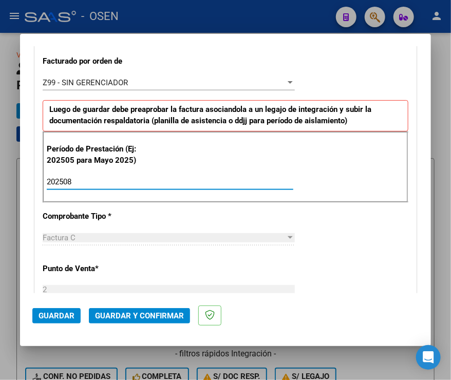
type input "202508"
click at [61, 314] on span "Guardar" at bounding box center [56, 315] width 36 height 9
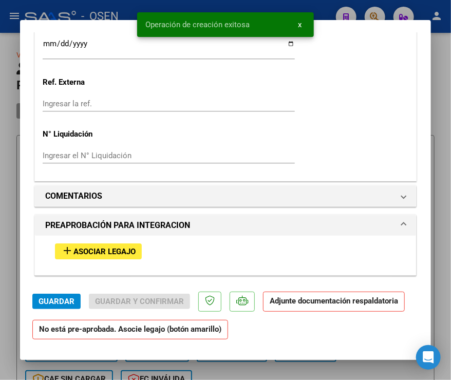
scroll to position [924, 0]
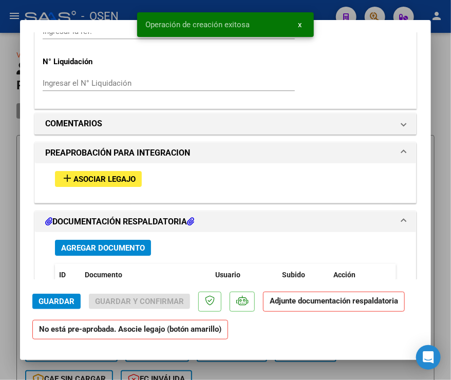
click at [110, 174] on span "Asociar Legajo" at bounding box center [104, 178] width 62 height 9
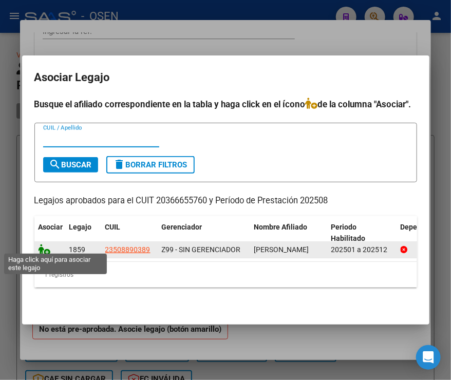
click at [45, 245] on icon at bounding box center [44, 249] width 12 height 11
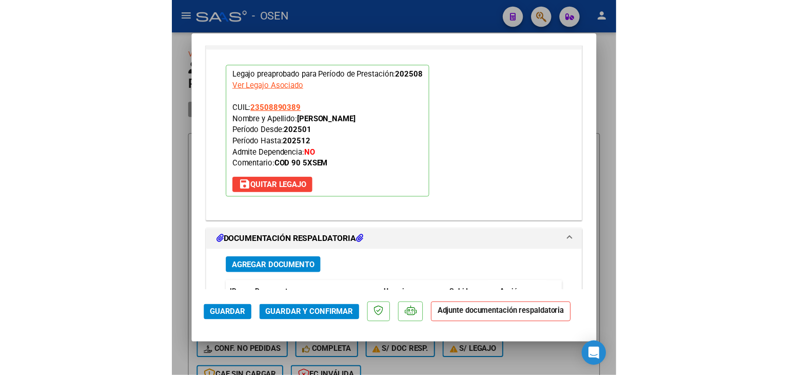
scroll to position [1269, 0]
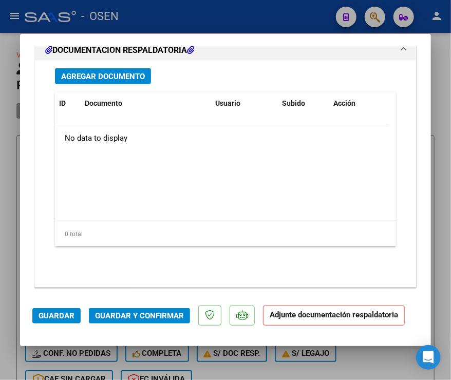
click at [115, 76] on span "Agregar Documento" at bounding box center [103, 76] width 84 height 9
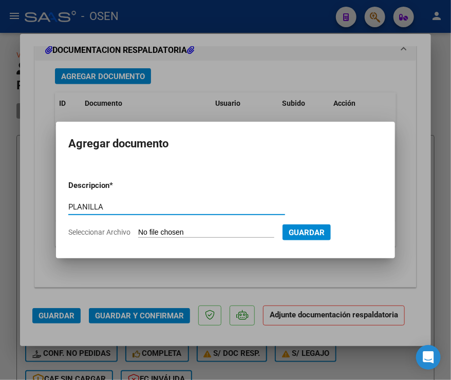
type input "PLANILLA"
click at [138, 228] on input "Seleccionar Archivo" at bounding box center [206, 233] width 136 height 10
type input "C:\fakepath\Planilla Asistencia - Alderete Valentino - AGOSTO 25.pdf"
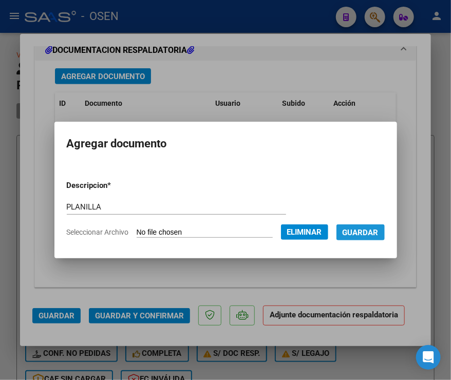
click at [369, 233] on span "Guardar" at bounding box center [360, 232] width 36 height 9
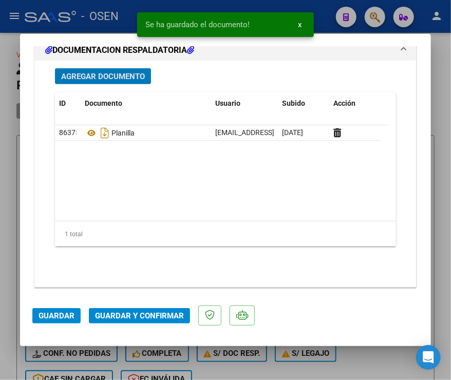
click at [51, 316] on span "Guardar" at bounding box center [56, 315] width 36 height 9
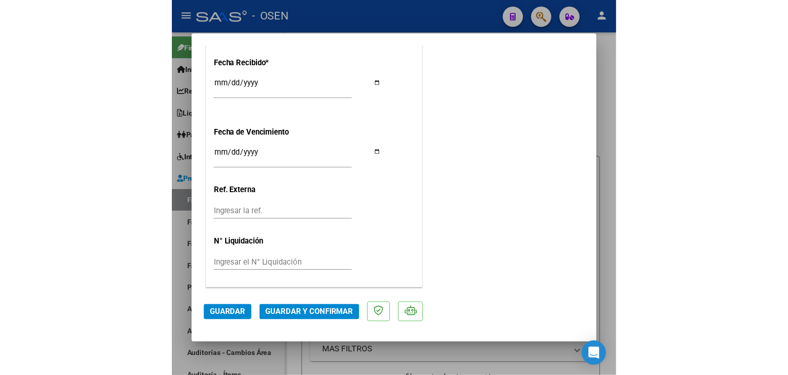
scroll to position [784, 0]
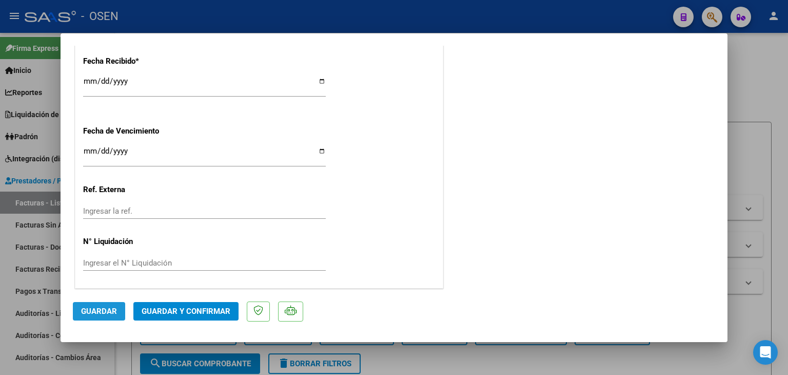
drag, startPoint x: 96, startPoint y: 310, endPoint x: 101, endPoint y: 314, distance: 5.6
click at [96, 310] on span "Guardar" at bounding box center [99, 310] width 36 height 9
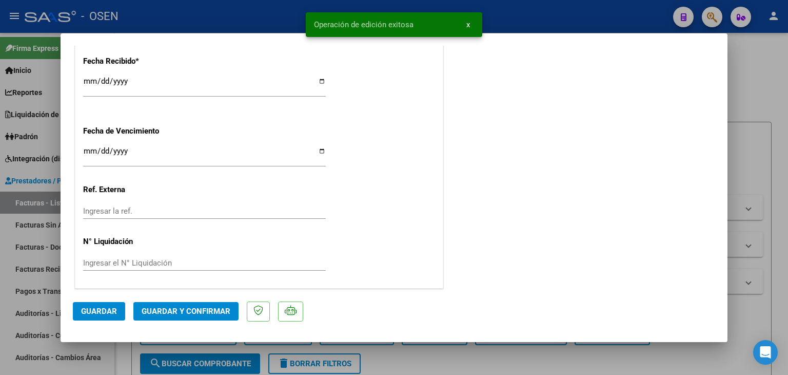
click at [121, 346] on div at bounding box center [394, 187] width 788 height 375
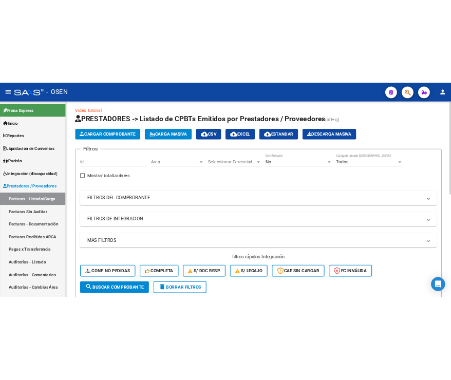
scroll to position [0, 0]
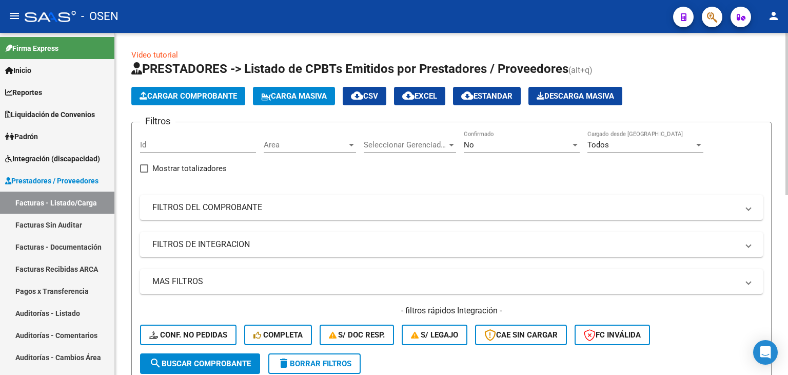
click at [166, 102] on button "Cargar Comprobante" at bounding box center [188, 96] width 114 height 18
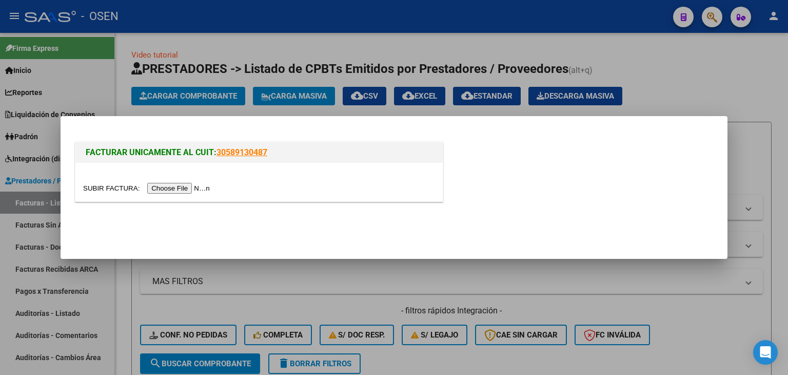
click at [168, 188] on input "file" at bounding box center [148, 188] width 130 height 11
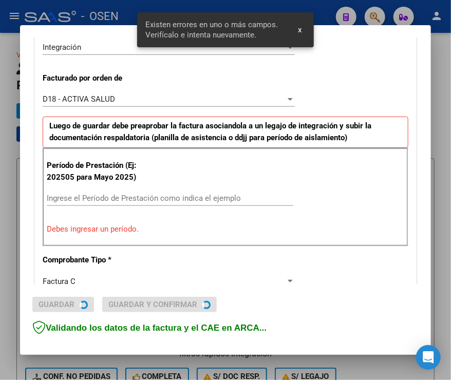
scroll to position [266, 0]
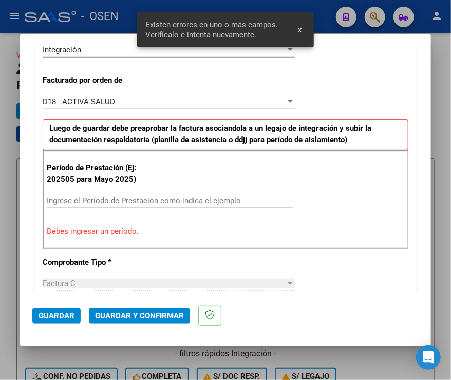
drag, startPoint x: 379, startPoint y: 66, endPoint x: 328, endPoint y: 73, distance: 51.4
click at [379, 66] on div "CUIT * 20-10266234-3 Ingresar CUIT ANALISIS PRESTADOR MINTZ ROBERTO ALFREDO ARC…" at bounding box center [225, 363] width 381 height 909
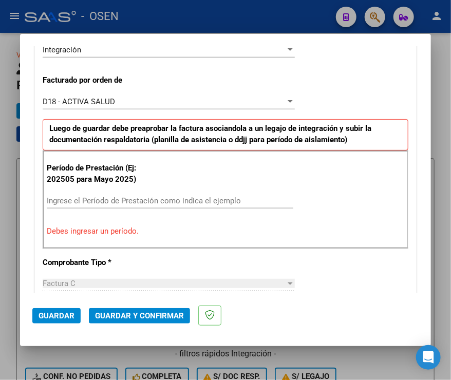
click at [70, 196] on input "Ingrese el Período de Prestación como indica el ejemplo" at bounding box center [170, 200] width 246 height 9
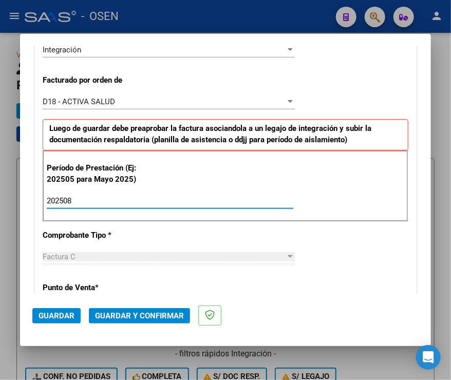
type input "202508"
click at [45, 318] on span "Guardar" at bounding box center [56, 315] width 36 height 9
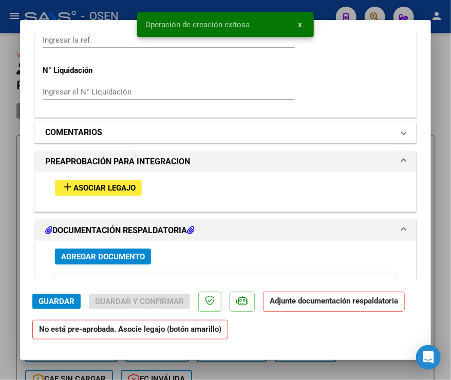
scroll to position [1026, 0]
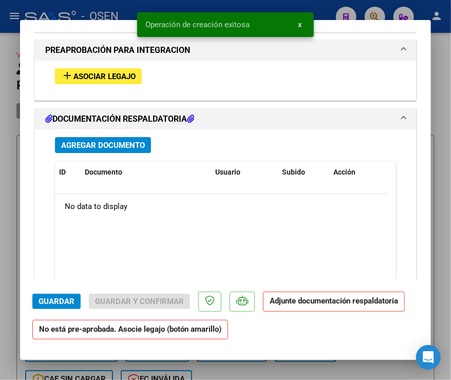
click at [89, 74] on span "Asociar Legajo" at bounding box center [104, 76] width 62 height 9
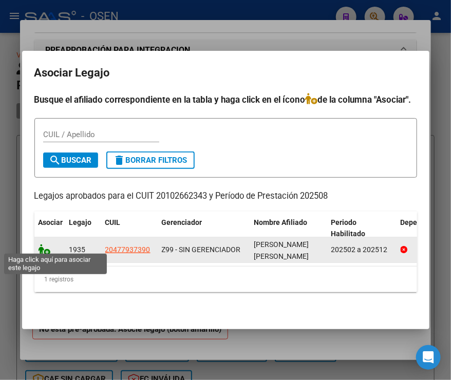
click at [45, 245] on icon at bounding box center [44, 249] width 12 height 11
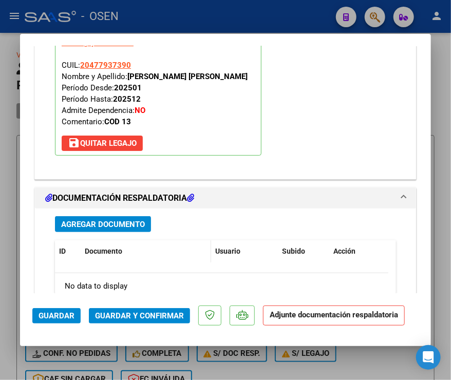
scroll to position [1207, 0]
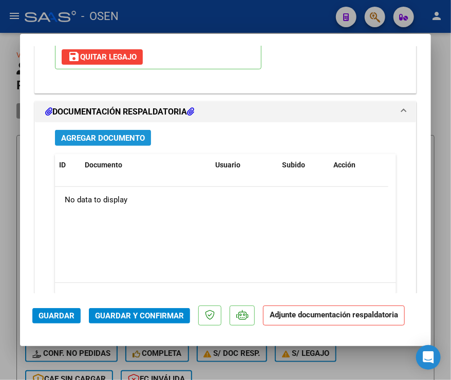
click at [118, 137] on span "Agregar Documento" at bounding box center [103, 137] width 84 height 9
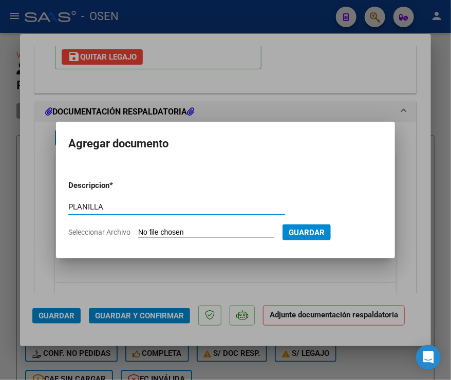
type input "PLANILLA"
click at [138, 228] on input "Seleccionar Archivo" at bounding box center [206, 233] width 136 height 10
type input "C:\fakepath\PLANILLA DE ASISTENCIA SILVA CANYASSO NEHUEN MES DE AGOSTO 2025.pdf"
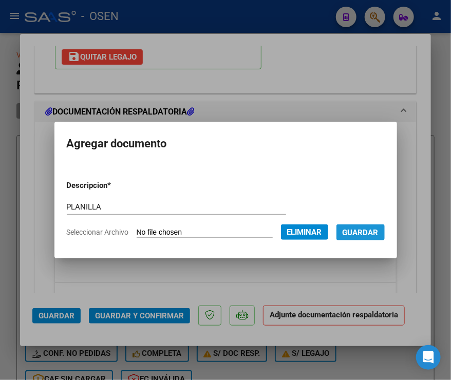
click at [378, 235] on span "Guardar" at bounding box center [360, 232] width 36 height 9
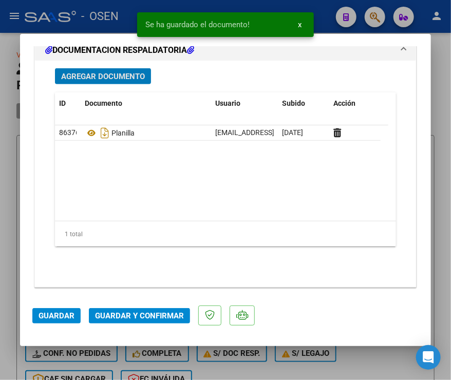
scroll to position [1269, 0]
click at [57, 313] on span "Guardar" at bounding box center [56, 315] width 36 height 9
click at [14, 278] on div at bounding box center [225, 190] width 451 height 380
type input "$ 0,00"
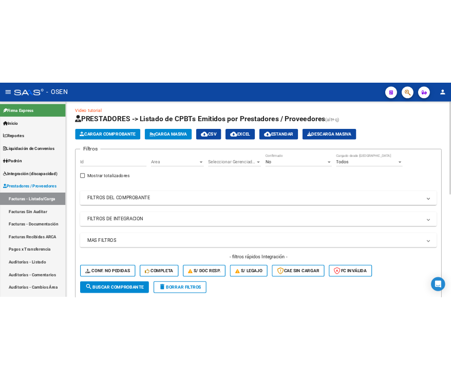
scroll to position [0, 0]
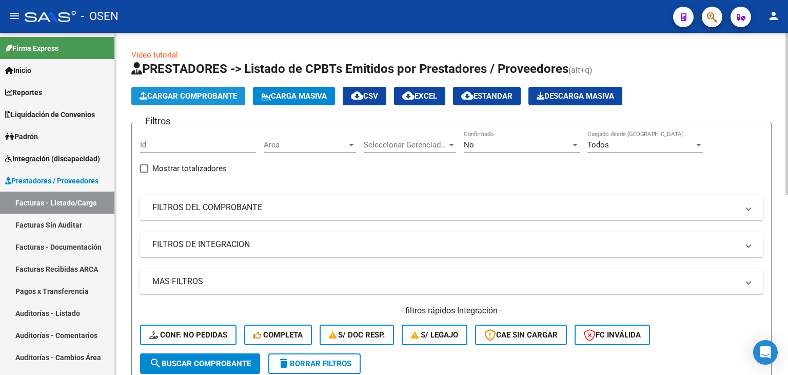
click at [217, 98] on span "Cargar Comprobante" at bounding box center [189, 95] width 98 height 9
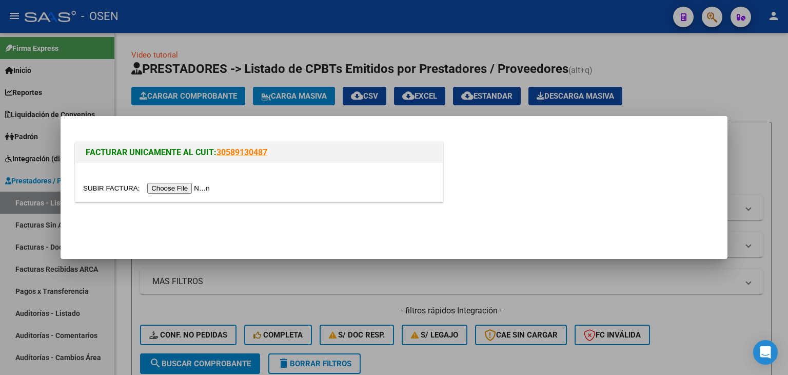
click at [180, 187] on input "file" at bounding box center [148, 188] width 130 height 11
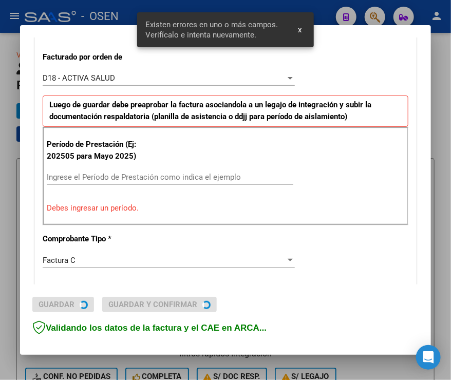
scroll to position [285, 0]
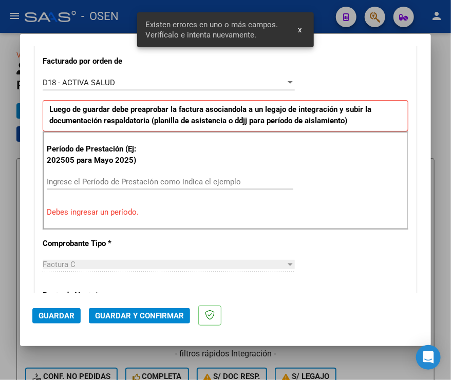
click at [378, 61] on div "CUIT * 27-32711634-2 Ingresar CUIT ANALISIS PRESTADOR NAVARRO YESICA GISELA ARC…" at bounding box center [225, 344] width 381 height 909
click at [163, 186] on div "Ingrese el Período de Prestación como indica el ejemplo" at bounding box center [170, 181] width 246 height 15
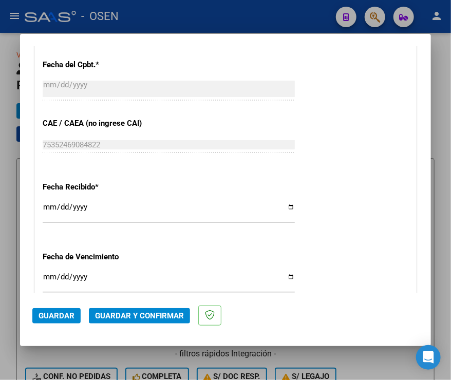
scroll to position [796, 0]
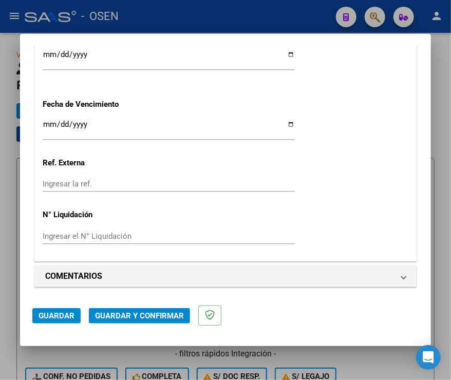
type input "202508"
click at [60, 317] on span "Guardar" at bounding box center [56, 315] width 36 height 9
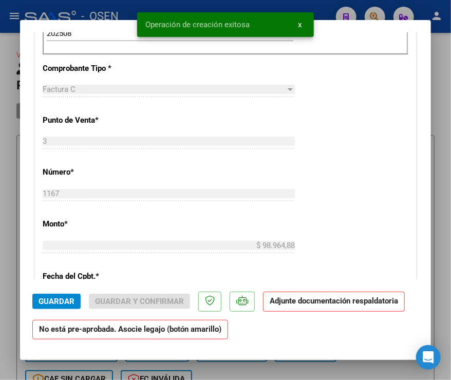
scroll to position [462, 0]
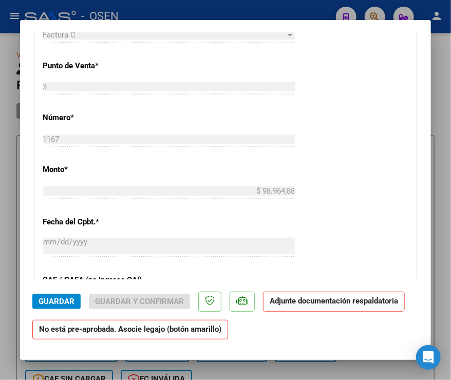
click at [371, 157] on div "CUIT * 27-32711634-2 Ingresar CUIT ANALISIS PRESTADOR NAVARRO YESICA GISELA ARC…" at bounding box center [225, 144] width 381 height 851
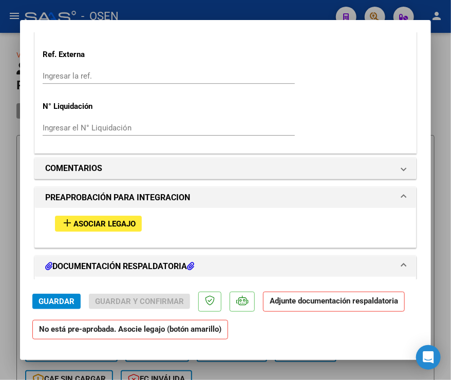
scroll to position [924, 0]
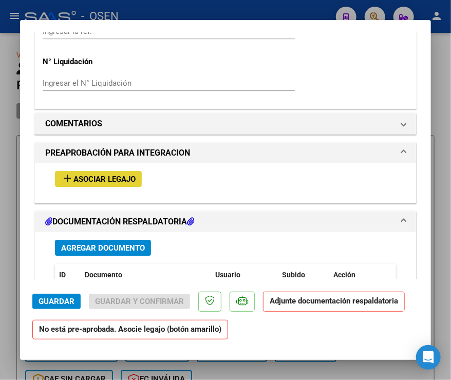
click at [119, 181] on span "Asociar Legajo" at bounding box center [104, 178] width 62 height 9
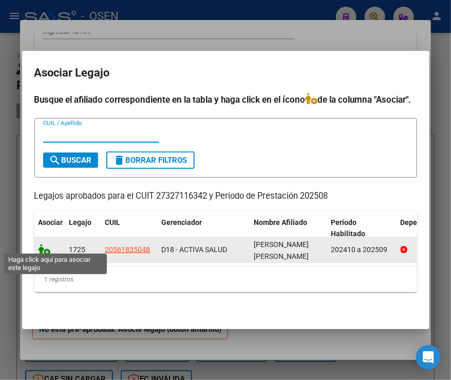
click at [44, 244] on icon at bounding box center [44, 249] width 12 height 11
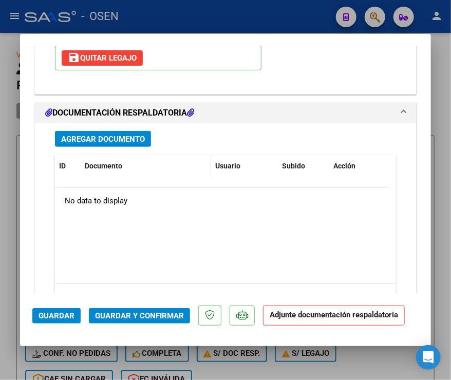
scroll to position [1207, 0]
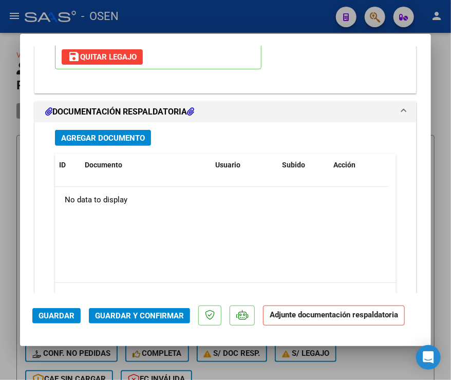
click at [131, 140] on span "Agregar Documento" at bounding box center [103, 137] width 84 height 9
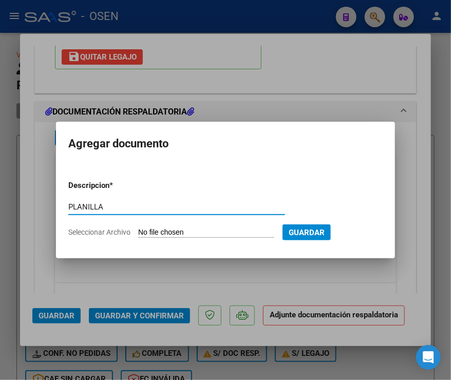
type input "PLANILLA"
click at [138, 228] on input "Seleccionar Archivo" at bounding box center [206, 233] width 136 height 10
type input "C:\fakepath\asist TO Dayron Ortigoza agosto.pdf"
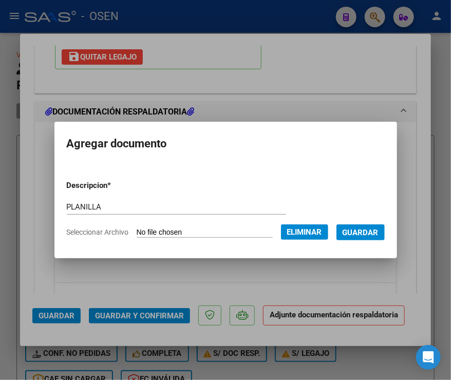
click at [363, 228] on span "Guardar" at bounding box center [360, 232] width 36 height 9
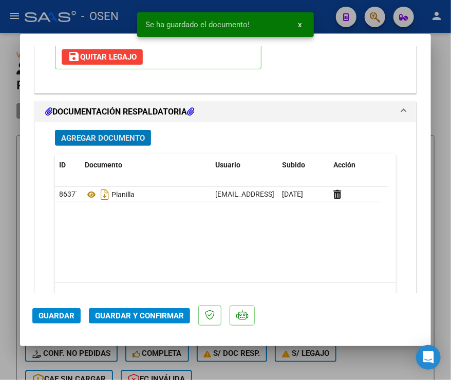
click at [51, 317] on span "Guardar" at bounding box center [56, 315] width 36 height 9
click at [8, 204] on div at bounding box center [225, 190] width 451 height 380
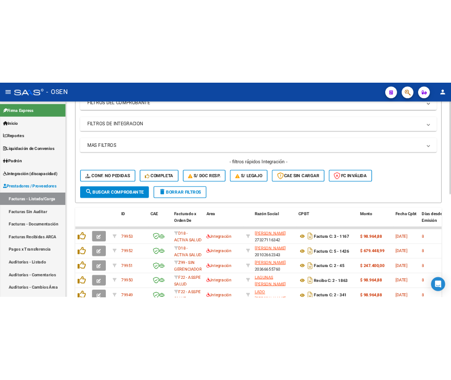
scroll to position [0, 0]
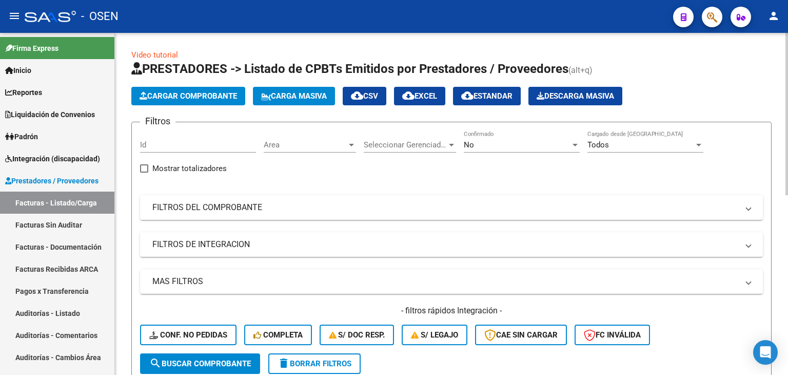
click at [164, 95] on span "Cargar Comprobante" at bounding box center [189, 95] width 98 height 9
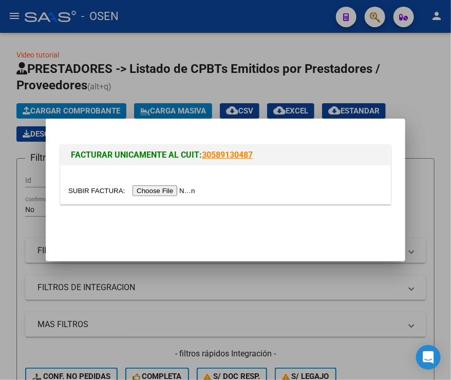
click at [162, 195] on input "file" at bounding box center [133, 190] width 130 height 11
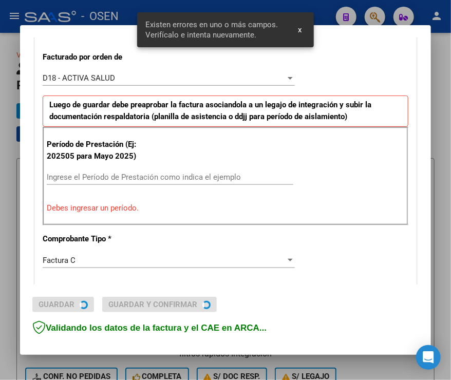
scroll to position [285, 0]
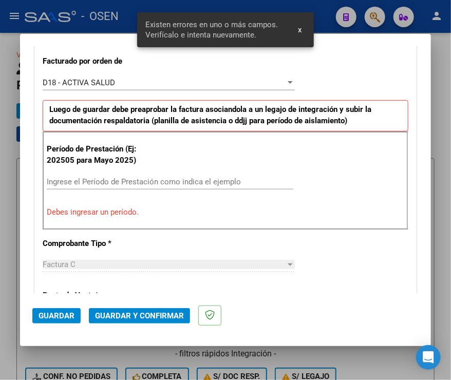
click at [362, 51] on div "CUIT * 30-54214459-5 Ingresar CUIT ANALISIS PRESTADOR OBISPADO DE MORON ARCA Pa…" at bounding box center [225, 344] width 381 height 909
click at [78, 184] on input "Ingrese el Período de Prestación como indica el ejemplo" at bounding box center [170, 181] width 246 height 9
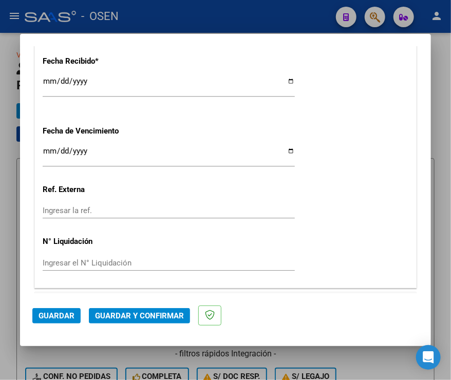
scroll to position [796, 0]
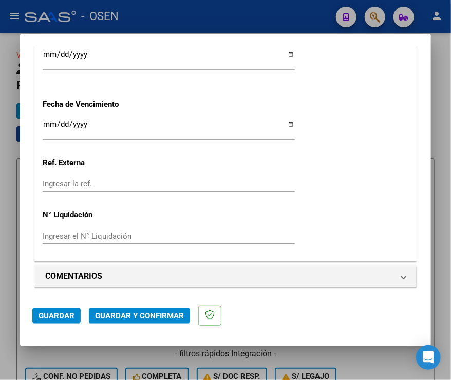
type input "202508"
click at [58, 312] on span "Guardar" at bounding box center [56, 315] width 36 height 9
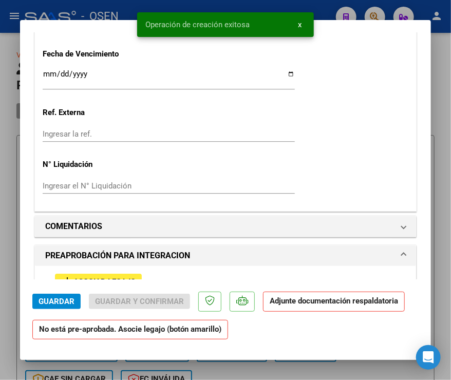
scroll to position [1026, 0]
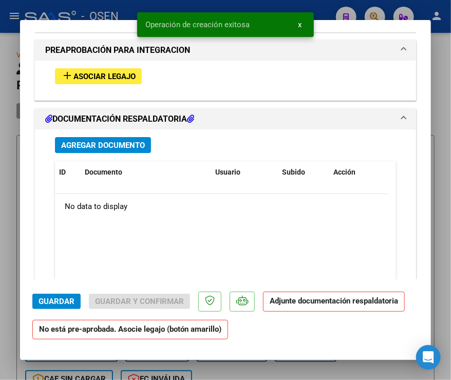
click at [104, 64] on div "add Asociar Legajo" at bounding box center [225, 76] width 356 height 31
click at [103, 72] on span "Asociar Legajo" at bounding box center [104, 76] width 62 height 9
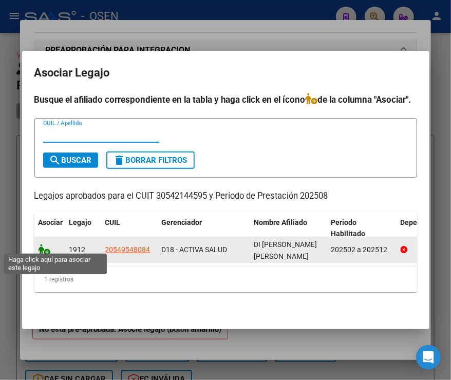
click at [44, 244] on icon at bounding box center [44, 249] width 12 height 11
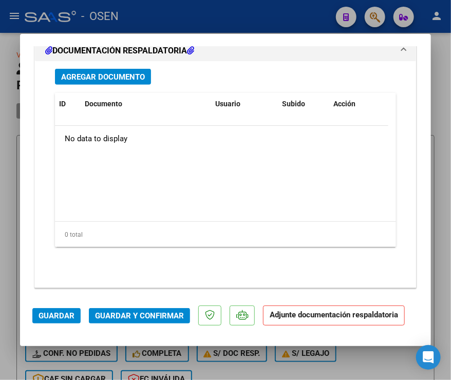
scroll to position [1269, 0]
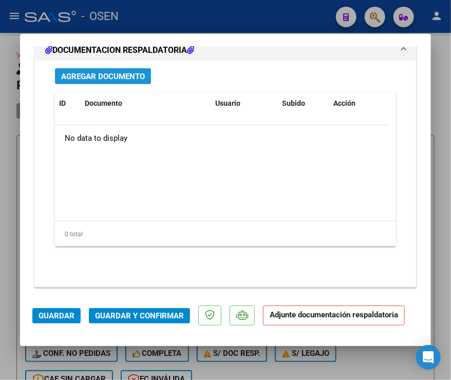
click at [86, 68] on button "Agregar Documento" at bounding box center [103, 76] width 96 height 16
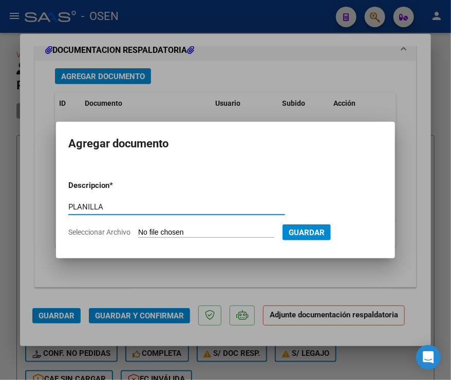
type input "PLANILLA"
click at [138, 228] on input "Seleccionar Archivo" at bounding box center [206, 233] width 136 height 10
type input "C:\fakepath\DI PLACIDO ASIST AGOSTO.pdf"
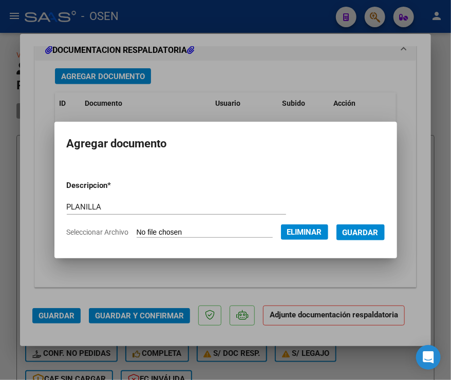
click at [376, 237] on button "Guardar" at bounding box center [360, 232] width 48 height 16
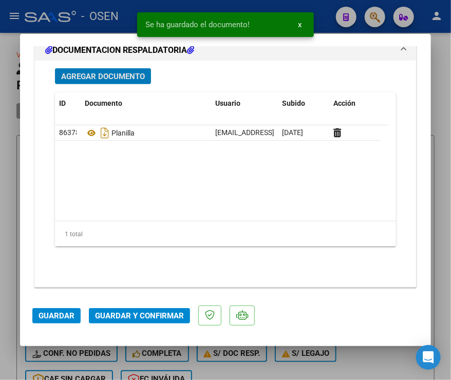
click at [42, 315] on span "Guardar" at bounding box center [56, 315] width 36 height 9
click at [7, 262] on div at bounding box center [225, 190] width 451 height 380
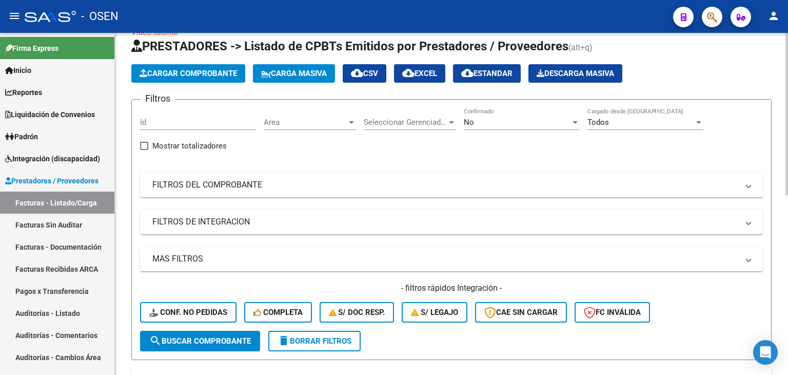
scroll to position [0, 0]
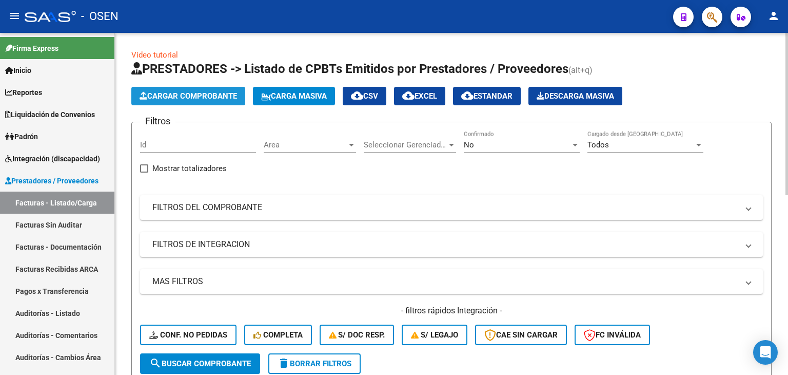
click at [189, 92] on span "Cargar Comprobante" at bounding box center [189, 95] width 98 height 9
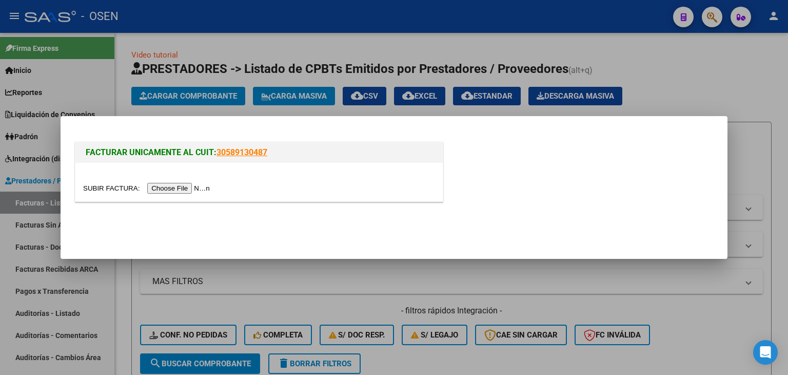
click at [193, 191] on input "file" at bounding box center [148, 188] width 130 height 11
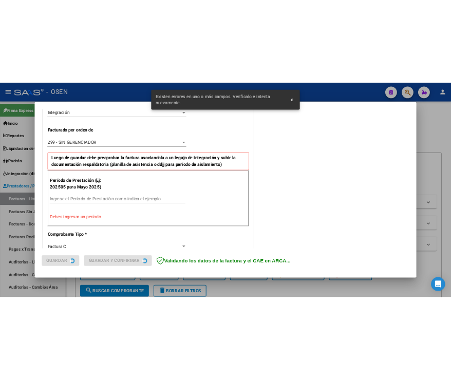
scroll to position [267, 0]
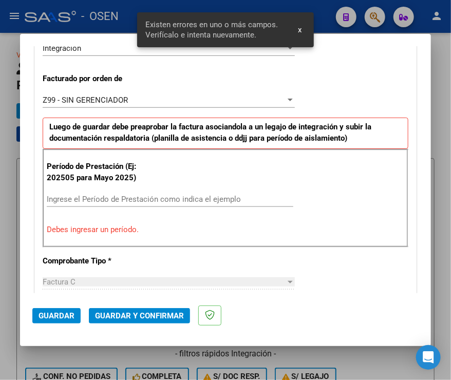
click at [369, 199] on div "Período de Prestación (Ej: 202505 para Mayo 2025) Ingrese el Período de Prestac…" at bounding box center [225, 198] width 365 height 99
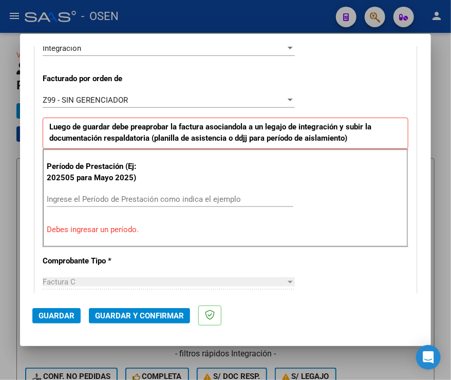
click at [92, 198] on input "Ingrese el Período de Prestación como indica el ejemplo" at bounding box center [170, 198] width 246 height 9
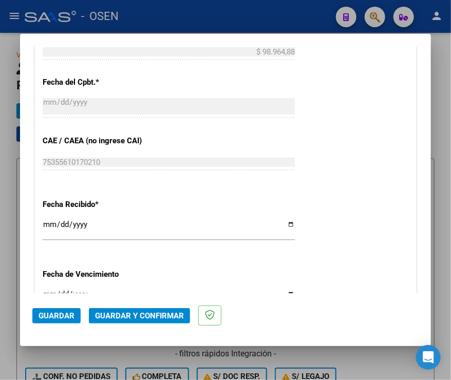
scroll to position [796, 0]
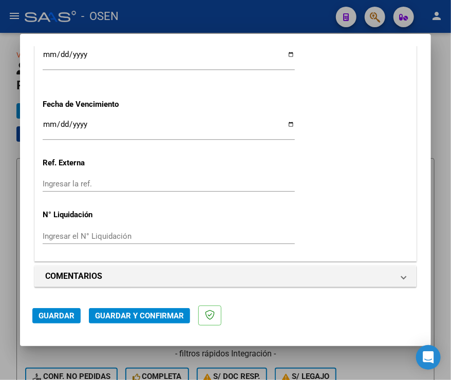
type input "202508"
click at [58, 319] on span "Guardar" at bounding box center [56, 315] width 36 height 9
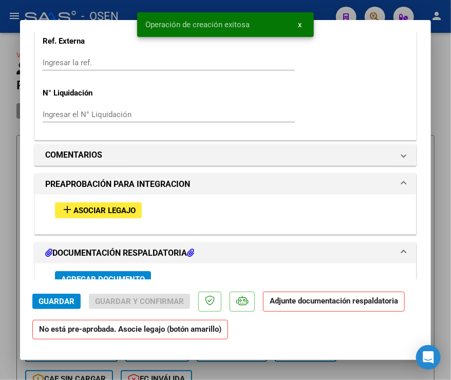
scroll to position [975, 0]
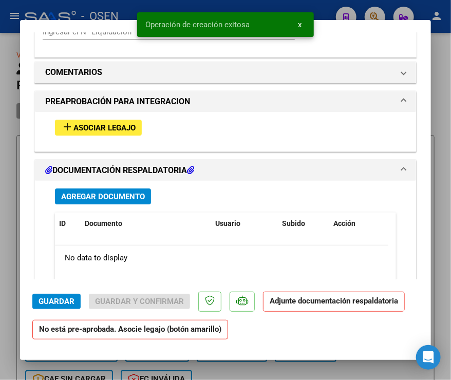
click at [80, 133] on button "add Asociar Legajo" at bounding box center [98, 128] width 87 height 16
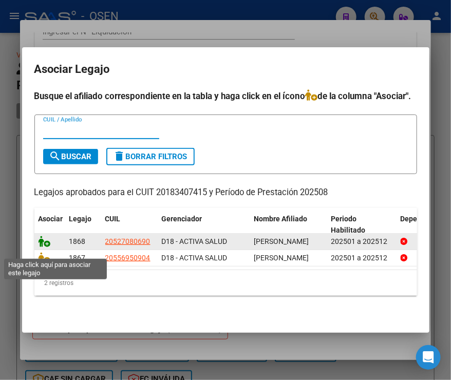
click at [40, 247] on icon at bounding box center [44, 241] width 12 height 11
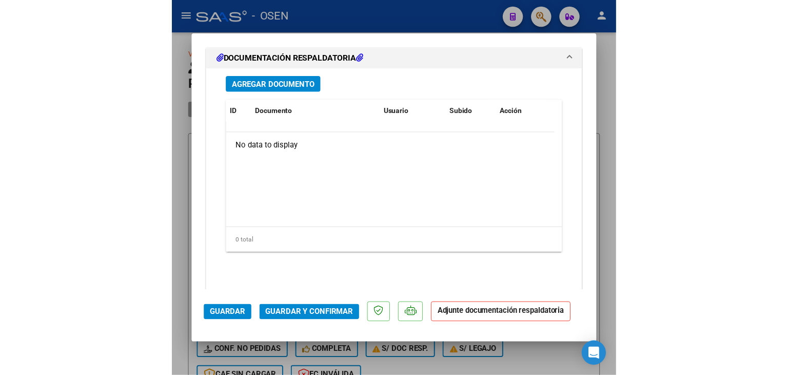
scroll to position [1269, 0]
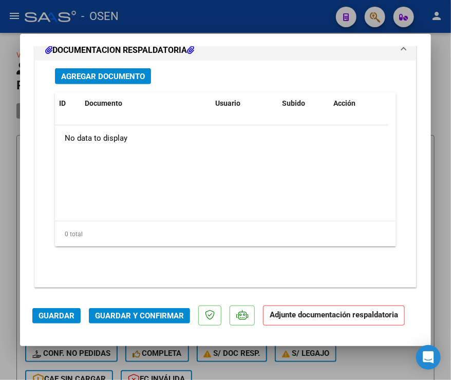
click at [95, 75] on span "Agregar Documento" at bounding box center [103, 76] width 84 height 9
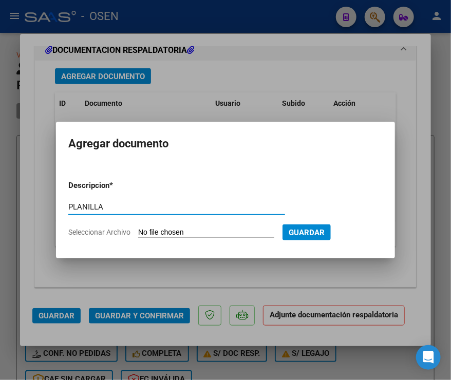
type input "PLANILLA"
click at [138, 228] on input "Seleccionar Archivo" at bounding box center [206, 233] width 136 height 10
type input "C:\fakepath\asistencia de Leotta Ian agosto 2025.pdf"
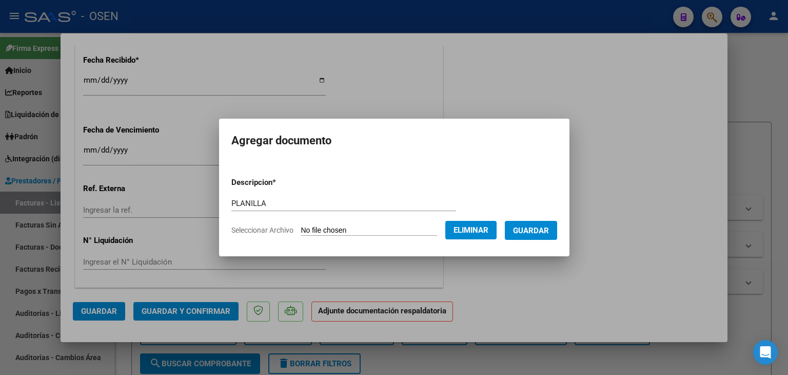
scroll to position [784, 0]
drag, startPoint x: 535, startPoint y: 231, endPoint x: 503, endPoint y: 237, distance: 32.2
click at [533, 232] on span "Guardar" at bounding box center [531, 230] width 36 height 9
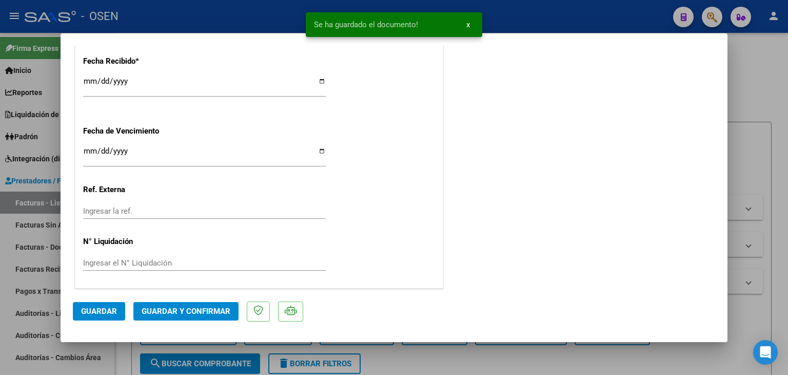
scroll to position [163, 0]
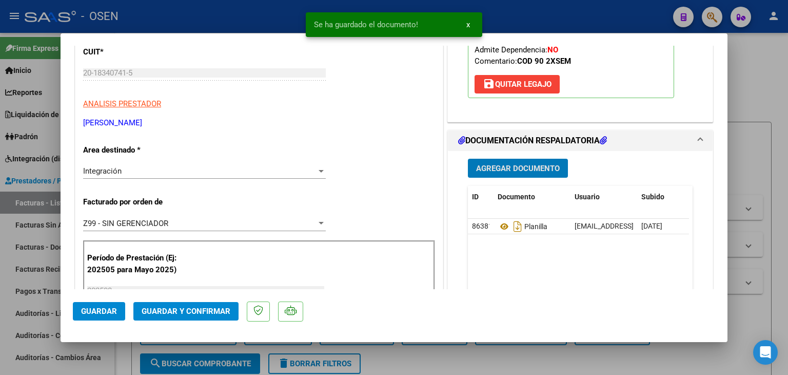
click at [102, 317] on button "Guardar" at bounding box center [99, 311] width 52 height 18
click at [126, 352] on div at bounding box center [394, 187] width 788 height 375
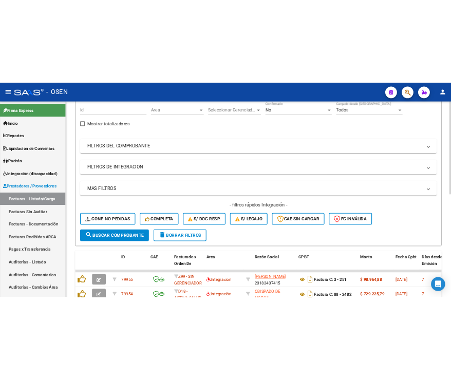
scroll to position [0, 0]
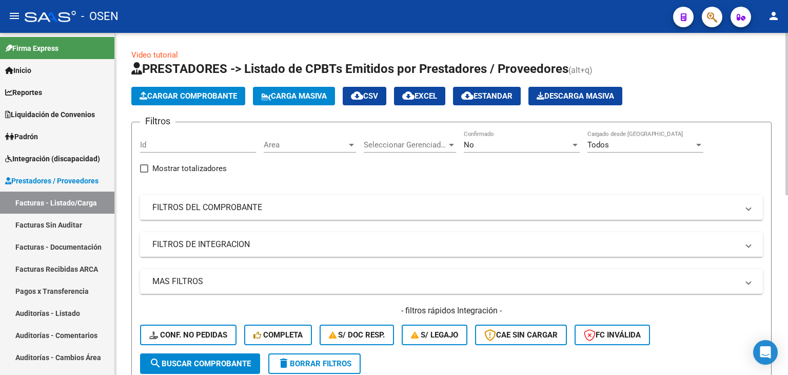
click at [211, 90] on button "Cargar Comprobante" at bounding box center [188, 96] width 114 height 18
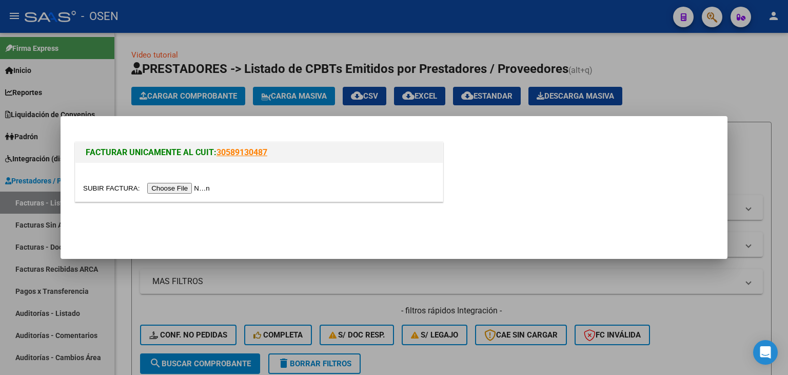
click at [189, 189] on input "file" at bounding box center [148, 188] width 130 height 11
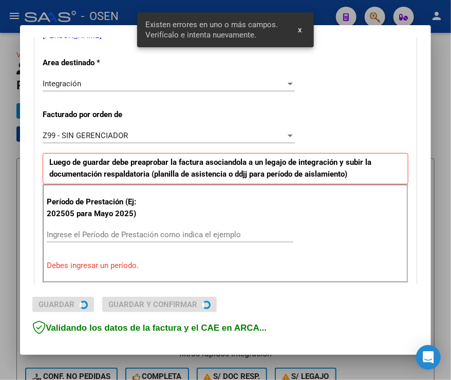
scroll to position [266, 0]
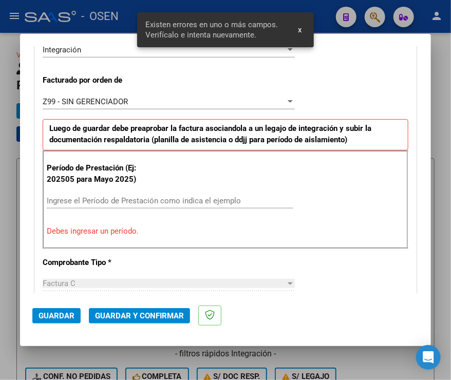
click at [420, 185] on mat-dialog-content "COMPROBANTE VER COMPROBANTE El comprobante fue leído exitosamente. DATOS DEL CO…" at bounding box center [225, 169] width 411 height 247
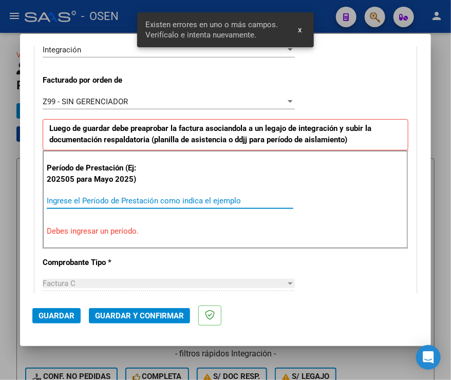
click at [94, 202] on input "Ingrese el Período de Prestación como indica el ejemplo" at bounding box center [170, 200] width 246 height 9
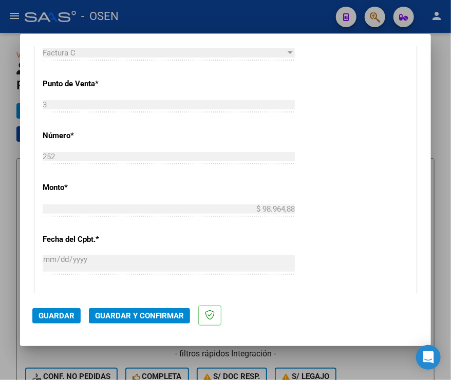
scroll to position [471, 0]
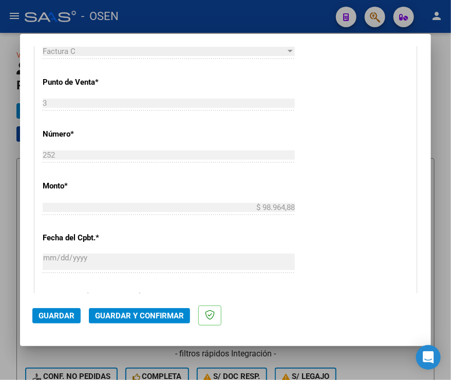
type input "202508"
click at [52, 315] on span "Guardar" at bounding box center [56, 315] width 36 height 9
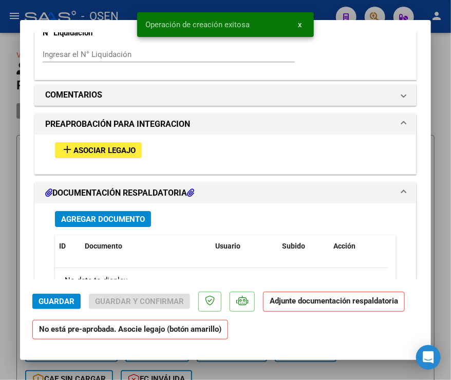
scroll to position [975, 0]
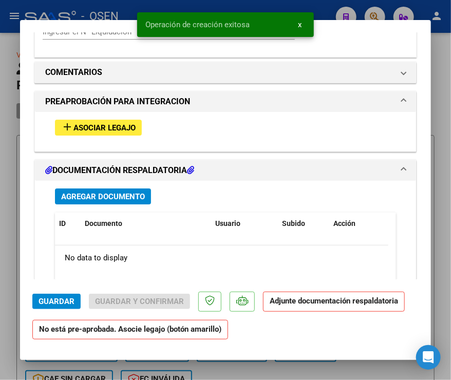
click at [82, 120] on button "add Asociar Legajo" at bounding box center [98, 128] width 87 height 16
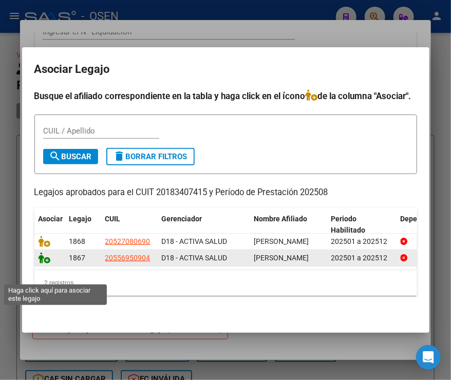
click at [42, 263] on icon at bounding box center [44, 257] width 12 height 11
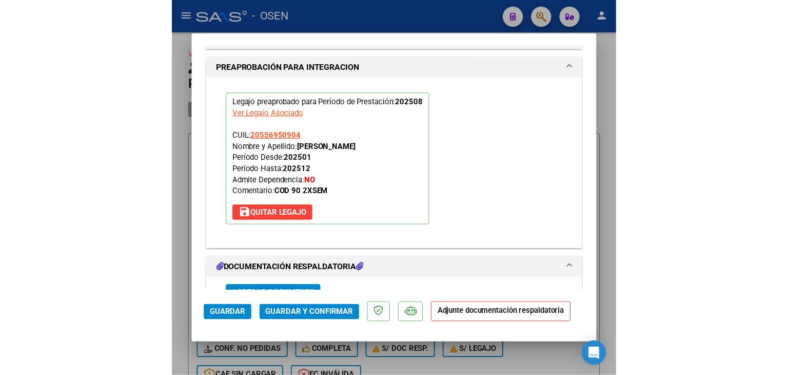
scroll to position [1269, 0]
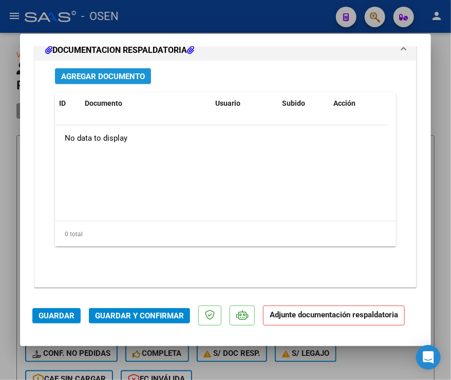
click at [107, 75] on span "Agregar Documento" at bounding box center [103, 76] width 84 height 9
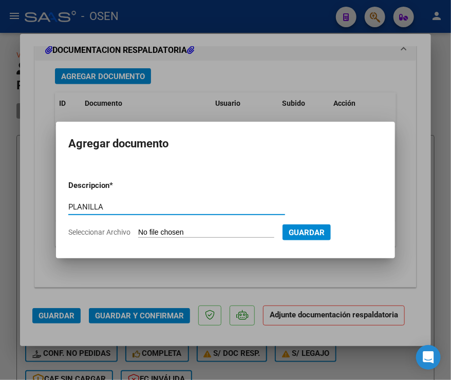
type input "PLANILLA"
click at [138, 228] on input "Seleccionar Archivo" at bounding box center [206, 233] width 136 height 10
type input "C:\fakepath\asistencia Leotta Tobías agosto 2025.pdf"
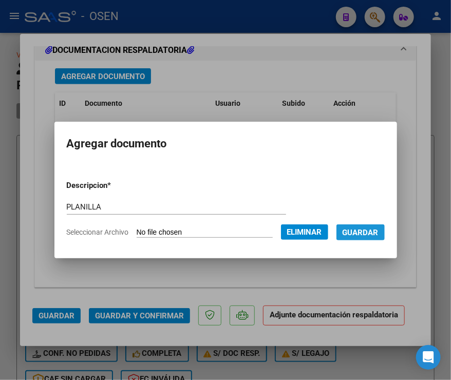
drag, startPoint x: 376, startPoint y: 232, endPoint x: 286, endPoint y: 255, distance: 92.1
click at [376, 232] on span "Guardar" at bounding box center [360, 232] width 36 height 9
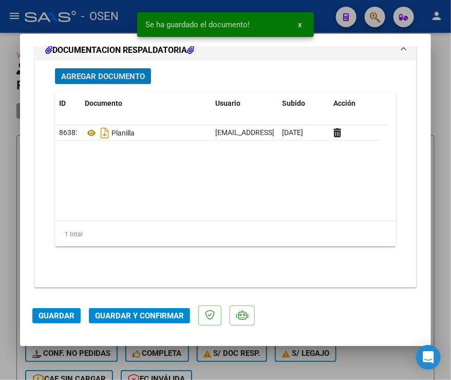
click at [52, 315] on span "Guardar" at bounding box center [56, 315] width 36 height 9
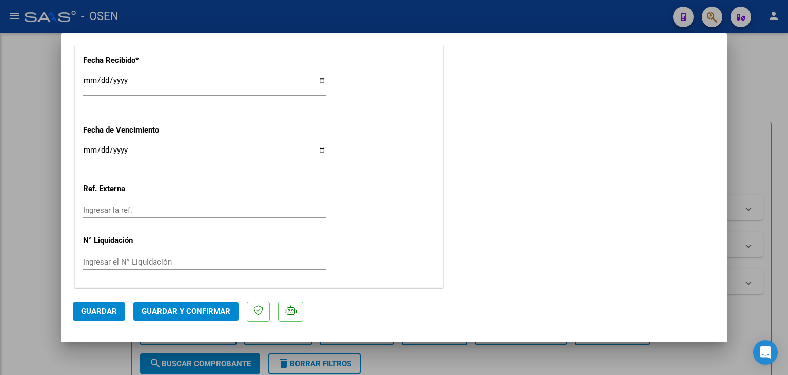
scroll to position [784, 0]
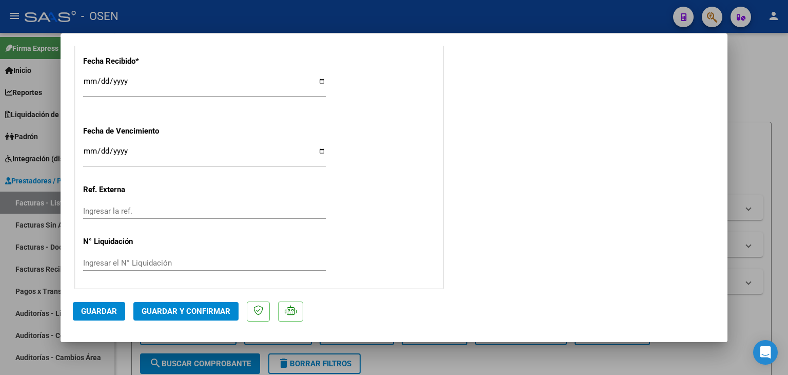
click at [94, 315] on span "Guardar" at bounding box center [99, 310] width 36 height 9
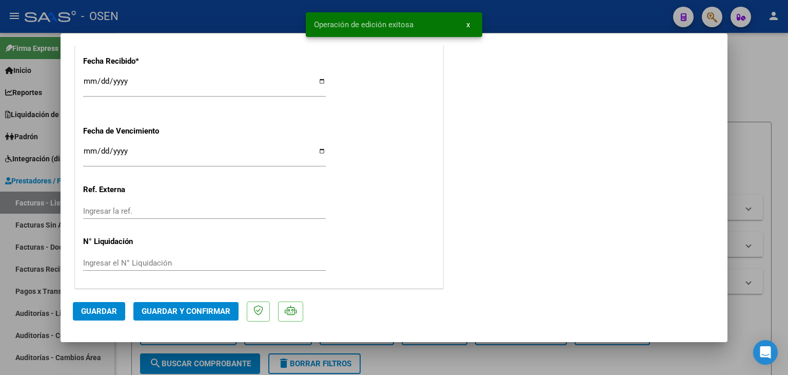
click at [129, 350] on div at bounding box center [394, 187] width 788 height 375
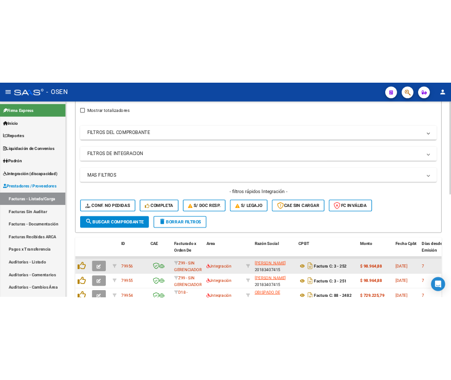
scroll to position [0, 0]
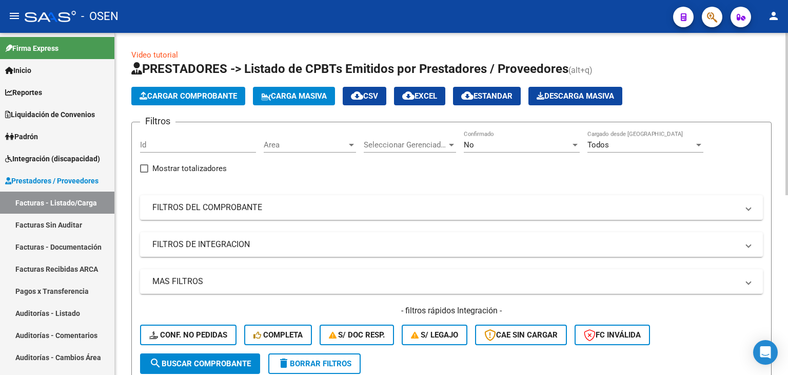
click at [192, 101] on button "Cargar Comprobante" at bounding box center [188, 96] width 114 height 18
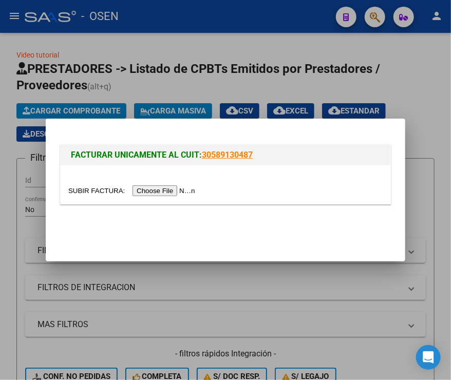
click at [307, 228] on mat-dialog-actions at bounding box center [225, 229] width 335 height 39
click at [169, 193] on input "file" at bounding box center [133, 190] width 130 height 11
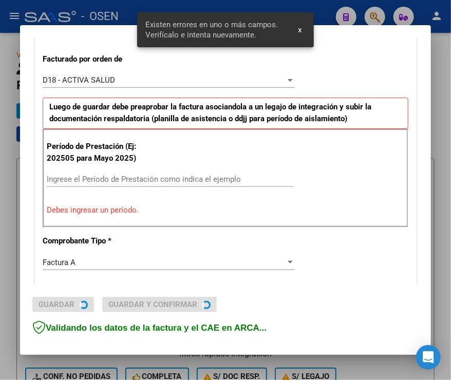
scroll to position [285, 0]
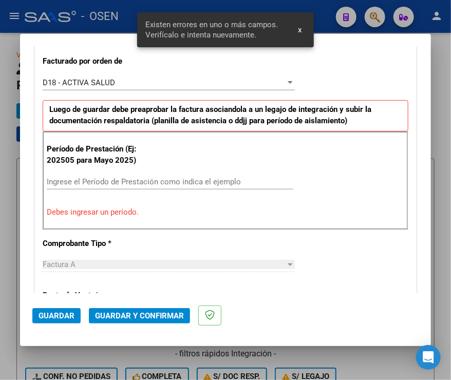
click at [137, 175] on div "Ingrese el Período de Prestación como indica el ejemplo" at bounding box center [170, 181] width 246 height 15
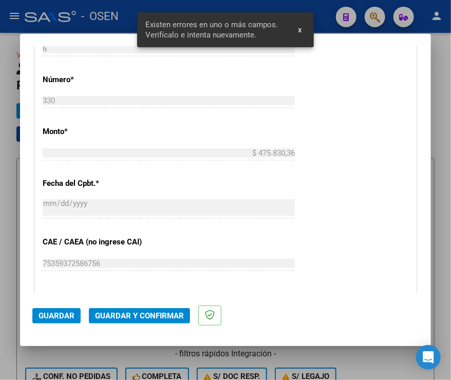
scroll to position [541, 0]
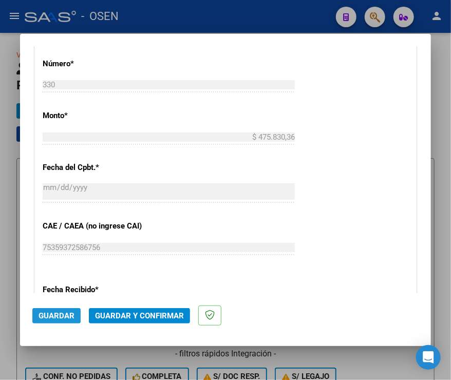
click at [53, 319] on span "Guardar" at bounding box center [56, 315] width 36 height 9
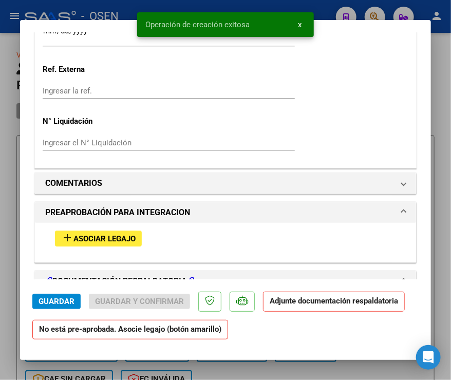
scroll to position [872, 0]
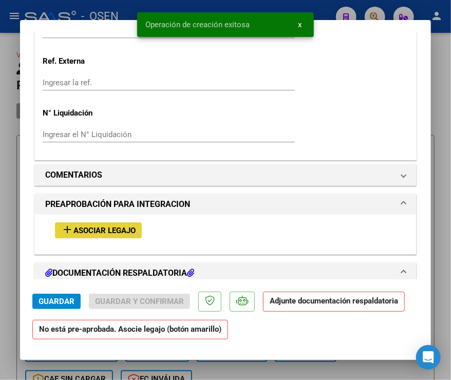
click at [101, 231] on span "Asociar Legajo" at bounding box center [104, 230] width 62 height 9
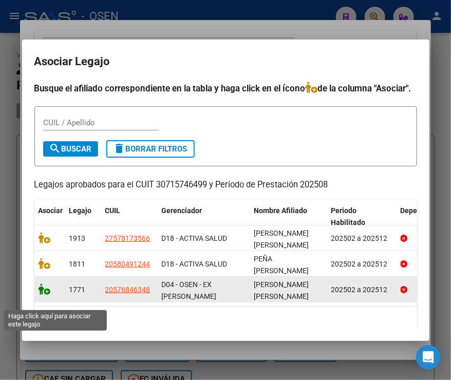
click at [41, 295] on icon at bounding box center [44, 288] width 12 height 11
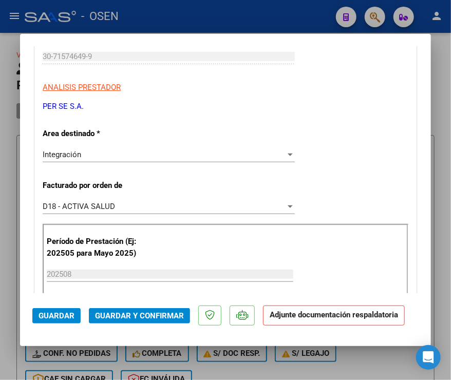
scroll to position [181, 0]
click at [123, 209] on div "D18 - ACTIVA SALUD" at bounding box center [164, 206] width 243 height 9
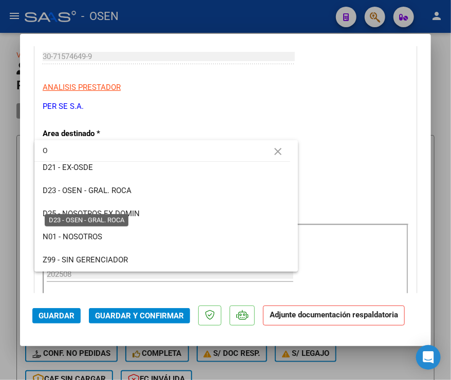
scroll to position [0, 0]
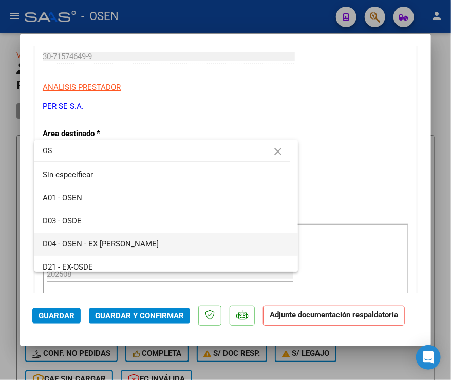
click at [121, 237] on span "D04 - OSEN - EX [PERSON_NAME]" at bounding box center [166, 243] width 247 height 23
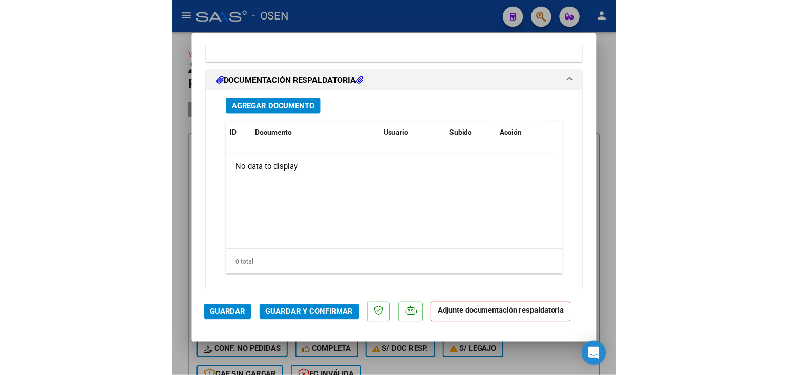
scroll to position [1269, 0]
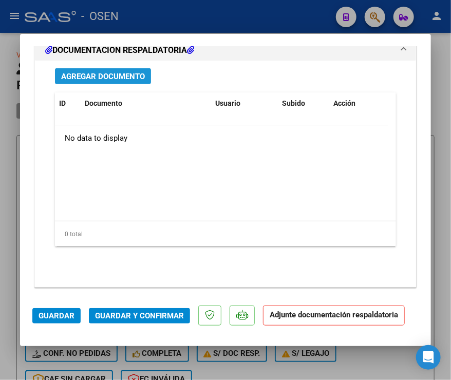
click at [127, 74] on span "Agregar Documento" at bounding box center [103, 76] width 84 height 9
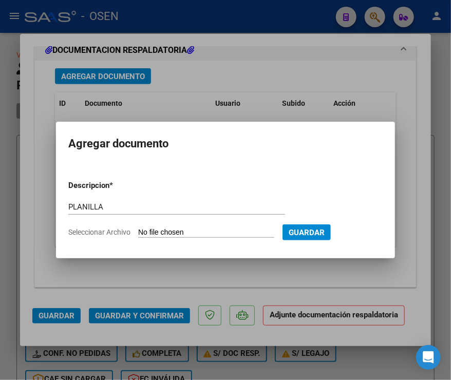
click at [138, 228] on input "Seleccionar Archivo" at bounding box center [206, 233] width 136 height 10
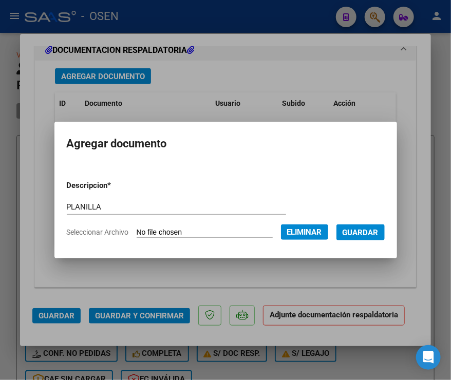
click at [363, 233] on span "Guardar" at bounding box center [360, 232] width 36 height 9
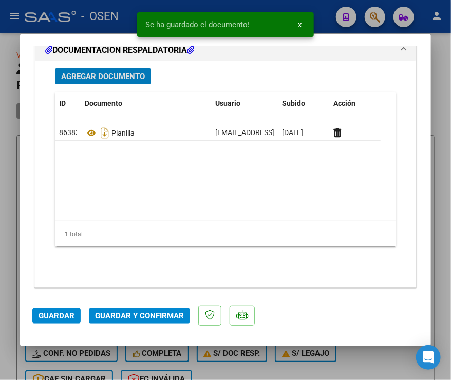
click at [56, 319] on span "Guardar" at bounding box center [56, 315] width 36 height 9
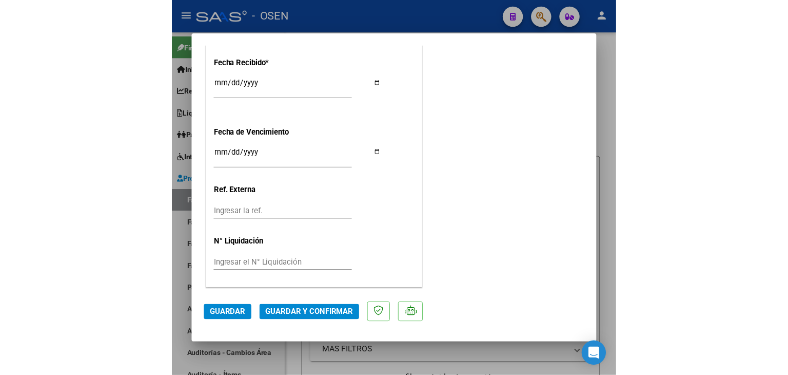
scroll to position [784, 0]
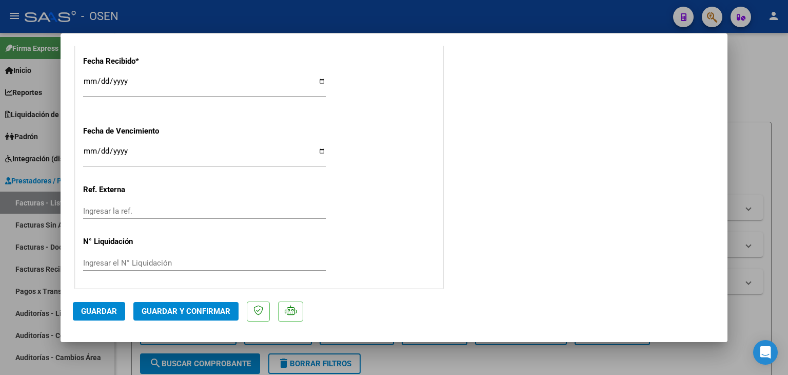
drag, startPoint x: 99, startPoint y: 304, endPoint x: 104, endPoint y: 315, distance: 11.7
click at [99, 304] on button "Guardar" at bounding box center [99, 311] width 52 height 18
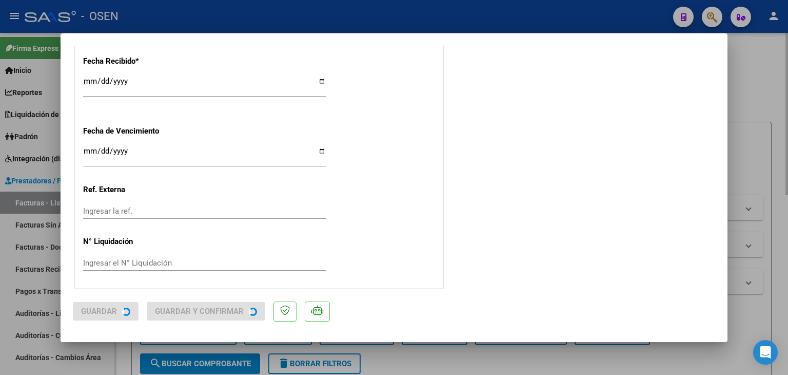
click at [123, 344] on div at bounding box center [394, 187] width 788 height 375
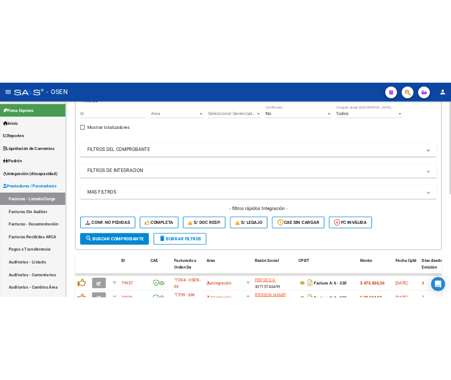
scroll to position [0, 0]
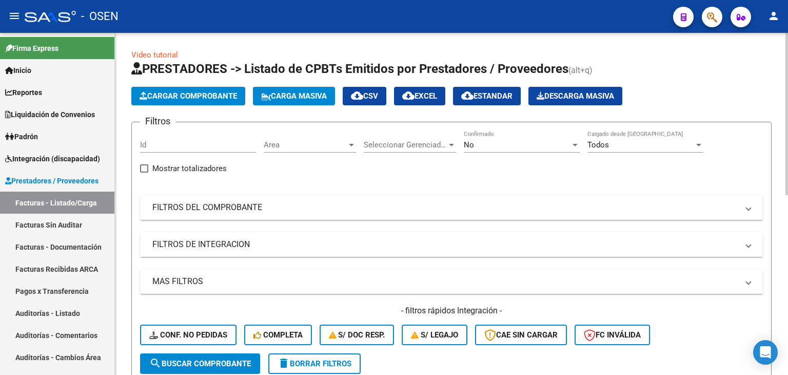
click at [208, 93] on span "Cargar Comprobante" at bounding box center [189, 95] width 98 height 9
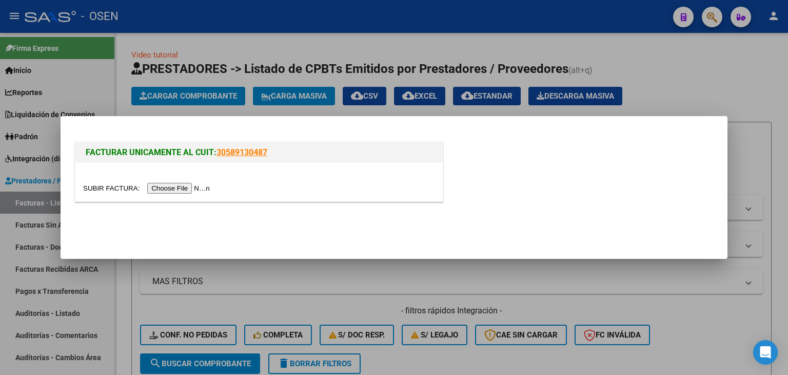
click at [166, 189] on input "file" at bounding box center [148, 188] width 130 height 11
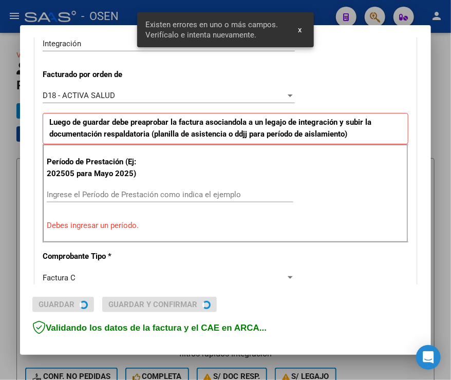
scroll to position [266, 0]
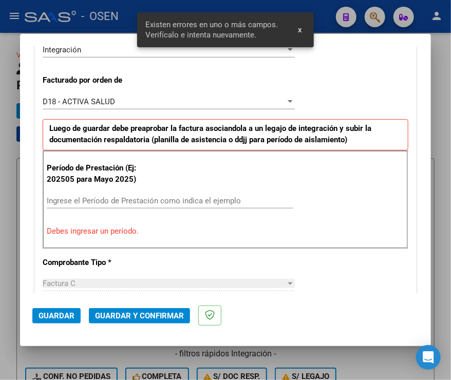
click at [359, 197] on div "Período de Prestación (Ej: 202505 para Mayo 2025) Ingrese el Período de Prestac…" at bounding box center [225, 199] width 365 height 99
click at [197, 199] on input "Ingrese el Período de Prestación como indica el ejemplo" at bounding box center [170, 200] width 246 height 9
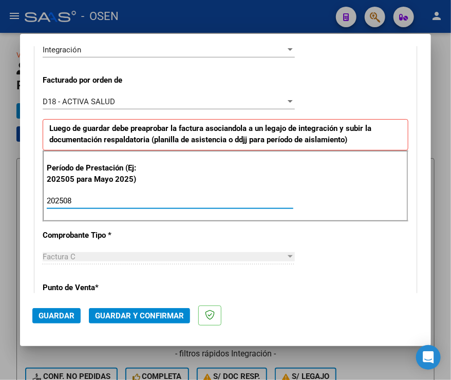
click at [62, 316] on span "Guardar" at bounding box center [56, 315] width 36 height 9
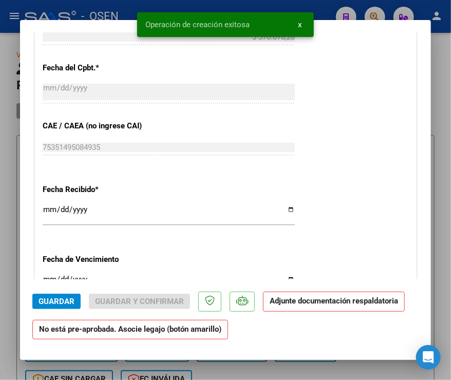
scroll to position [924, 0]
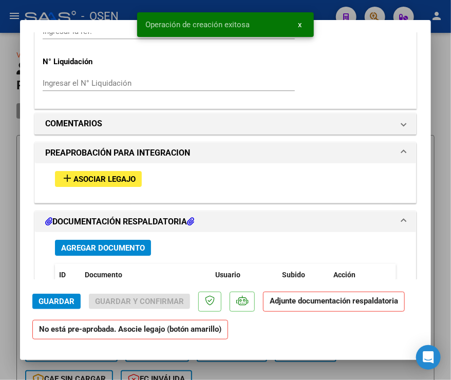
click at [92, 177] on span "Asociar Legajo" at bounding box center [104, 178] width 62 height 9
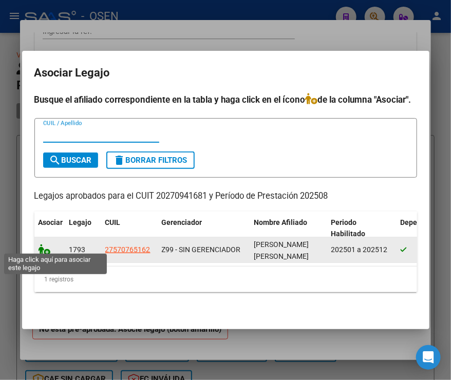
click at [45, 244] on icon at bounding box center [44, 249] width 12 height 11
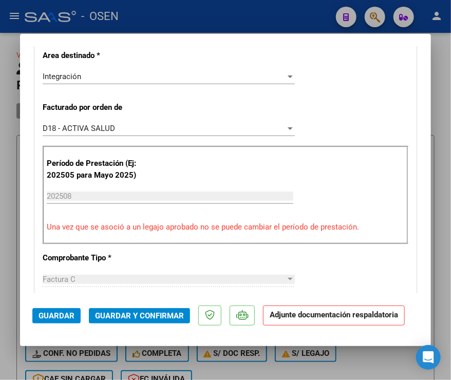
scroll to position [232, 0]
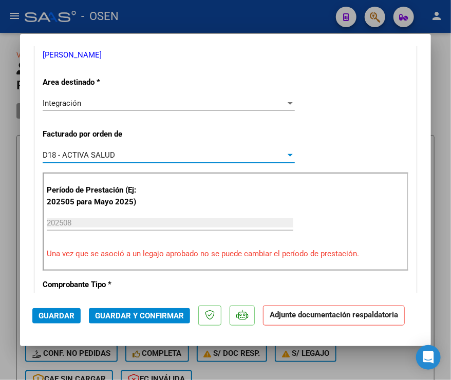
click at [141, 159] on div "D18 - ACTIVA SALUD" at bounding box center [164, 154] width 243 height 9
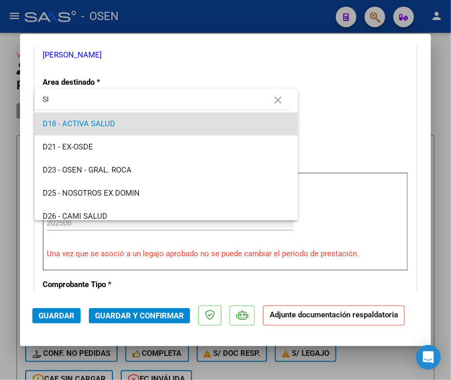
scroll to position [0, 0]
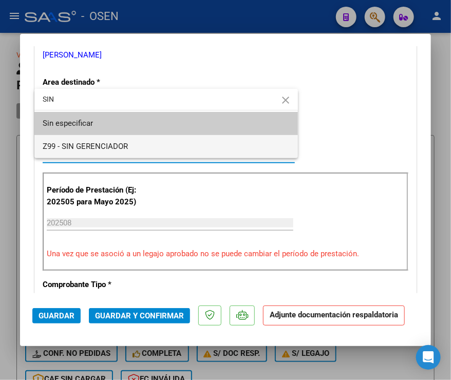
click at [136, 148] on span "Z99 - SIN GERENCIADOR" at bounding box center [166, 146] width 247 height 23
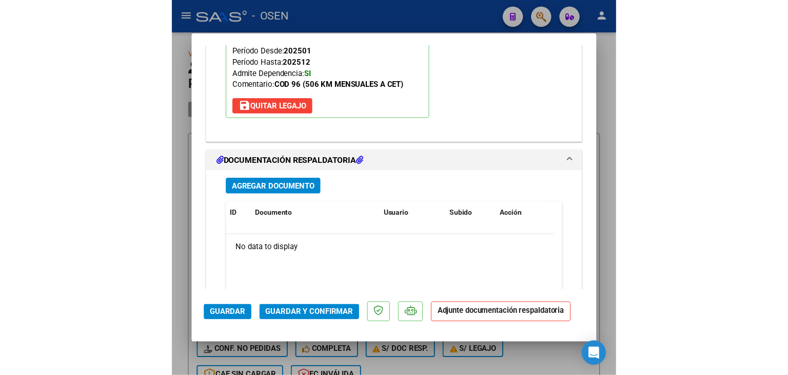
scroll to position [1258, 0]
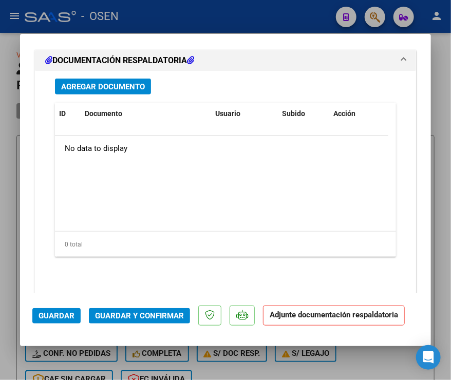
click at [116, 90] on button "Agregar Documento" at bounding box center [103, 87] width 96 height 16
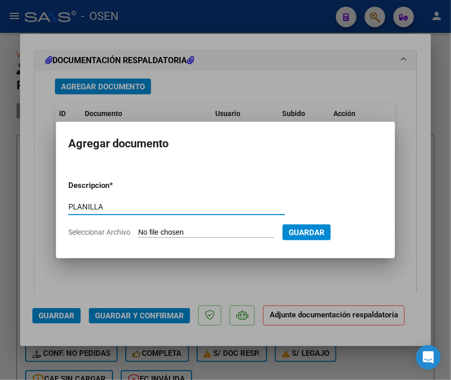
click at [152, 230] on input "Seleccionar Archivo" at bounding box center [206, 233] width 136 height 10
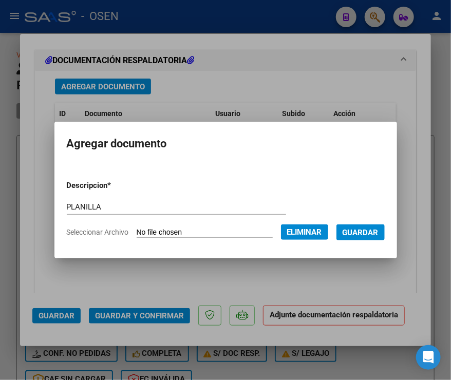
click at [374, 233] on span "Guardar" at bounding box center [360, 232] width 36 height 9
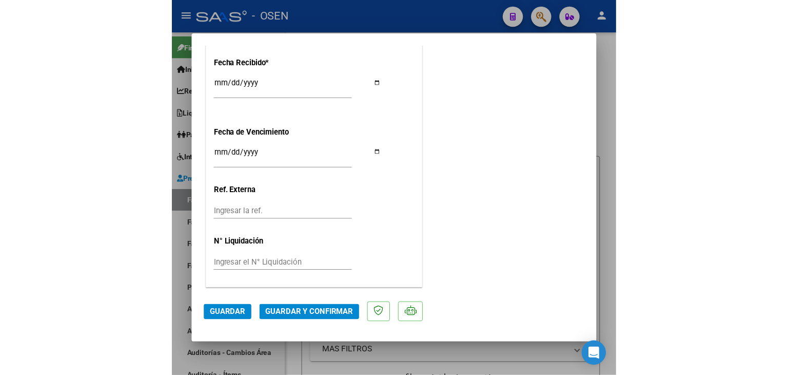
scroll to position [784, 0]
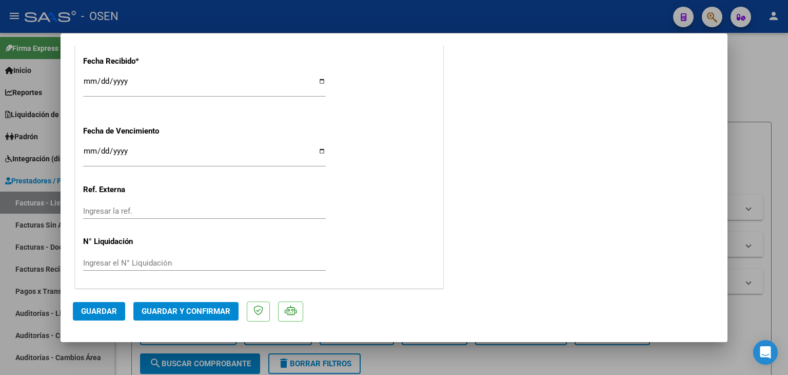
drag, startPoint x: 110, startPoint y: 311, endPoint x: 127, endPoint y: 337, distance: 31.5
click at [110, 311] on span "Guardar" at bounding box center [99, 310] width 36 height 9
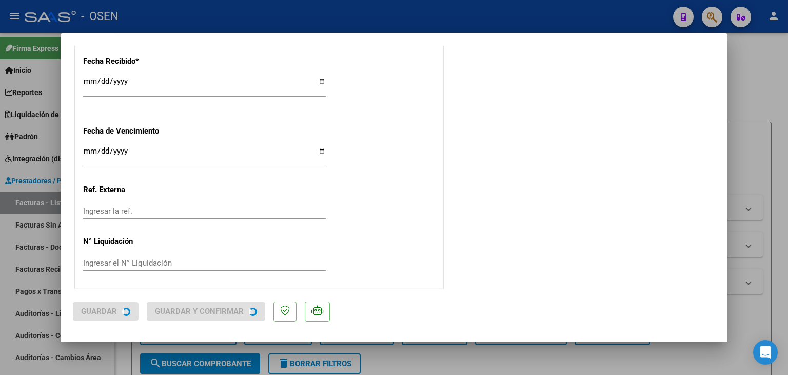
click at [127, 346] on div at bounding box center [394, 187] width 788 height 375
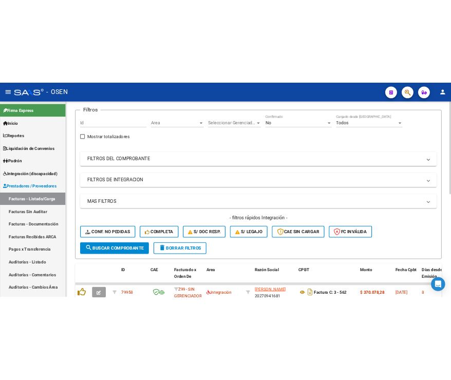
scroll to position [0, 0]
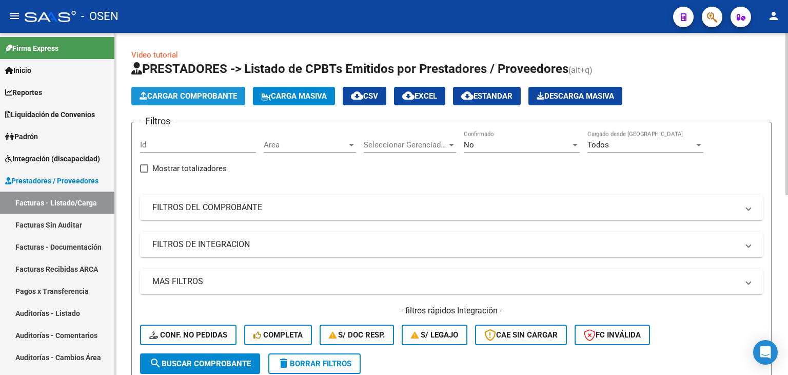
click at [218, 92] on span "Cargar Comprobante" at bounding box center [189, 95] width 98 height 9
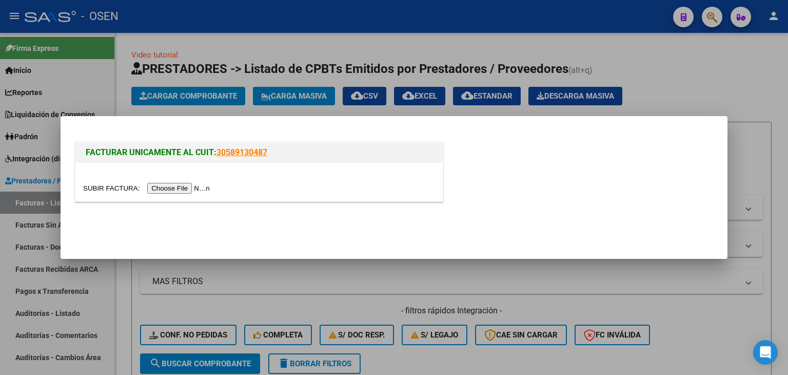
click at [189, 190] on input "file" at bounding box center [148, 188] width 130 height 11
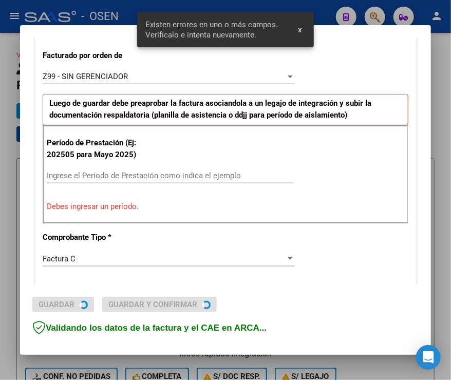
scroll to position [285, 0]
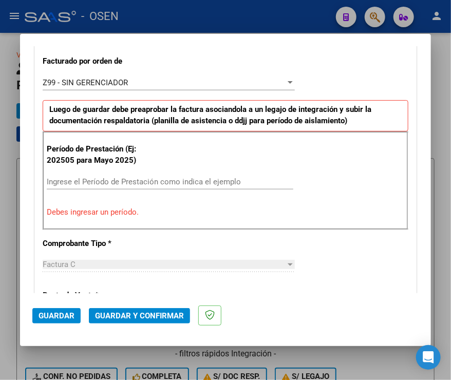
drag, startPoint x: 356, startPoint y: 163, endPoint x: 346, endPoint y: 162, distance: 9.8
click at [356, 164] on div "Período de Prestación (Ej: 202505 para Mayo 2025) Ingrese el Período de Prestac…" at bounding box center [225, 180] width 365 height 99
click at [123, 178] on input "Ingrese el Período de Prestación como indica el ejemplo" at bounding box center [170, 181] width 246 height 9
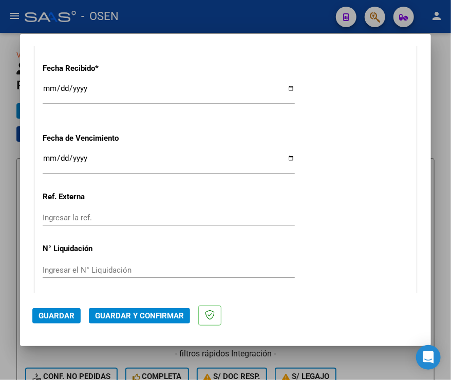
scroll to position [796, 0]
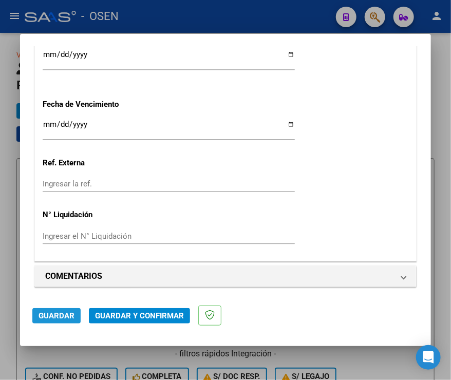
click at [51, 317] on span "Guardar" at bounding box center [56, 315] width 36 height 9
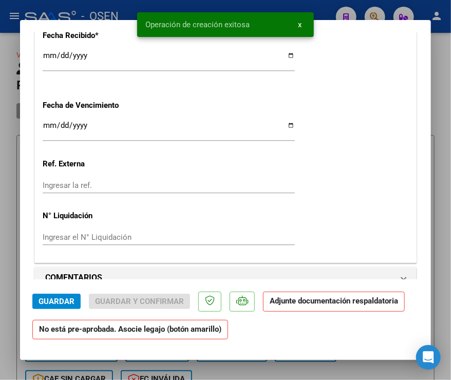
scroll to position [1026, 0]
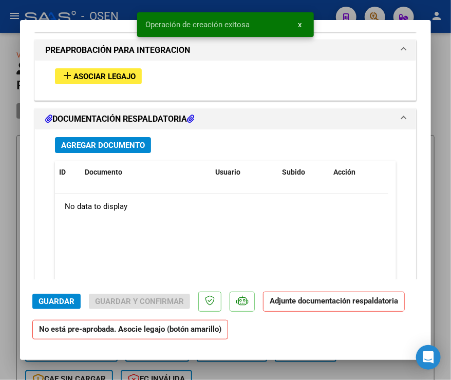
click at [78, 75] on span "Asociar Legajo" at bounding box center [104, 76] width 62 height 9
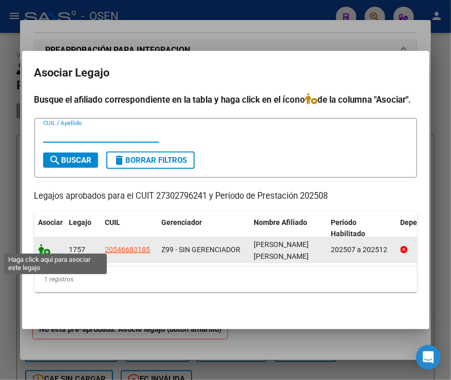
click at [40, 244] on icon at bounding box center [44, 249] width 12 height 11
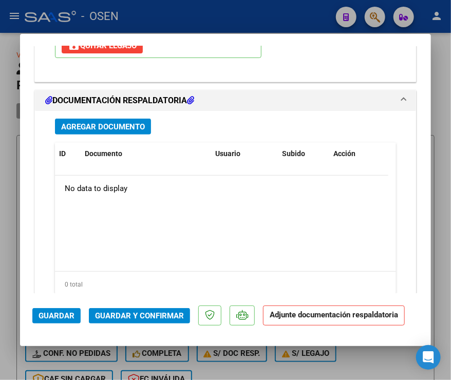
scroll to position [1269, 0]
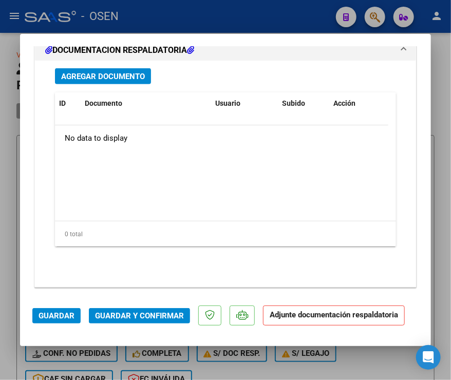
click at [103, 72] on span "Agregar Documento" at bounding box center [103, 76] width 84 height 9
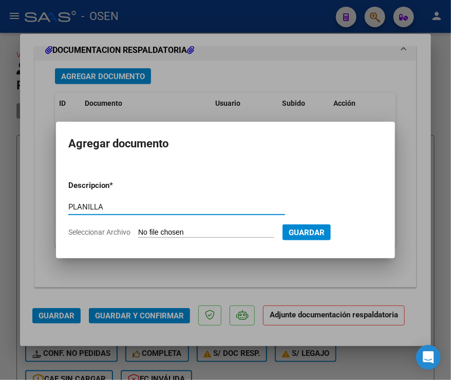
click at [138, 228] on input "Seleccionar Archivo" at bounding box center [206, 233] width 136 height 10
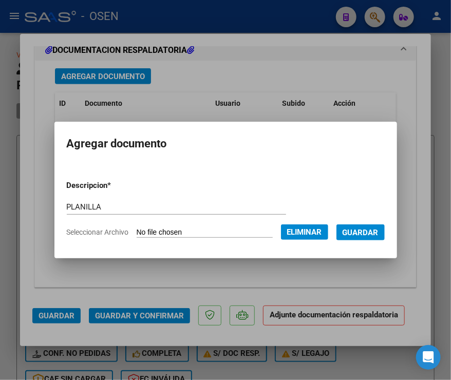
click at [375, 227] on span "Guardar" at bounding box center [360, 231] width 36 height 9
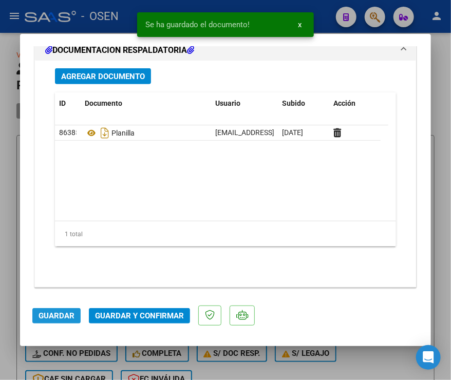
click at [51, 308] on button "Guardar" at bounding box center [56, 315] width 48 height 15
click at [52, 313] on span "Guardar" at bounding box center [56, 315] width 36 height 9
click at [3, 229] on div at bounding box center [225, 190] width 451 height 380
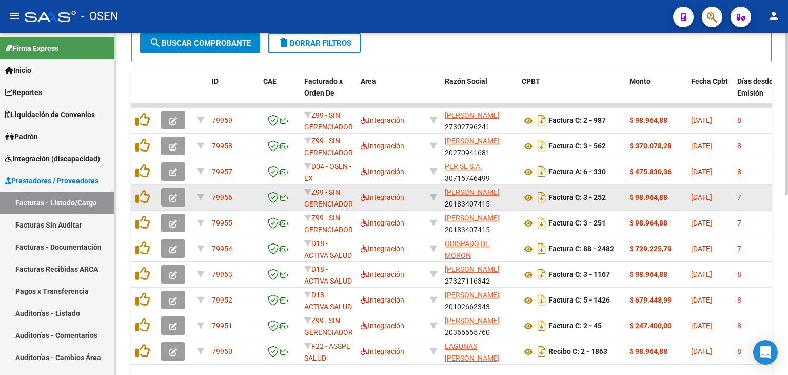
scroll to position [224, 0]
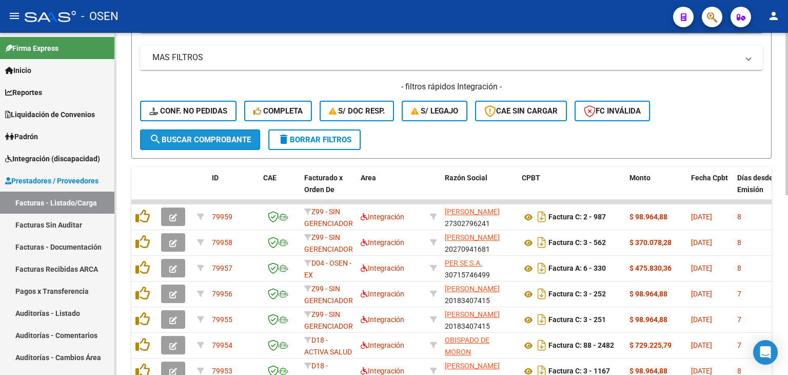
click at [229, 141] on span "search Buscar Comprobante" at bounding box center [200, 139] width 102 height 9
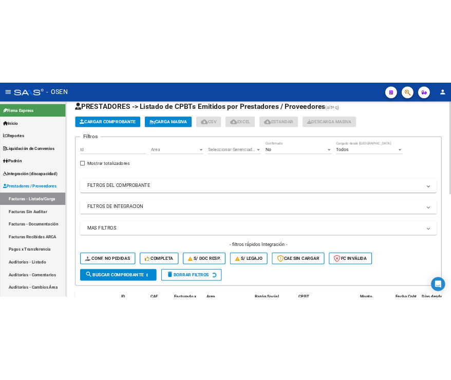
scroll to position [0, 0]
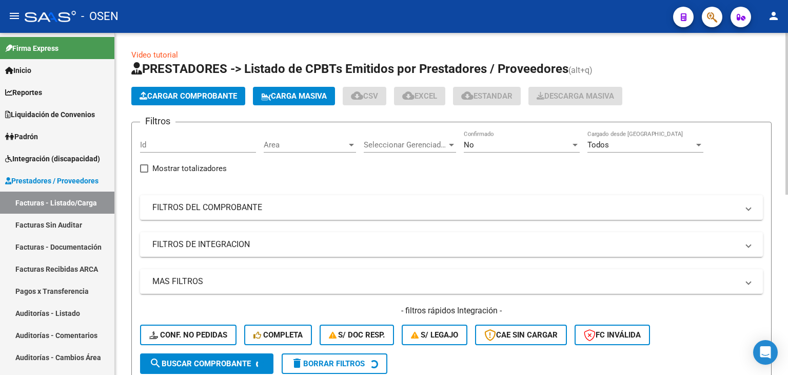
click at [207, 95] on span "Cargar Comprobante" at bounding box center [189, 95] width 98 height 9
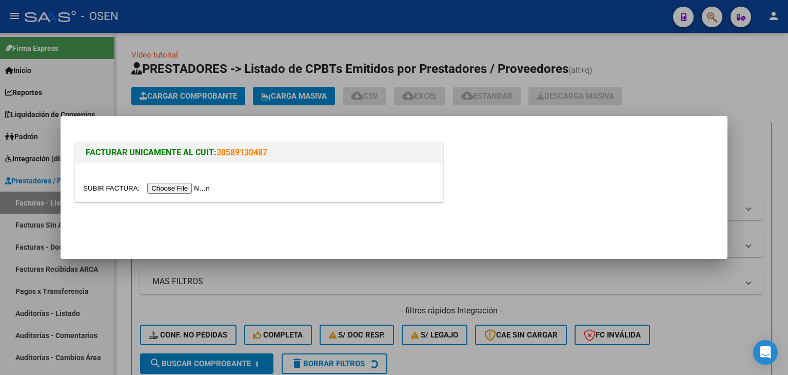
click at [183, 186] on input "file" at bounding box center [148, 188] width 130 height 11
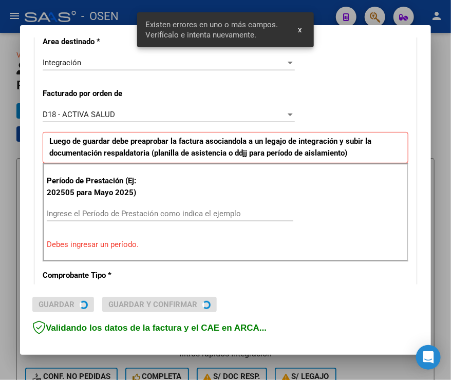
scroll to position [285, 0]
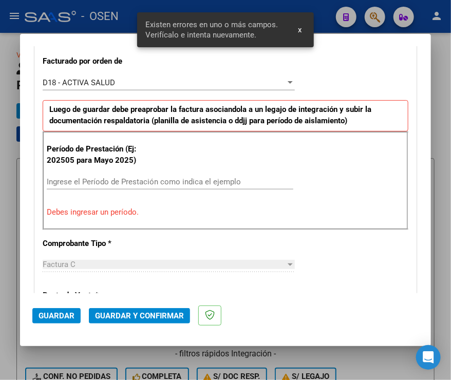
click at [338, 159] on div "Período de Prestación (Ej: 202505 para Mayo 2025) Ingrese el Período de Prestac…" at bounding box center [225, 180] width 365 height 99
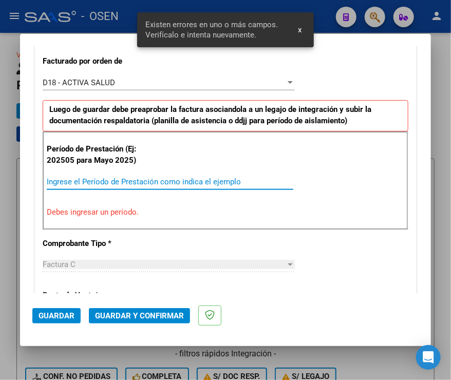
click at [211, 180] on input "Ingrese el Período de Prestación como indica el ejemplo" at bounding box center [170, 181] width 246 height 9
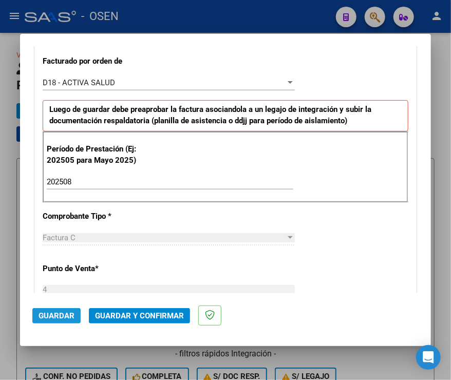
click at [61, 317] on span "Guardar" at bounding box center [56, 315] width 36 height 9
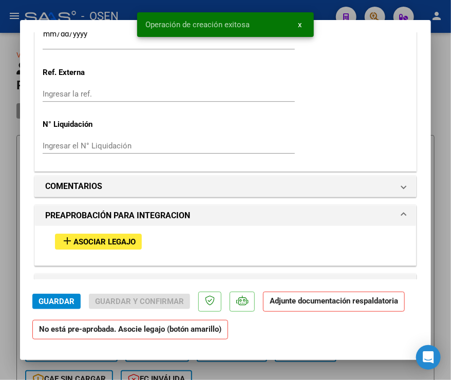
scroll to position [872, 0]
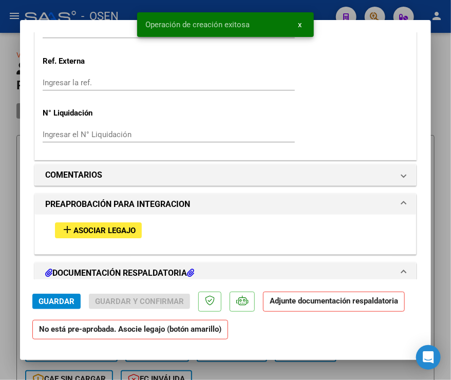
click at [88, 234] on button "add Asociar Legajo" at bounding box center [98, 230] width 87 height 16
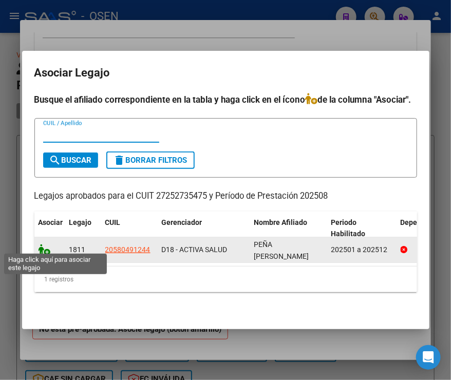
click at [43, 245] on icon at bounding box center [44, 249] width 12 height 11
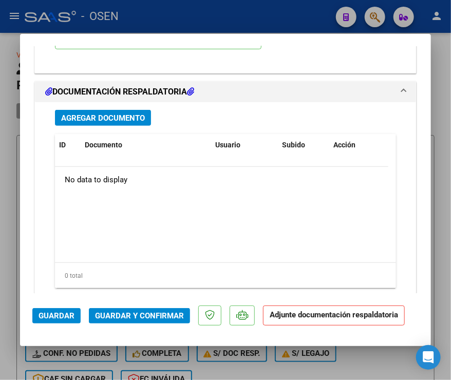
scroll to position [1269, 0]
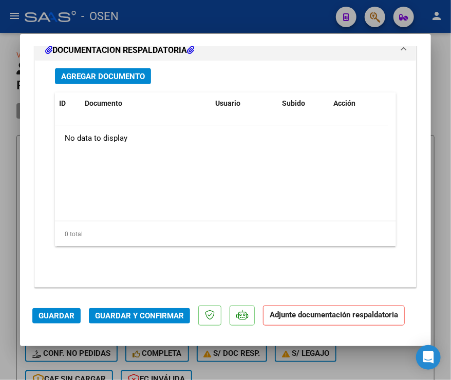
click at [73, 81] on button "Agregar Documento" at bounding box center [103, 76] width 96 height 16
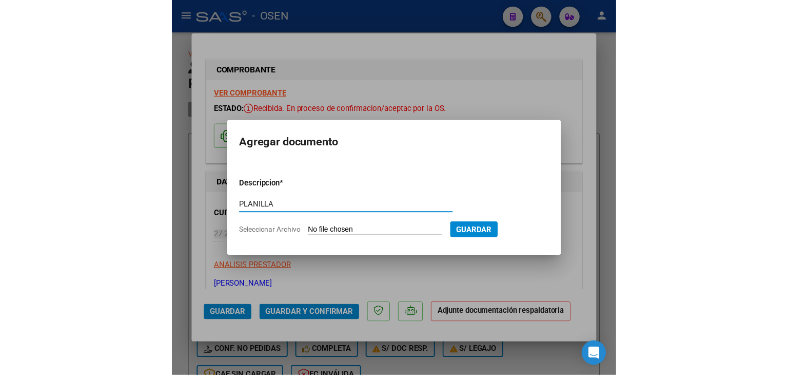
scroll to position [1269, 0]
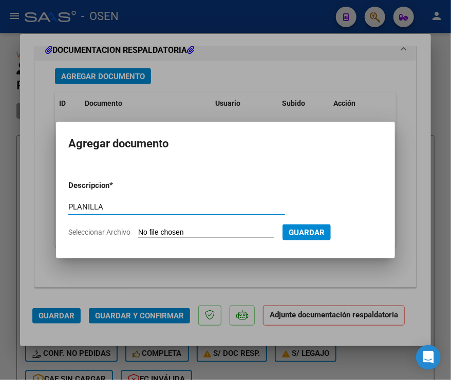
type input "PLANILLA"
click at [199, 235] on input "Seleccionar Archivo" at bounding box center [206, 233] width 136 height 10
type input "C:\fakepath\[PERSON_NAME].pdf"
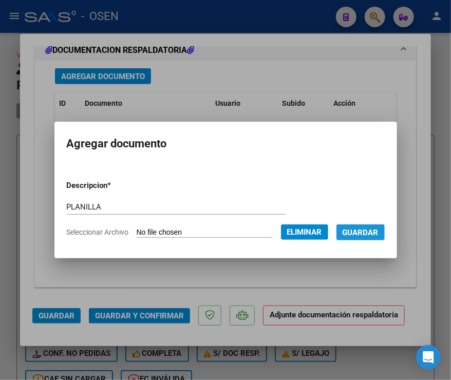
click at [376, 236] on span "Guardar" at bounding box center [360, 232] width 36 height 9
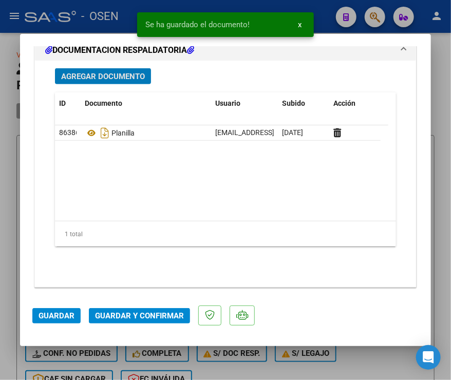
click at [66, 318] on span "Guardar" at bounding box center [56, 315] width 36 height 9
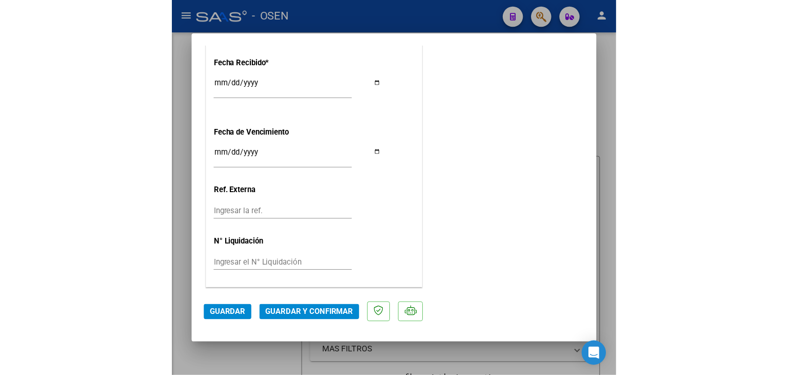
scroll to position [784, 0]
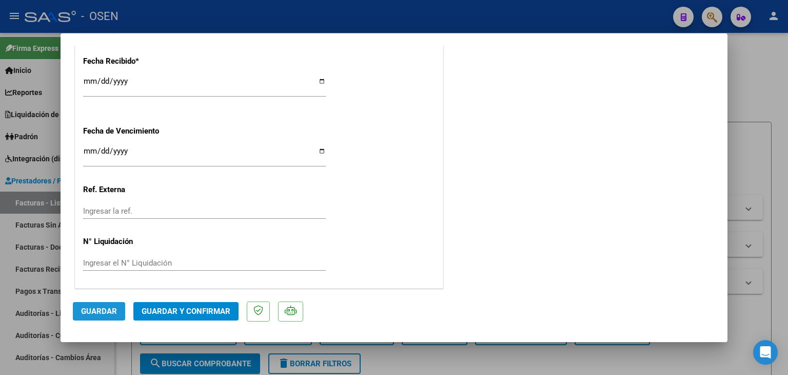
drag, startPoint x: 101, startPoint y: 313, endPoint x: 115, endPoint y: 343, distance: 33.1
click at [101, 313] on span "Guardar" at bounding box center [99, 310] width 36 height 9
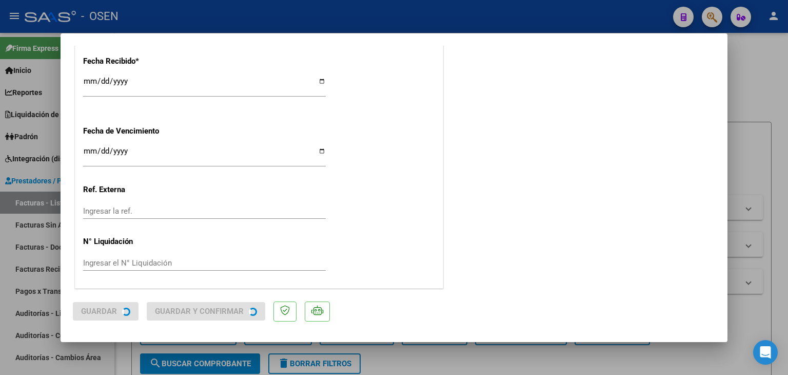
click at [124, 356] on div at bounding box center [394, 187] width 788 height 375
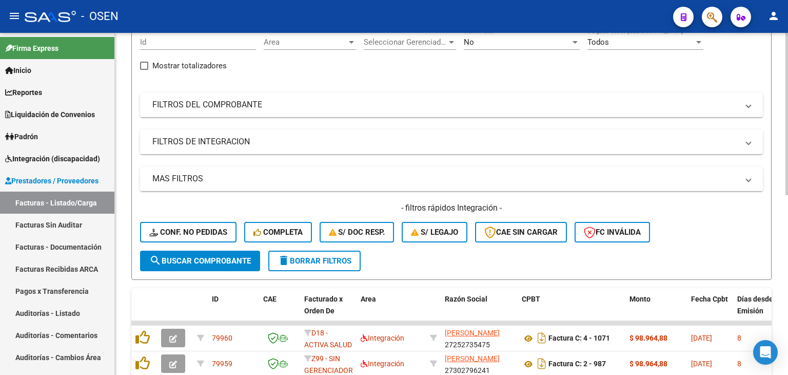
scroll to position [0, 0]
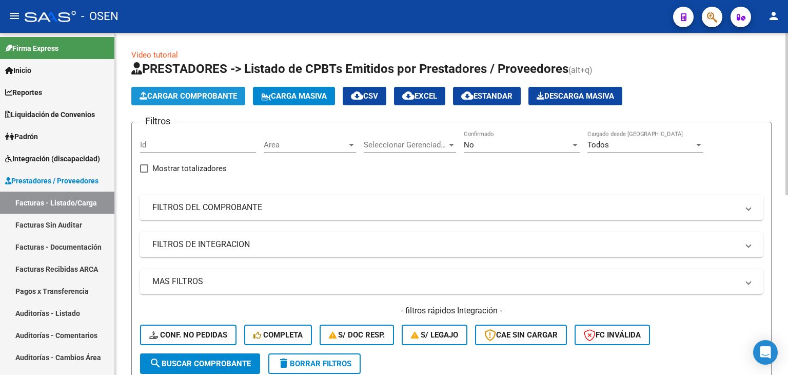
click at [182, 92] on span "Cargar Comprobante" at bounding box center [189, 95] width 98 height 9
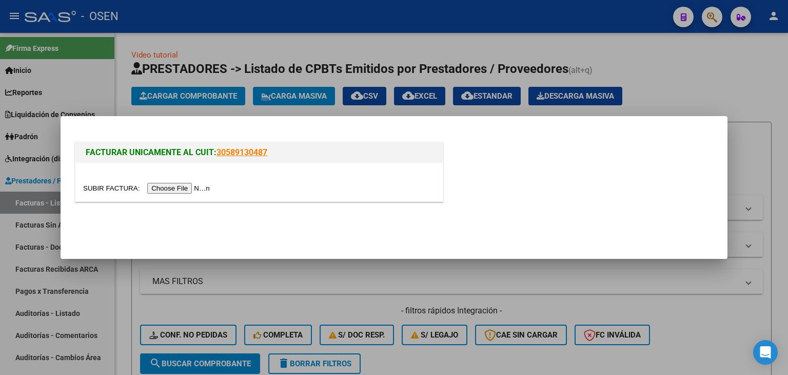
click at [186, 186] on input "file" at bounding box center [148, 188] width 130 height 11
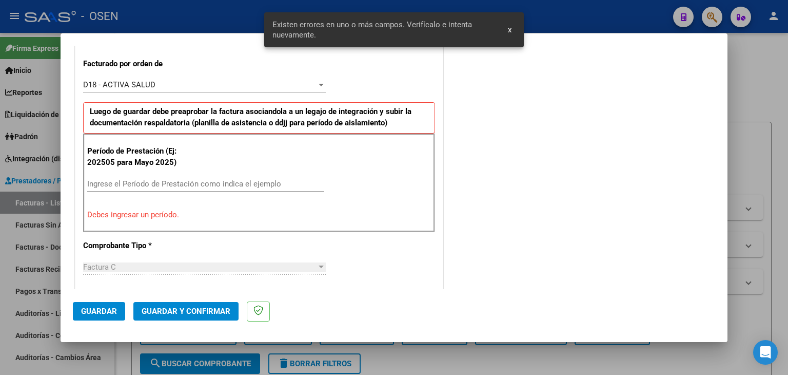
scroll to position [287, 0]
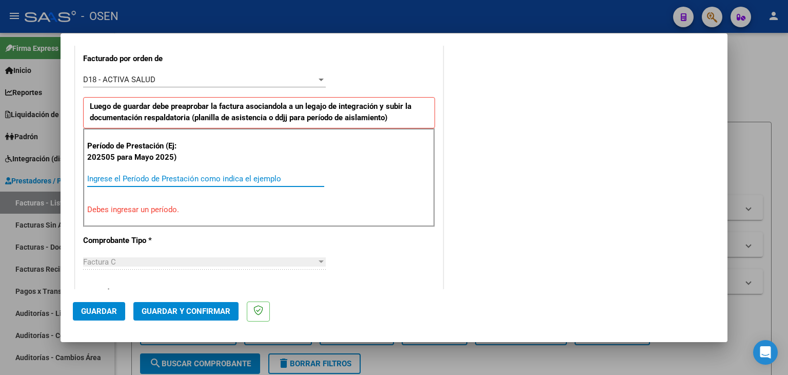
click at [173, 179] on input "Ingrese el Período de Prestación como indica el ejemplo" at bounding box center [205, 178] width 237 height 9
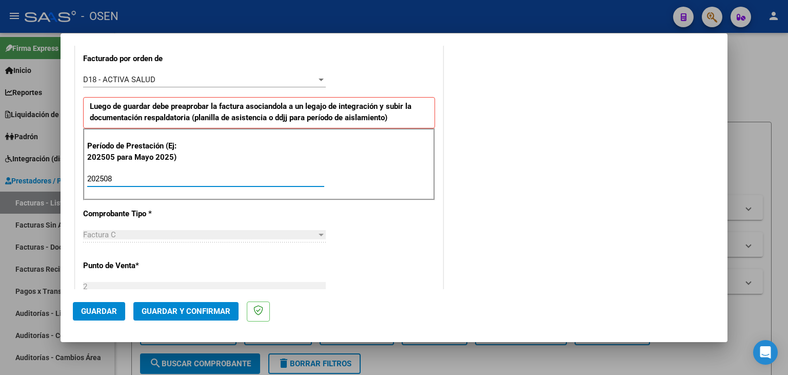
type input "202508"
click at [99, 310] on span "Guardar" at bounding box center [99, 310] width 36 height 9
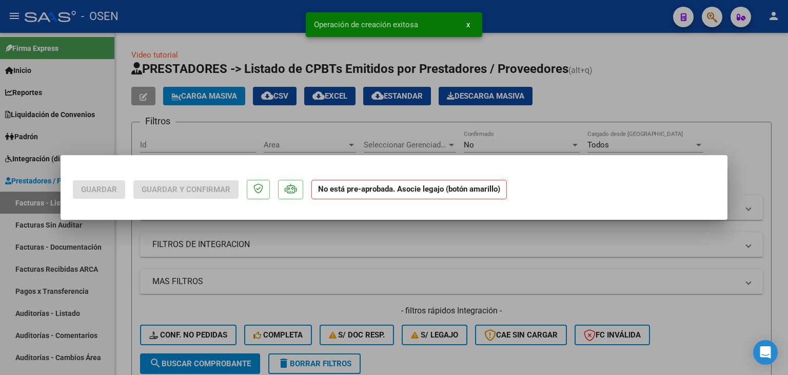
scroll to position [0, 0]
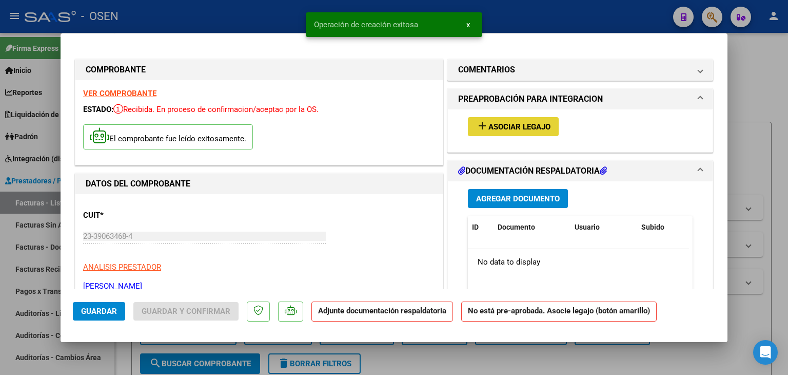
click at [450, 129] on mat-icon "add" at bounding box center [482, 126] width 12 height 12
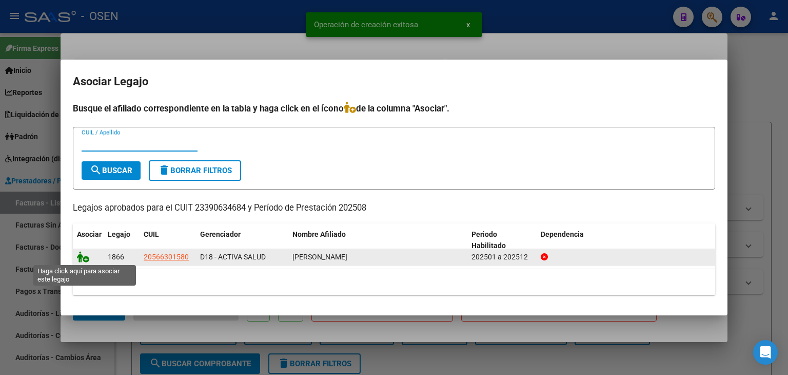
click at [81, 259] on icon at bounding box center [83, 256] width 12 height 11
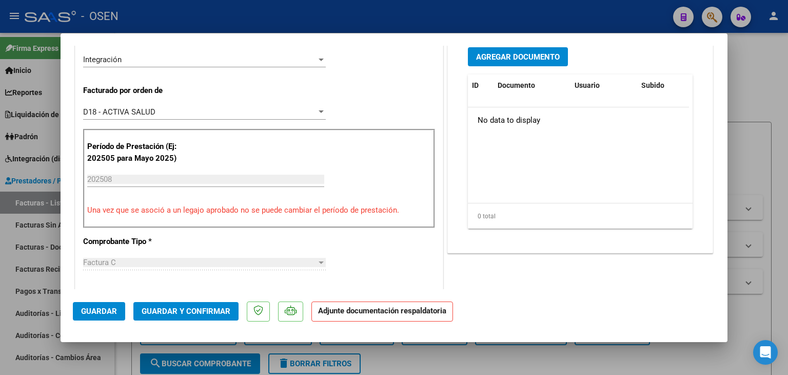
scroll to position [257, 0]
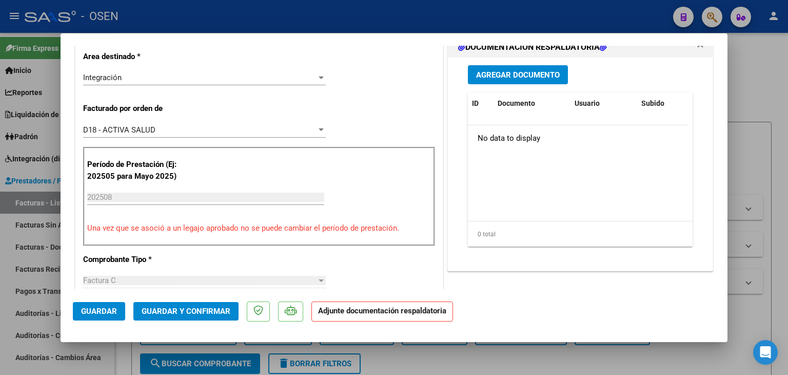
click at [450, 73] on span "Agregar Documento" at bounding box center [518, 74] width 84 height 9
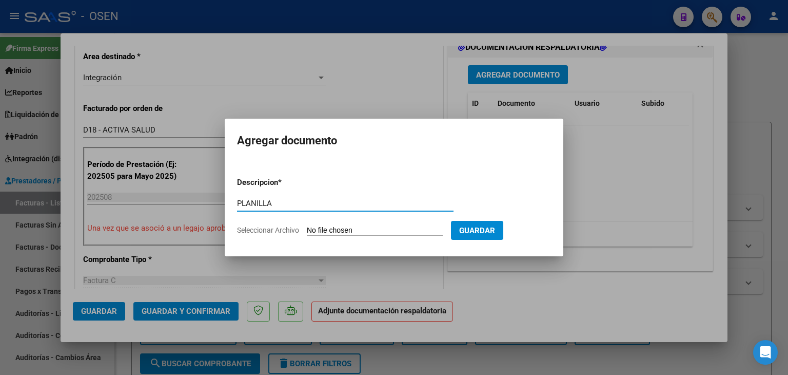
type input "PLANILLA"
click at [307, 226] on input "Seleccionar Archivo" at bounding box center [375, 231] width 136 height 10
type input "C:\fakepath\AGOSTO [PERSON_NAME].jpeg"
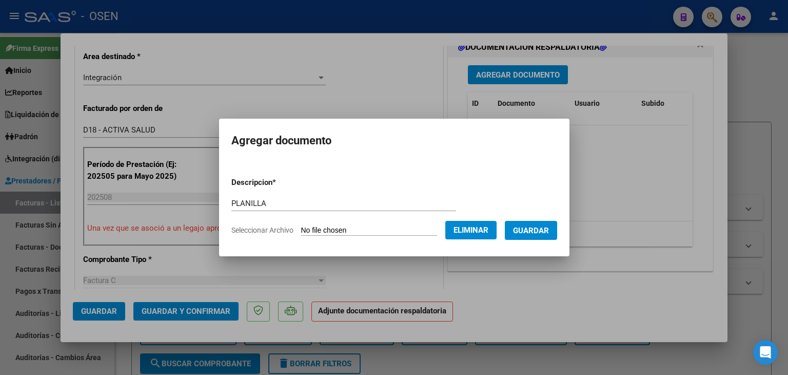
click at [450, 233] on span "Guardar" at bounding box center [531, 230] width 36 height 9
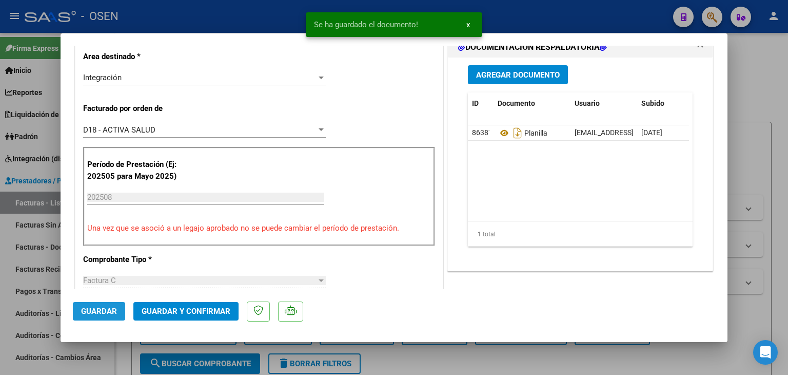
drag, startPoint x: 92, startPoint y: 314, endPoint x: 118, endPoint y: 343, distance: 38.6
click at [93, 314] on span "Guardar" at bounding box center [99, 310] width 36 height 9
click at [123, 354] on div at bounding box center [394, 187] width 788 height 375
type input "$ 0,00"
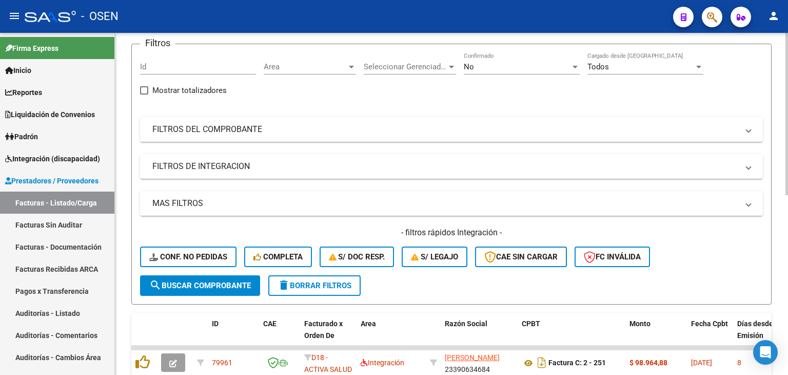
scroll to position [0, 0]
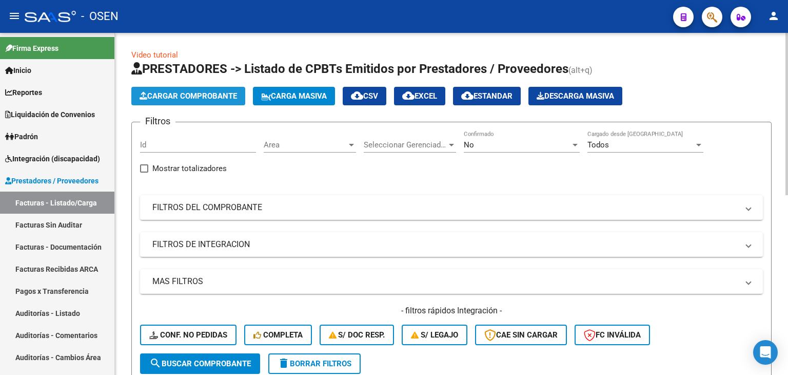
click at [206, 91] on span "Cargar Comprobante" at bounding box center [189, 95] width 98 height 9
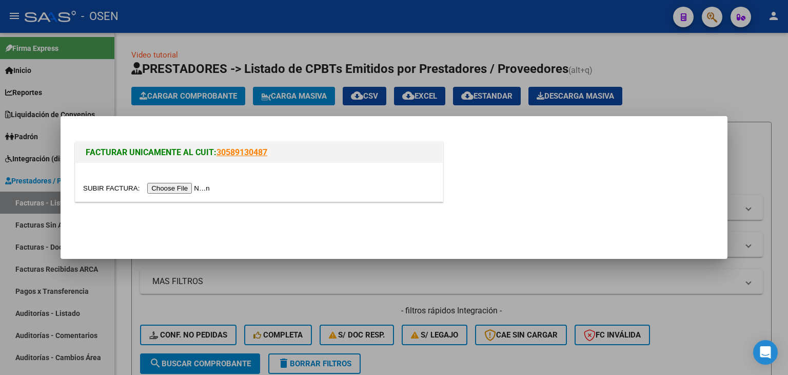
click at [174, 186] on input "file" at bounding box center [148, 188] width 130 height 11
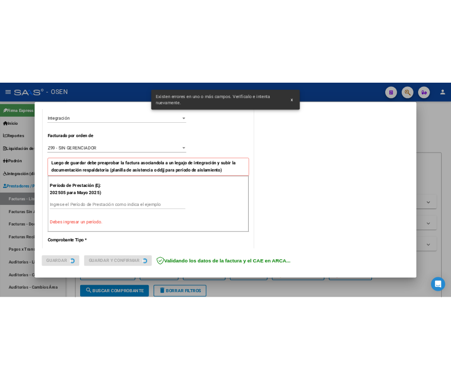
scroll to position [287, 0]
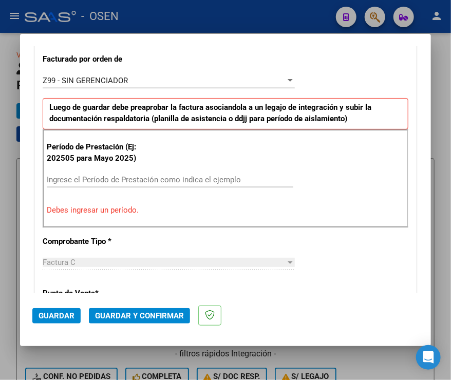
click at [113, 182] on input "Ingrese el Período de Prestación como indica el ejemplo" at bounding box center [170, 179] width 246 height 9
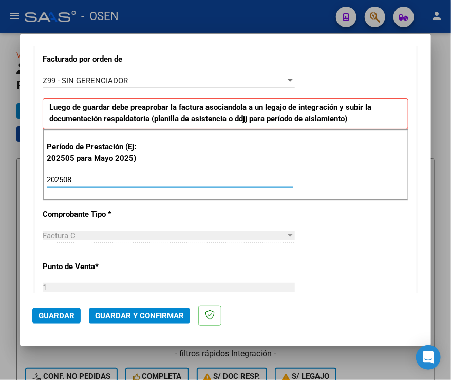
type input "202508"
click at [46, 313] on span "Guardar" at bounding box center [56, 315] width 36 height 9
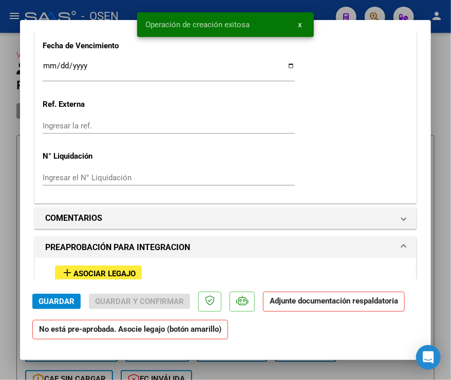
scroll to position [975, 0]
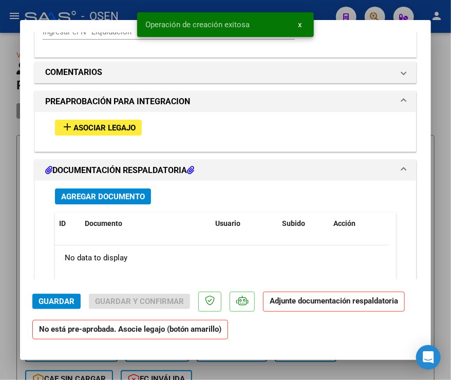
click at [115, 126] on span "Asociar Legajo" at bounding box center [104, 127] width 62 height 9
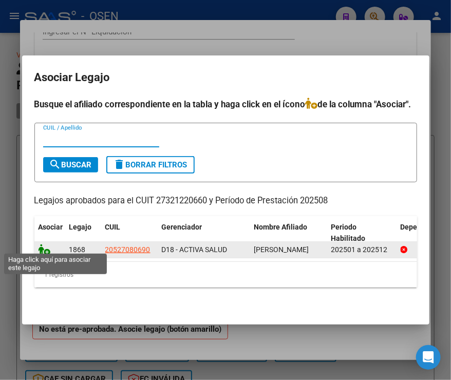
click at [44, 246] on icon at bounding box center [44, 249] width 12 height 11
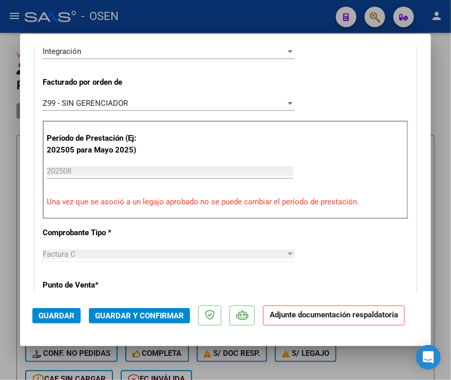
scroll to position [283, 0]
click at [115, 96] on div "Z99 - SIN GERENCIADOR Seleccionar Gerenciador" at bounding box center [169, 103] width 252 height 15
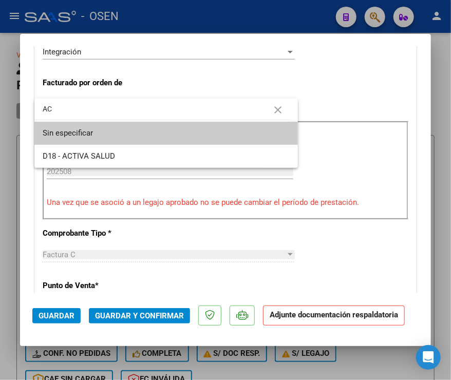
scroll to position [0, 0]
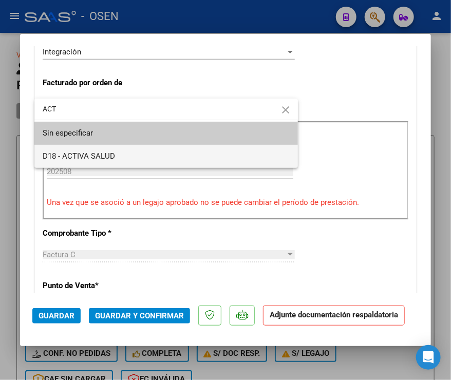
type input "ACT"
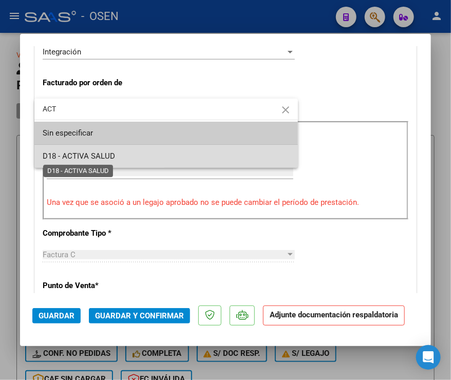
click at [101, 153] on span "D18 - ACTIVA SALUD" at bounding box center [79, 155] width 72 height 9
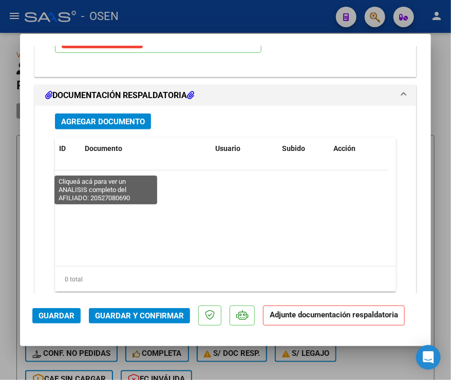
scroll to position [1258, 0]
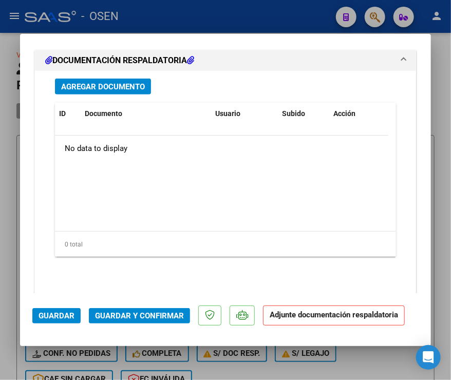
click at [116, 83] on span "Agregar Documento" at bounding box center [103, 86] width 84 height 9
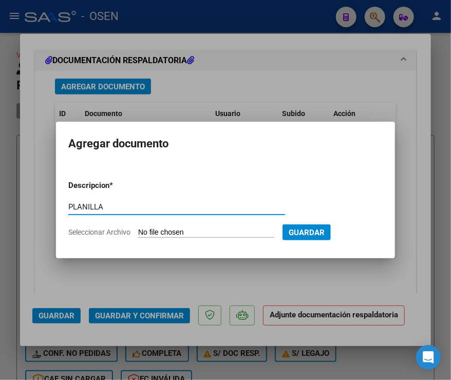
type input "PLANILLA"
click at [138, 228] on input "Seleccionar Archivo" at bounding box center [206, 233] width 136 height 10
type input "C:\fakepath\Planilla Agosto.pdf"
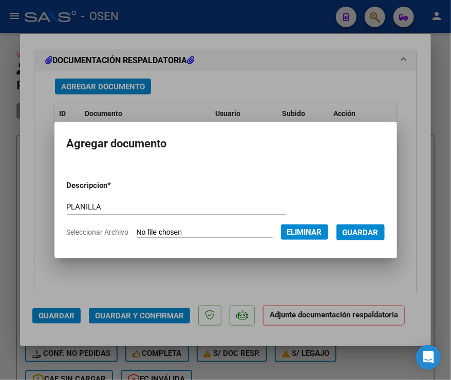
click at [373, 231] on span "Guardar" at bounding box center [360, 232] width 36 height 9
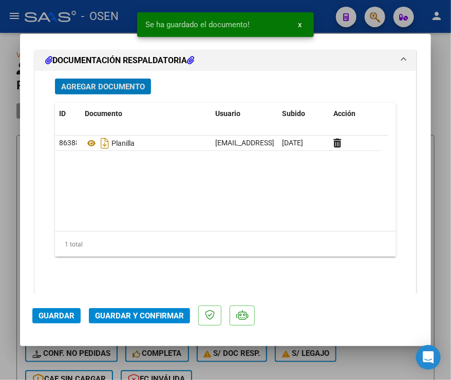
click at [50, 311] on span "Guardar" at bounding box center [56, 315] width 36 height 9
click at [9, 261] on div at bounding box center [225, 190] width 451 height 380
type input "$ 0,00"
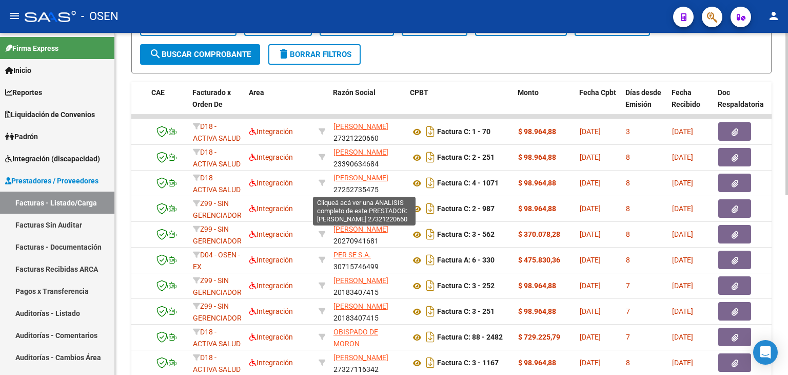
scroll to position [257, 0]
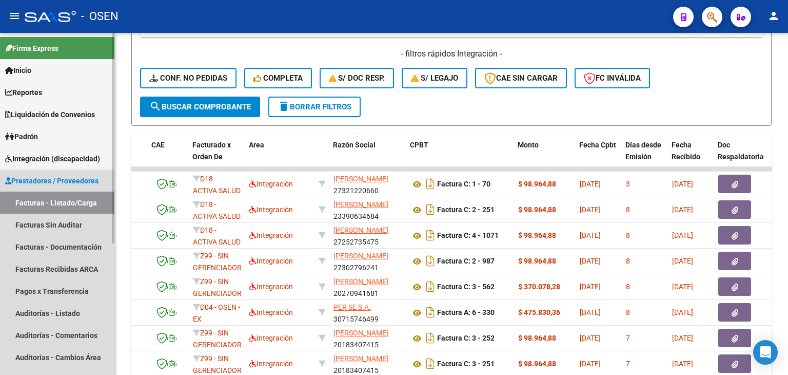
click at [56, 179] on span "Prestadores / Proveedores" at bounding box center [51, 180] width 93 height 11
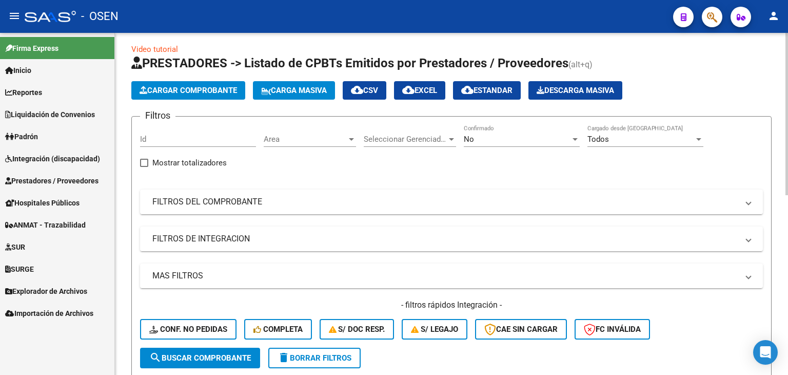
scroll to position [0, 0]
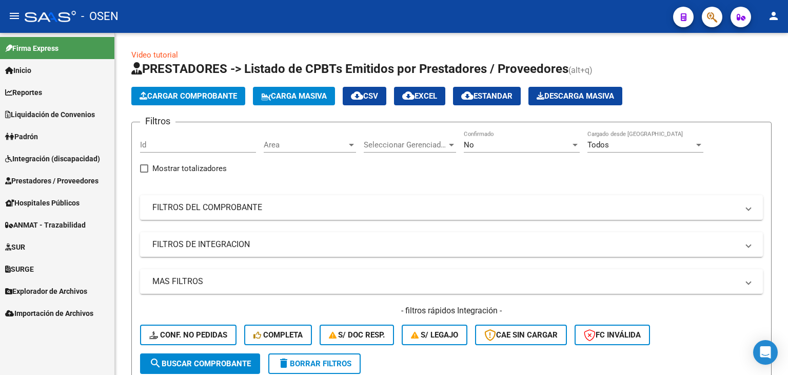
click at [45, 161] on span "Integración (discapacidad)" at bounding box center [52, 158] width 95 height 11
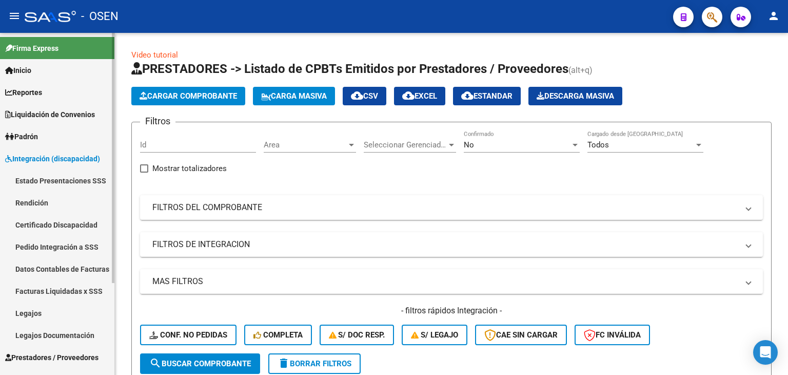
click at [49, 251] on link "Pedido Integración a SSS" at bounding box center [57, 247] width 114 height 22
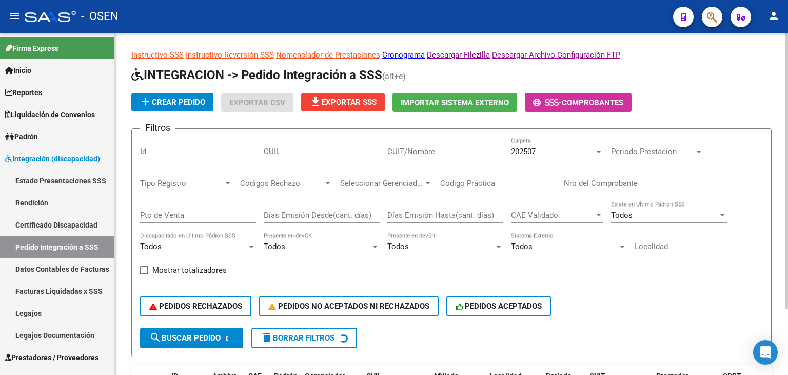
click at [450, 147] on div "202507" at bounding box center [552, 151] width 83 height 9
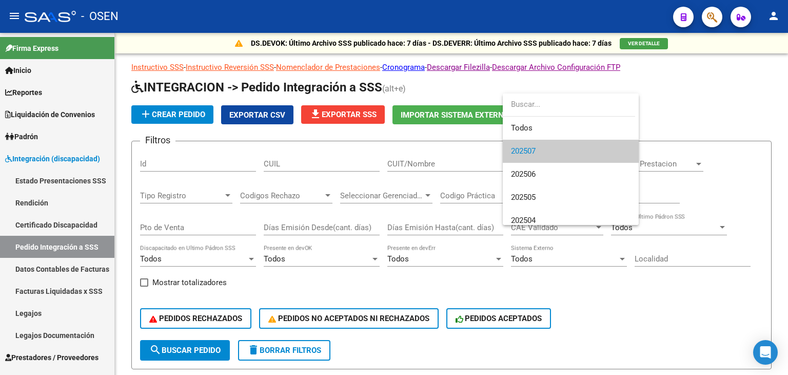
click at [450, 101] on div at bounding box center [394, 187] width 788 height 375
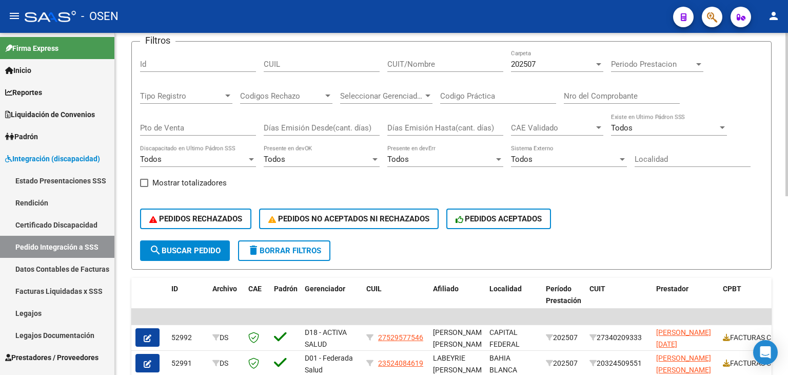
scroll to position [103, 0]
